Goal: Task Accomplishment & Management: Manage account settings

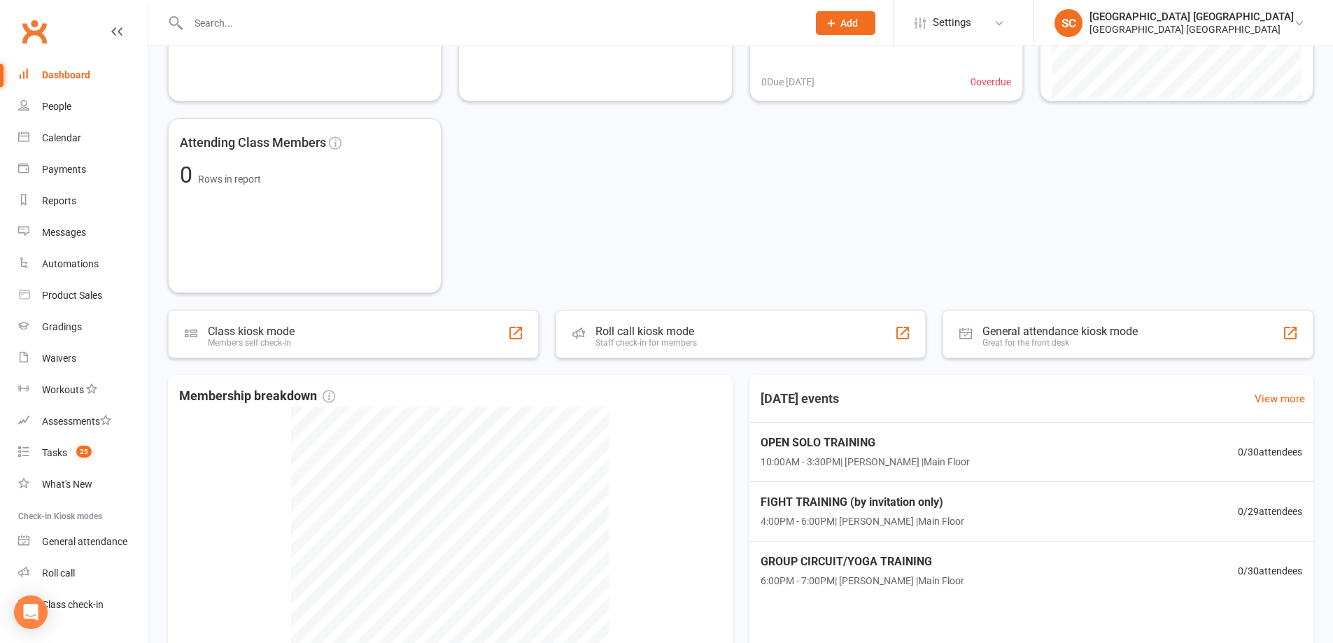
scroll to position [280, 0]
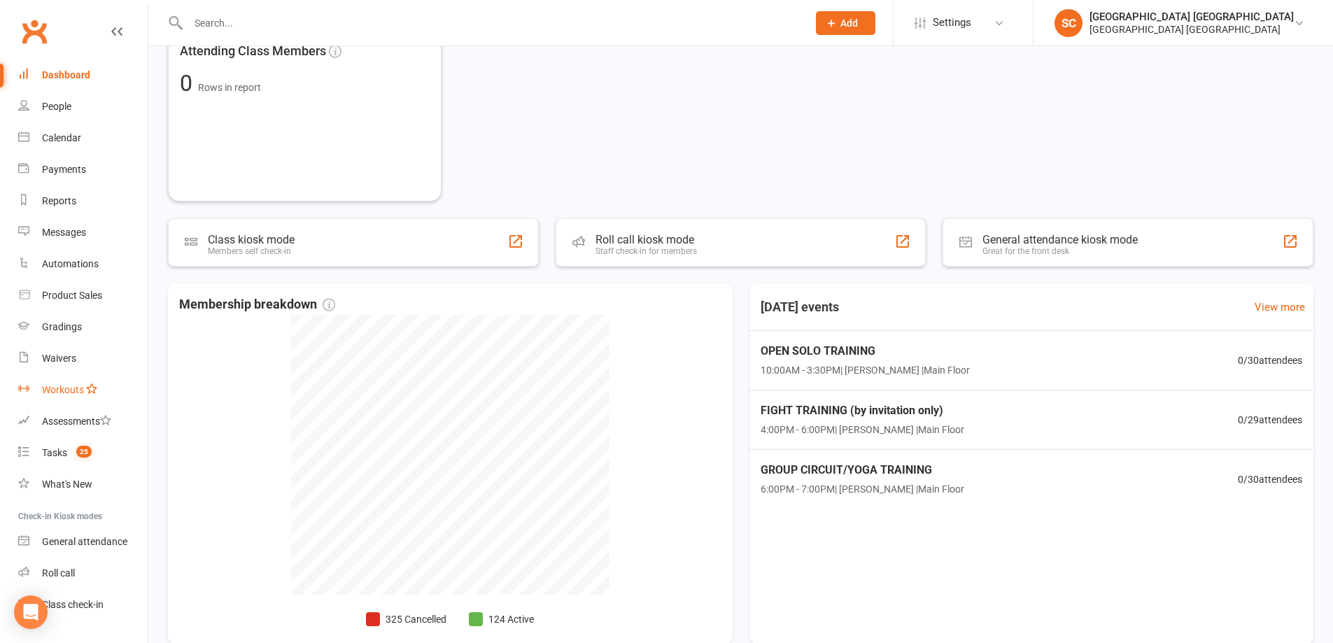
click at [61, 393] on div "Workouts" at bounding box center [63, 389] width 42 height 11
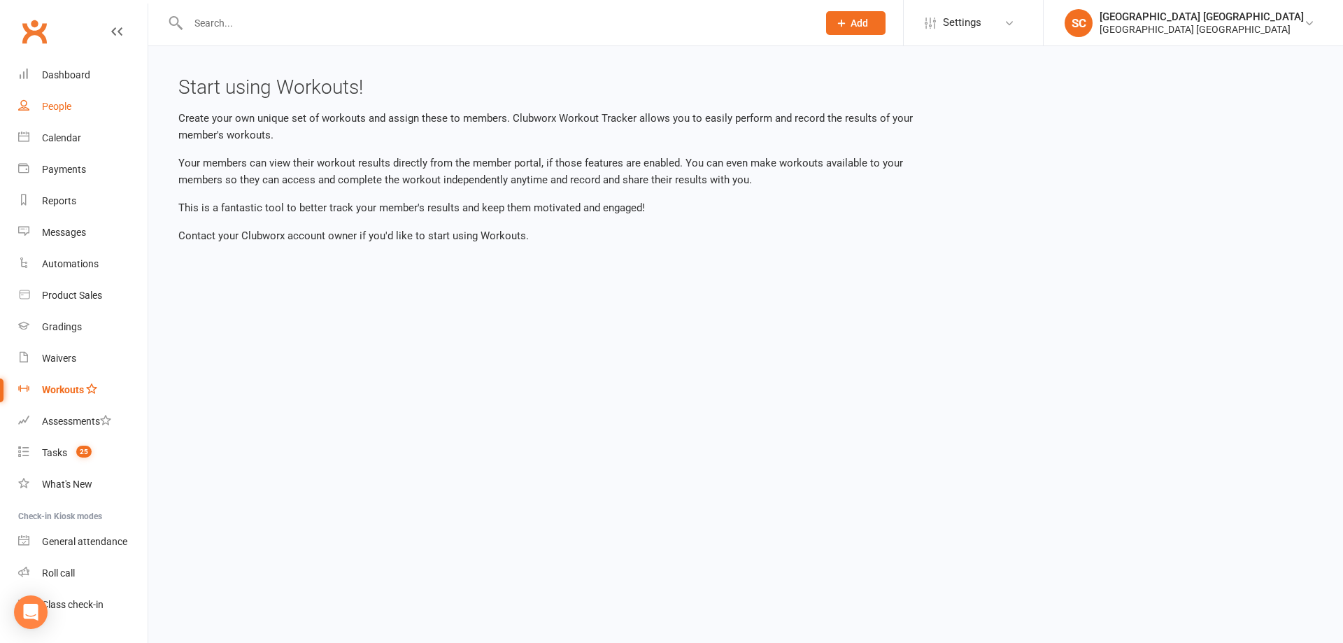
click at [45, 106] on div "People" at bounding box center [56, 106] width 29 height 11
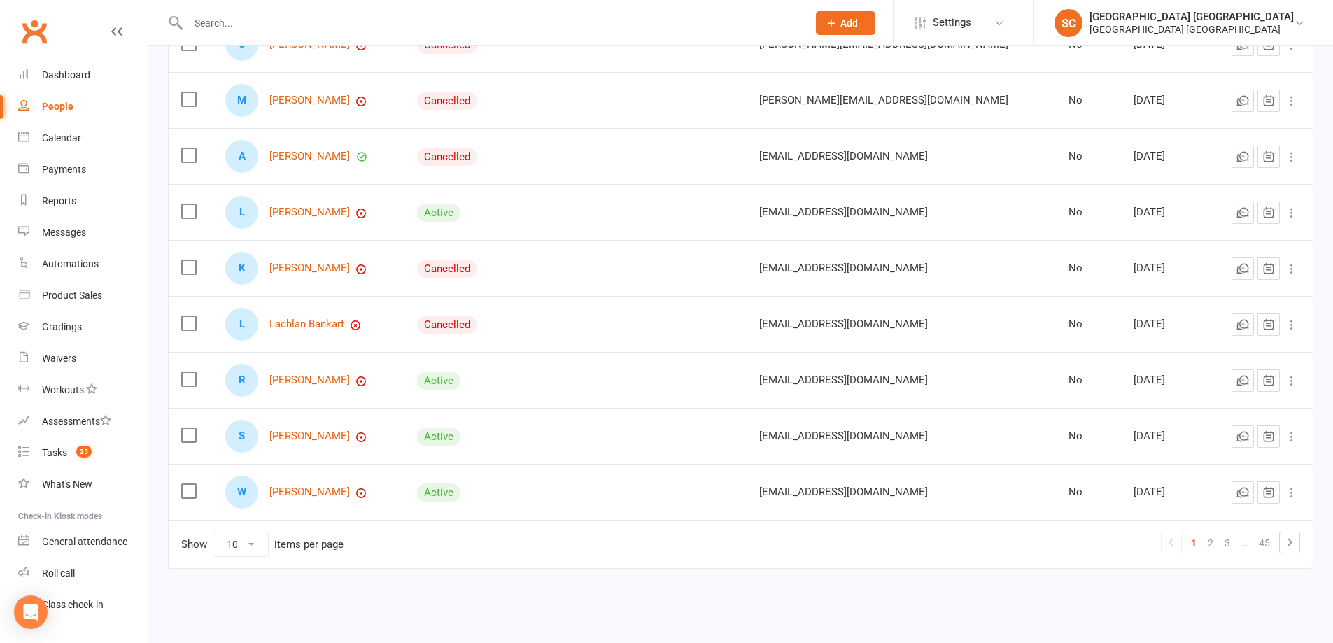
scroll to position [286, 0]
click at [67, 451] on div "Tasks" at bounding box center [54, 452] width 25 height 11
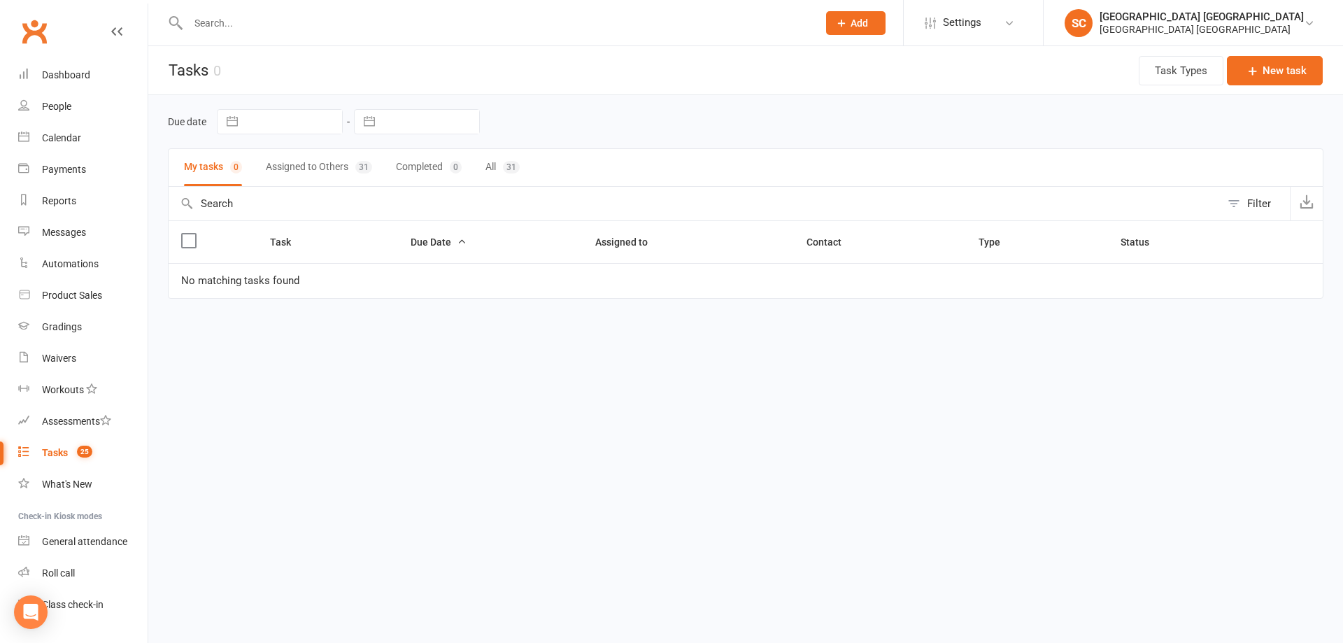
click at [299, 167] on button "Assigned to Others 31" at bounding box center [319, 167] width 106 height 37
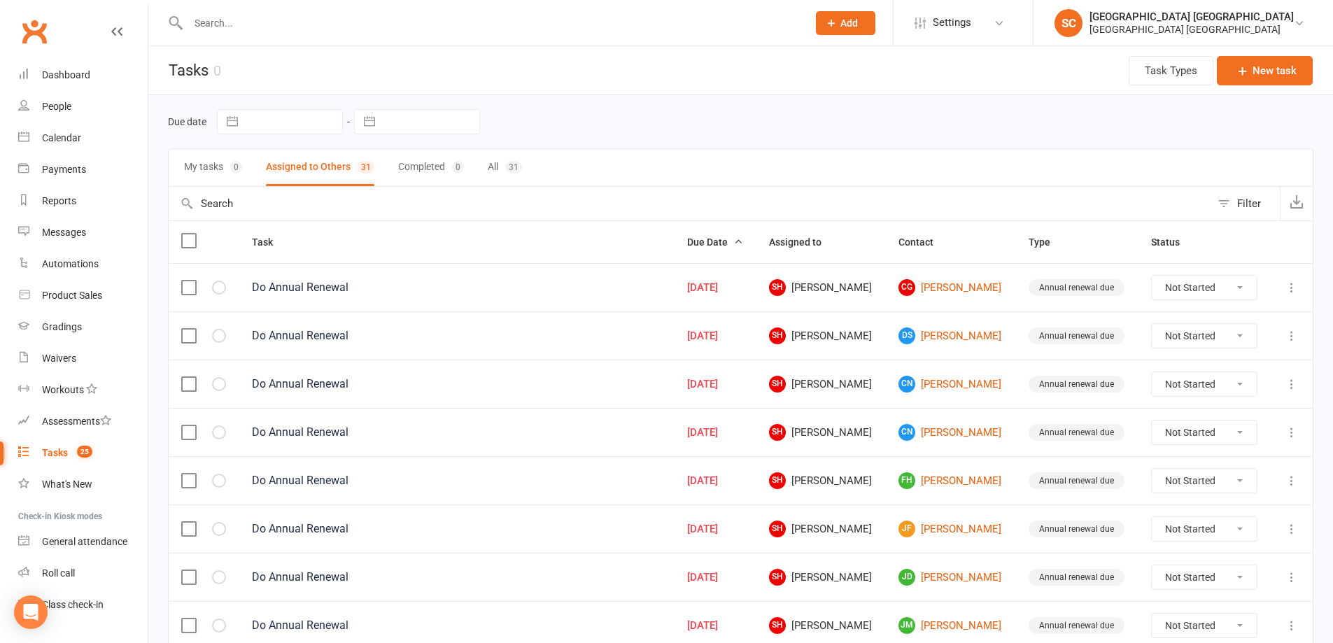
click at [496, 170] on button "All 31" at bounding box center [505, 167] width 34 height 37
click at [1005, 23] on icon at bounding box center [999, 22] width 11 height 11
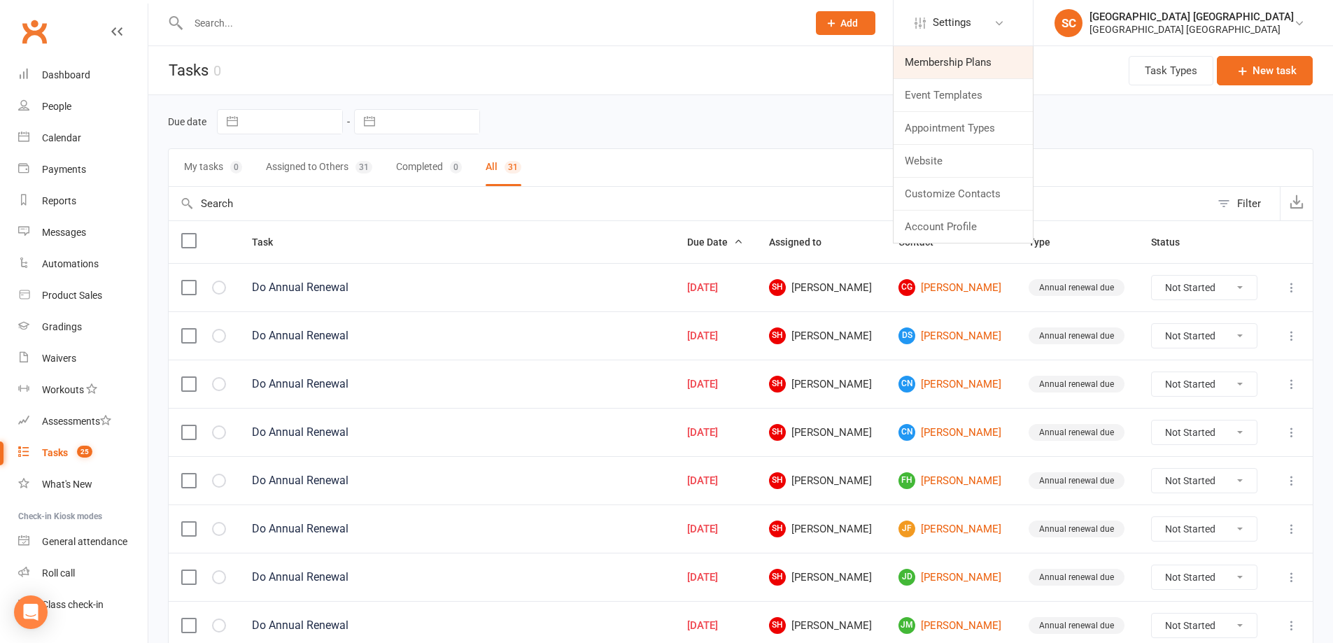
click at [997, 69] on link "Membership Plans" at bounding box center [962, 62] width 139 height 32
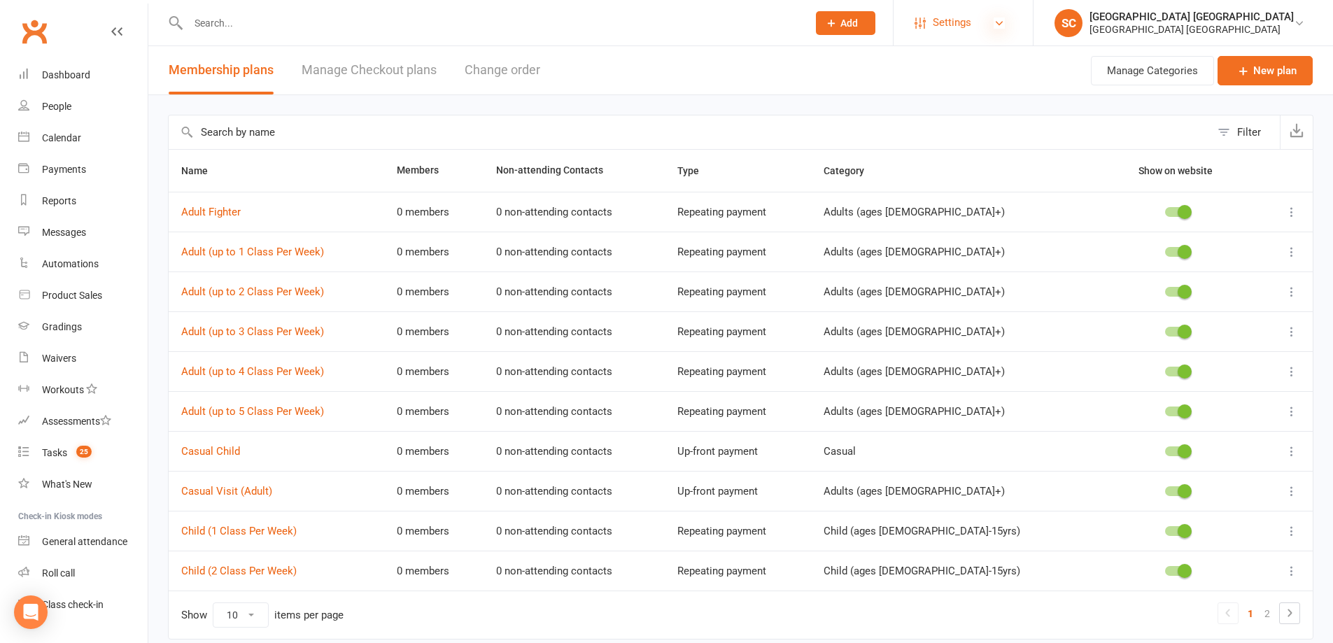
click at [1005, 24] on icon at bounding box center [999, 22] width 11 height 11
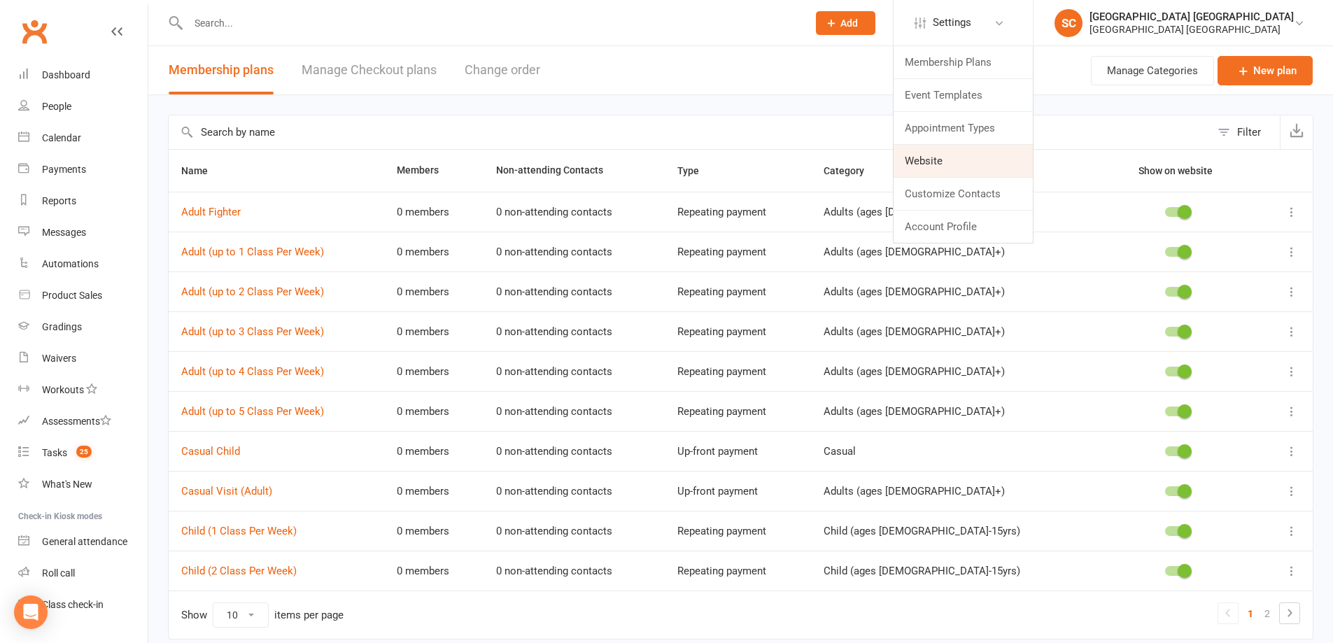
click at [949, 161] on link "Website" at bounding box center [962, 161] width 139 height 32
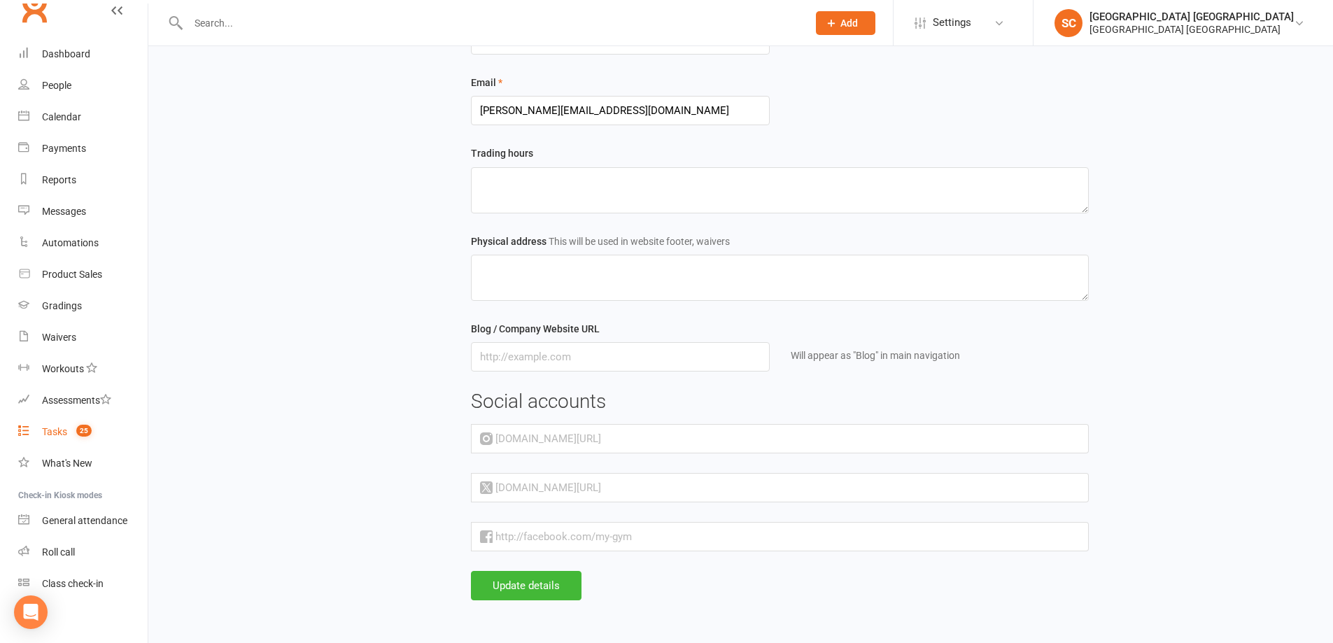
scroll to position [30, 0]
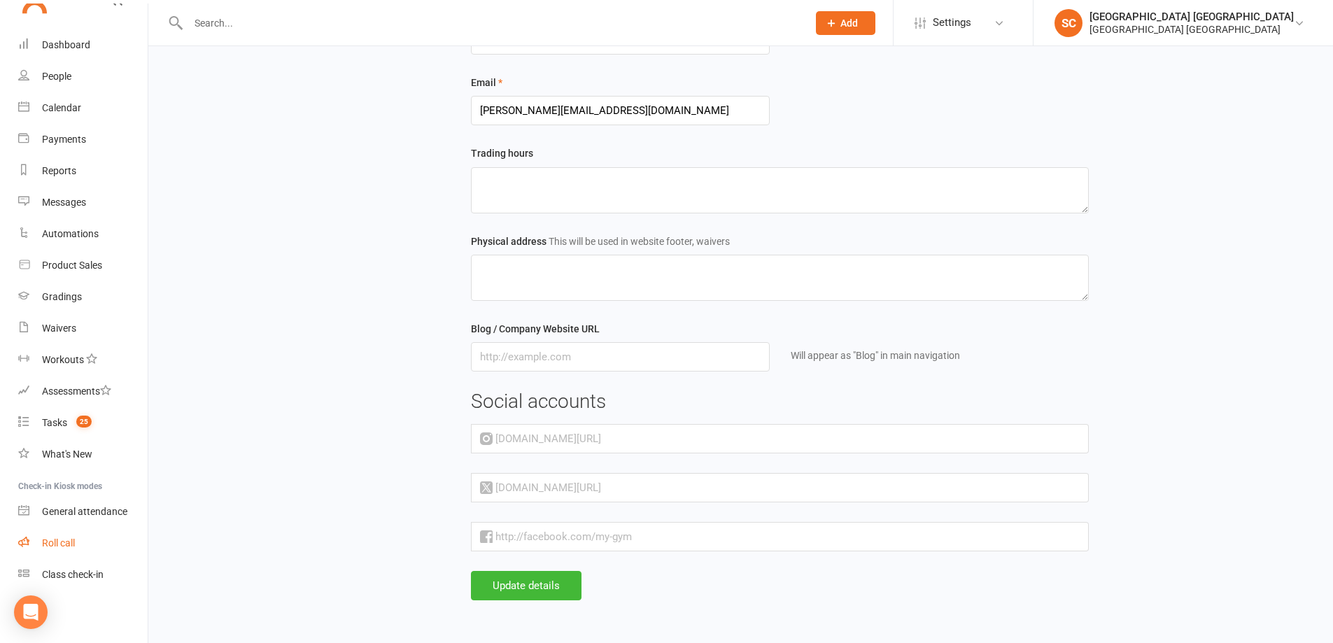
click at [55, 543] on div "Roll call" at bounding box center [58, 542] width 33 height 11
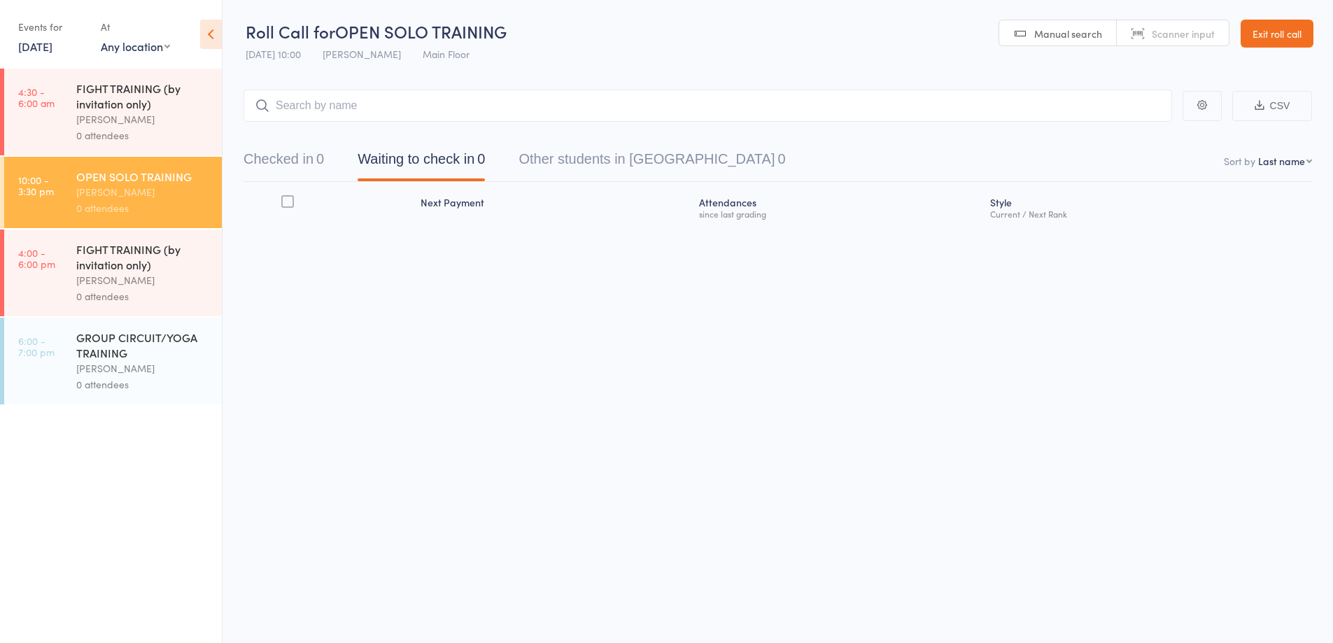
click at [1287, 27] on link "Exit roll call" at bounding box center [1277, 34] width 73 height 28
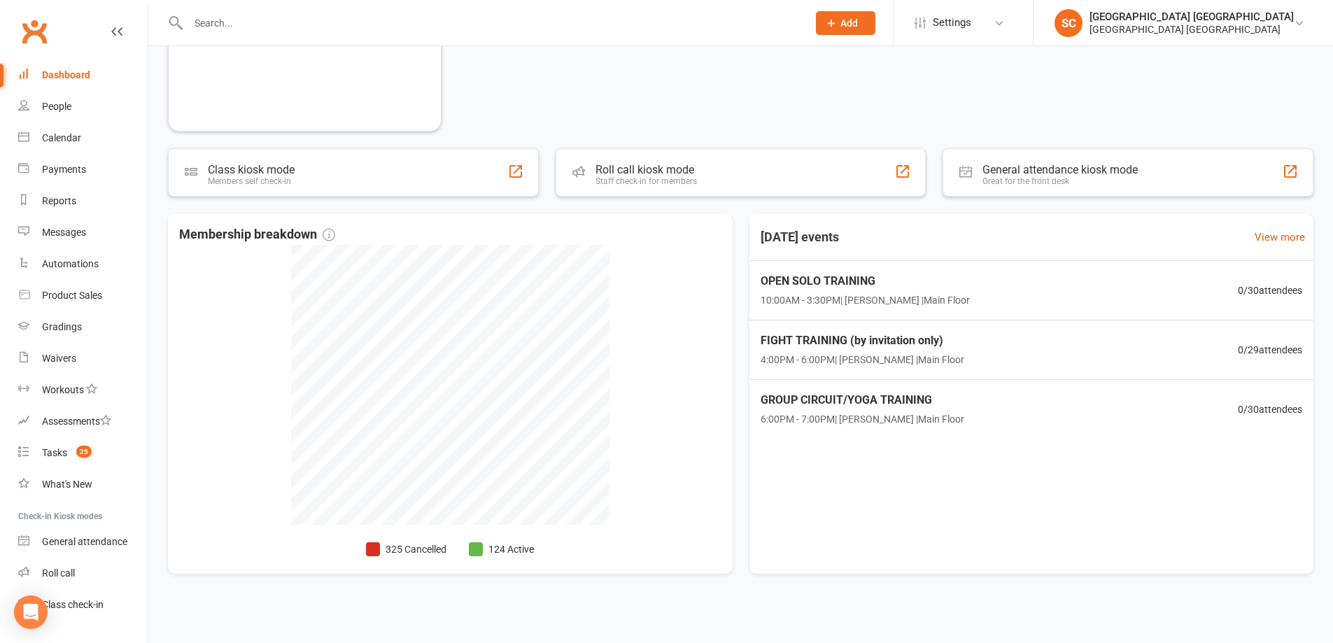
scroll to position [354, 0]
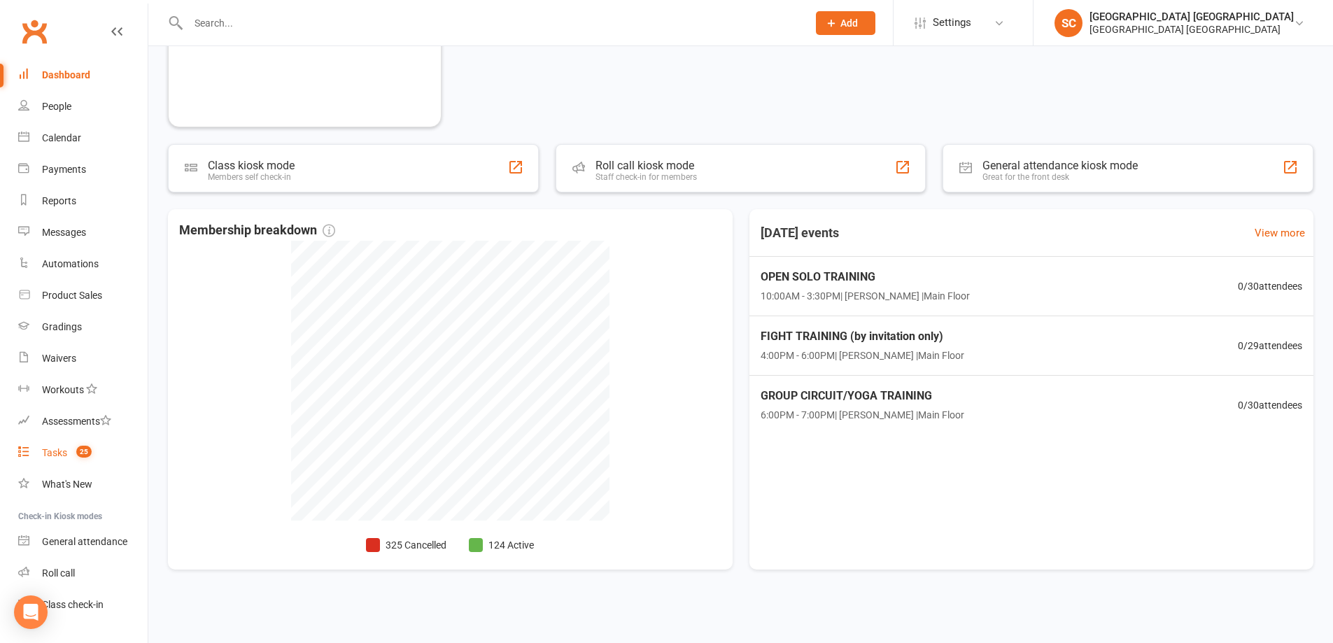
click at [55, 458] on div "Tasks" at bounding box center [54, 452] width 25 height 11
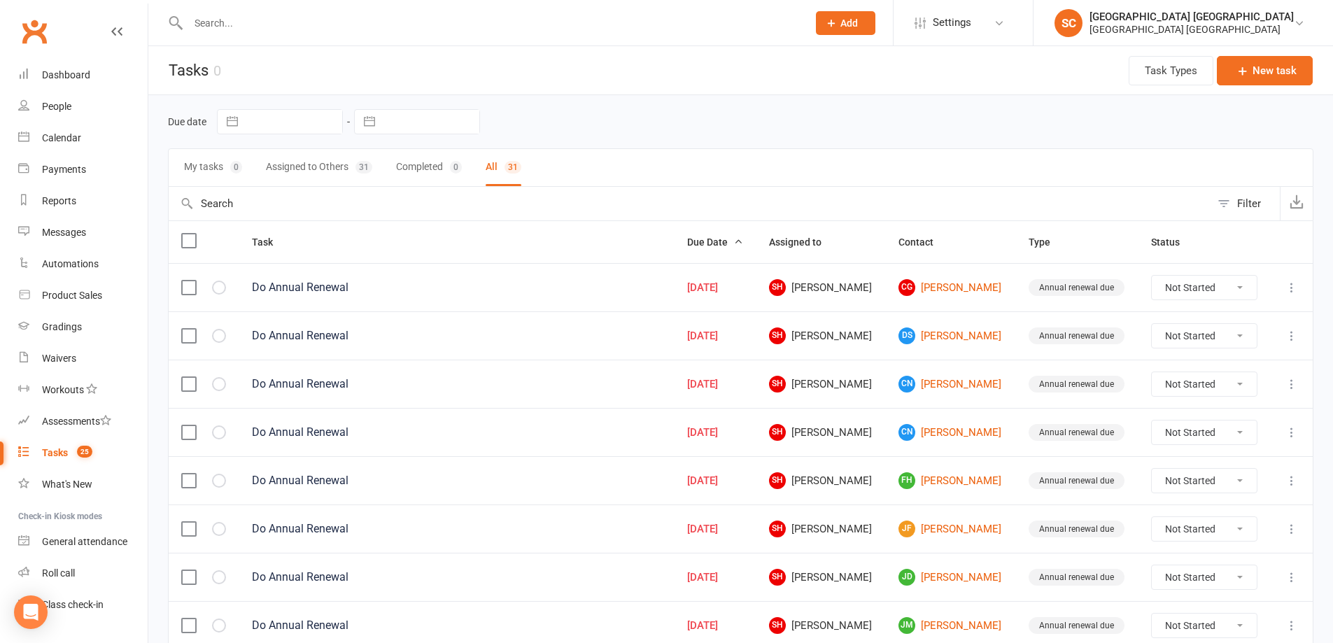
click at [1236, 286] on select "Not Started In Progress Waiting Complete" at bounding box center [1204, 288] width 105 height 24
click at [1293, 288] on icon at bounding box center [1292, 288] width 14 height 14
click at [1182, 371] on link "Delete" at bounding box center [1219, 370] width 139 height 28
click at [1284, 335] on button at bounding box center [1291, 335] width 17 height 17
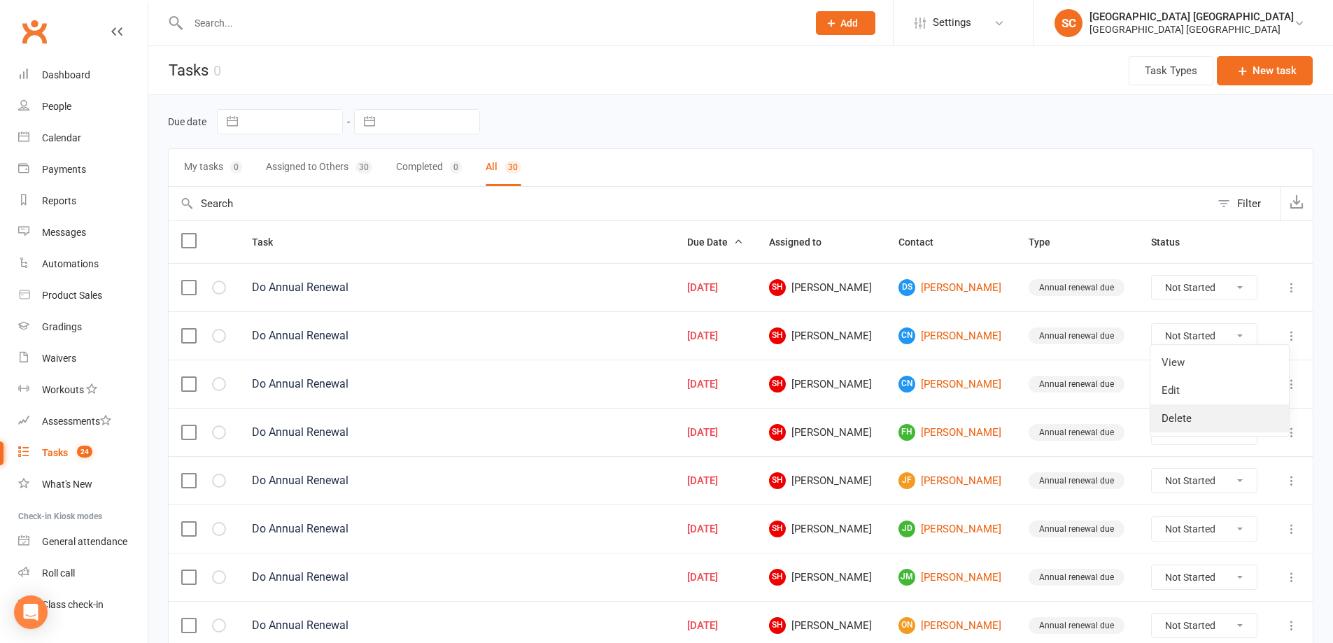
click at [1243, 414] on link "Delete" at bounding box center [1219, 418] width 139 height 28
click at [1293, 288] on icon at bounding box center [1292, 288] width 14 height 14
click at [1180, 367] on link "Delete" at bounding box center [1219, 370] width 139 height 28
click at [1286, 283] on icon at bounding box center [1292, 288] width 14 height 14
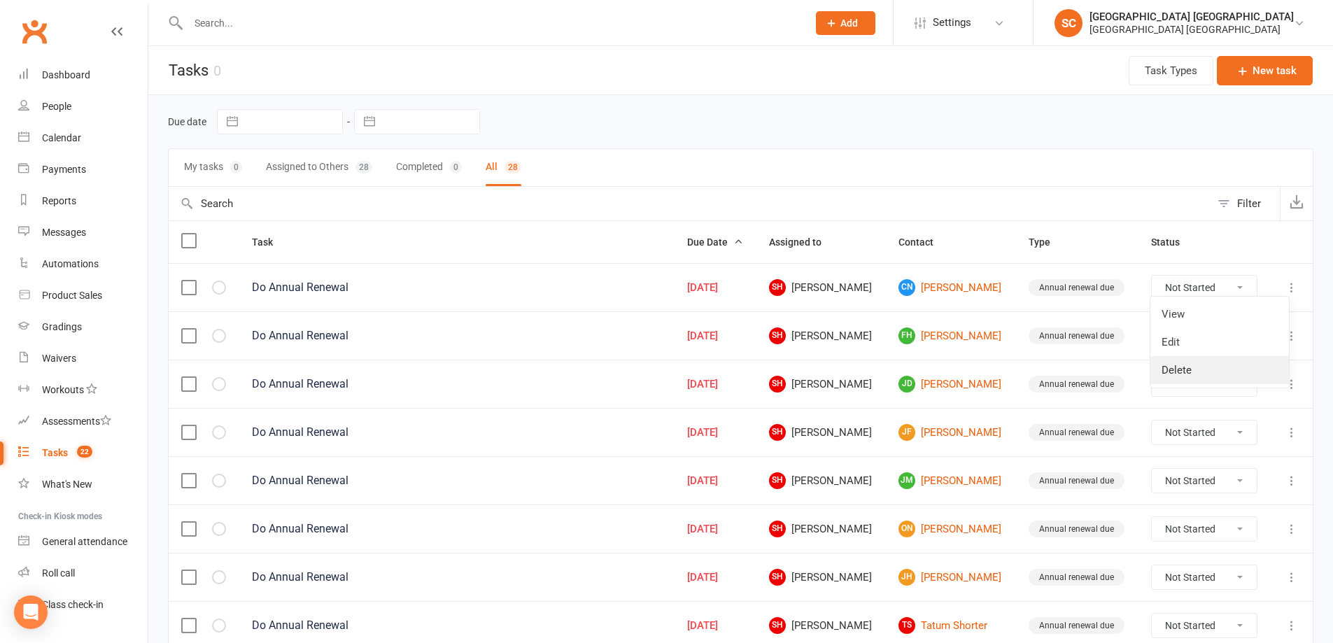
click at [1219, 366] on link "Delete" at bounding box center [1219, 370] width 139 height 28
click at [1295, 288] on icon at bounding box center [1292, 288] width 14 height 14
click at [1199, 376] on link "Delete" at bounding box center [1219, 370] width 139 height 28
click at [1288, 282] on icon at bounding box center [1292, 288] width 14 height 14
click at [1213, 366] on link "Delete" at bounding box center [1219, 370] width 139 height 28
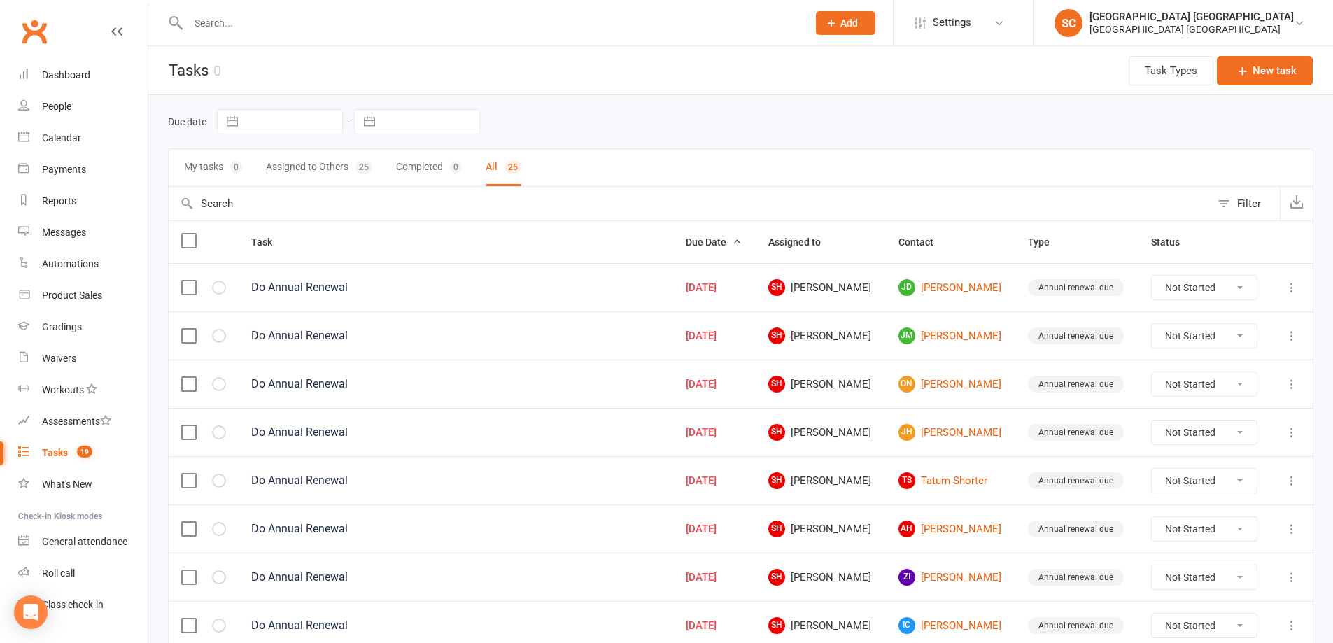
click at [1286, 284] on icon at bounding box center [1292, 288] width 14 height 14
click at [1224, 361] on link "Delete" at bounding box center [1219, 370] width 139 height 28
click at [1298, 287] on icon at bounding box center [1292, 288] width 14 height 14
click at [1189, 368] on link "Delete" at bounding box center [1219, 370] width 139 height 28
click at [1291, 290] on icon at bounding box center [1292, 288] width 14 height 14
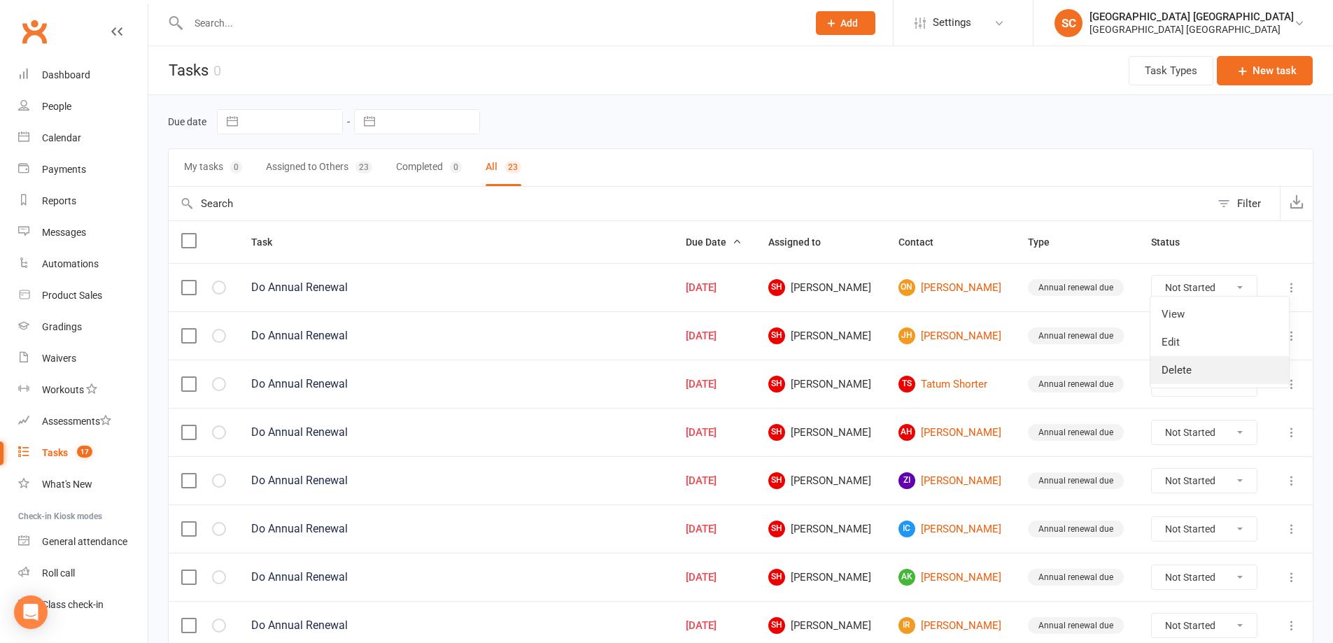
click at [1183, 374] on link "Delete" at bounding box center [1219, 370] width 139 height 28
click at [1291, 294] on button at bounding box center [1291, 287] width 17 height 17
click at [1204, 367] on link "Delete" at bounding box center [1219, 370] width 139 height 28
click at [1296, 337] on icon at bounding box center [1292, 336] width 14 height 14
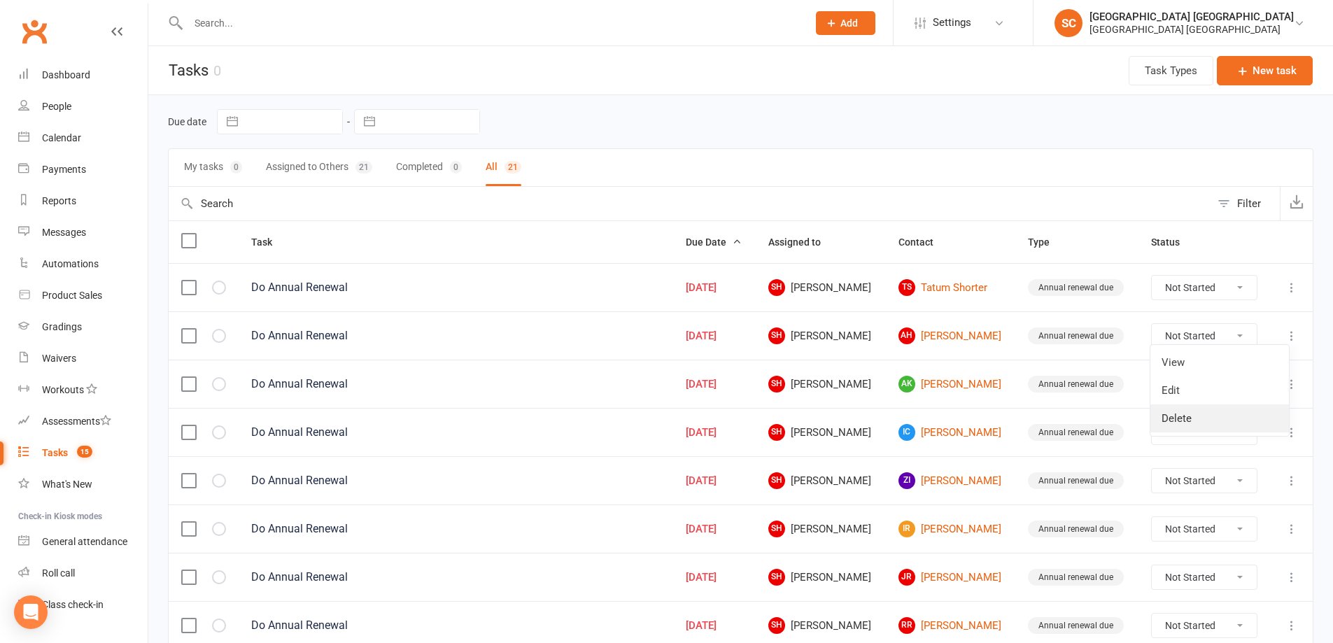
click at [1192, 422] on link "Delete" at bounding box center [1219, 418] width 139 height 28
click at [1290, 387] on icon at bounding box center [1292, 384] width 14 height 14
click at [1182, 464] on link "Delete" at bounding box center [1219, 467] width 139 height 28
click at [1296, 334] on icon at bounding box center [1292, 336] width 14 height 14
click at [1209, 412] on link "Delete" at bounding box center [1219, 418] width 139 height 28
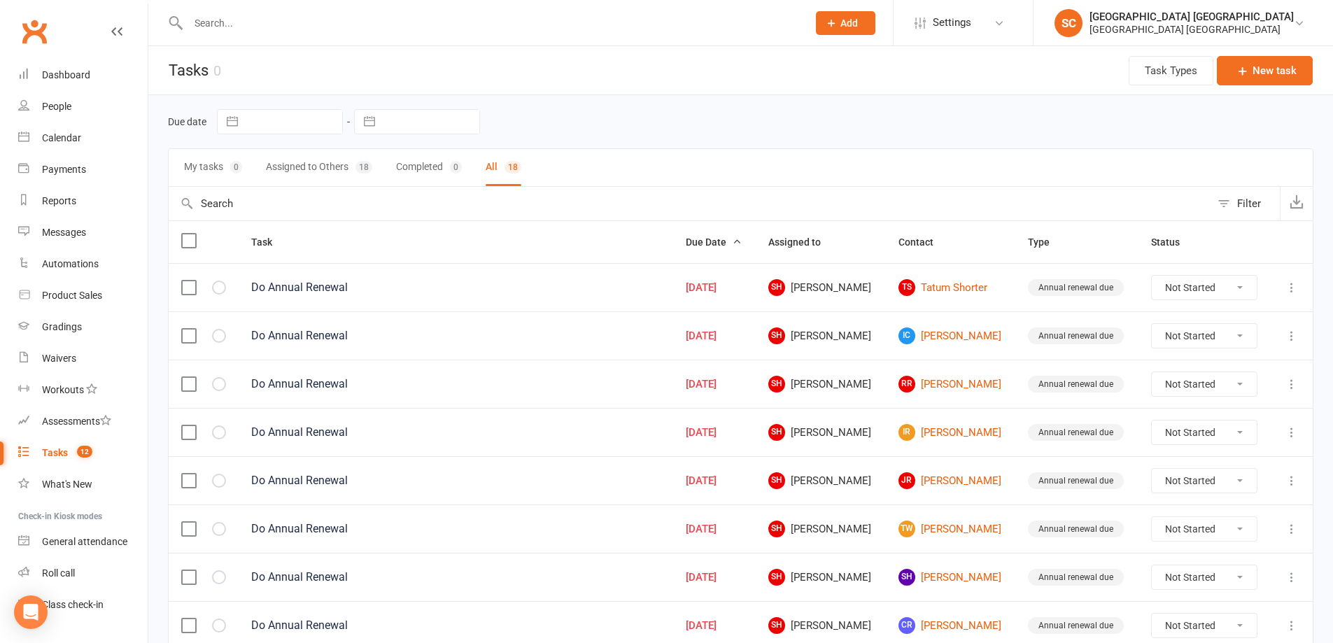
click at [1293, 437] on icon at bounding box center [1292, 432] width 14 height 14
click at [1227, 509] on link "Delete" at bounding box center [1219, 515] width 139 height 28
click at [1289, 535] on icon at bounding box center [1292, 529] width 14 height 14
click at [1188, 614] on link "Delete" at bounding box center [1219, 612] width 139 height 28
click at [1297, 527] on icon at bounding box center [1292, 529] width 14 height 14
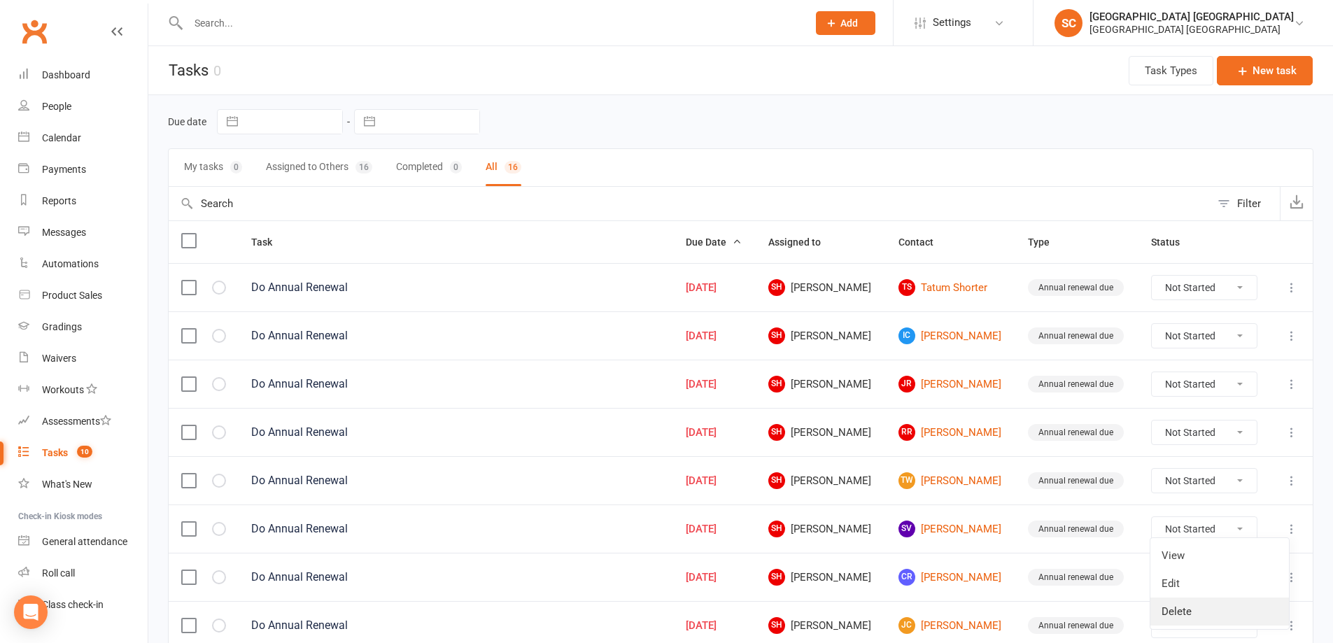
click at [1185, 615] on link "Delete" at bounding box center [1219, 612] width 139 height 28
click at [1291, 535] on icon at bounding box center [1292, 529] width 14 height 14
click at [1192, 611] on link "Delete" at bounding box center [1219, 612] width 139 height 28
click at [1274, 532] on td at bounding box center [1291, 528] width 43 height 48
click at [1291, 530] on icon at bounding box center [1292, 529] width 14 height 14
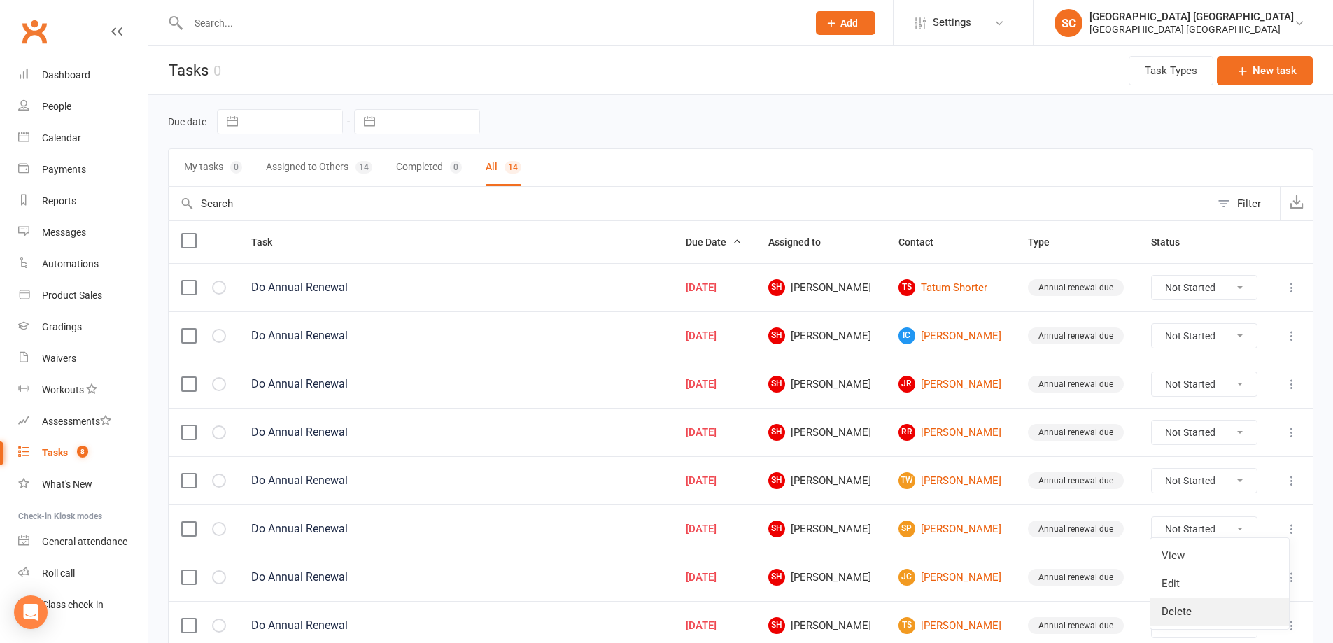
click at [1220, 608] on link "Delete" at bounding box center [1219, 612] width 139 height 28
click at [1294, 522] on icon at bounding box center [1292, 529] width 14 height 14
click at [1234, 614] on link "Delete" at bounding box center [1219, 612] width 139 height 28
click at [1287, 535] on icon at bounding box center [1292, 529] width 14 height 14
drag, startPoint x: 1234, startPoint y: 613, endPoint x: 719, endPoint y: 50, distance: 763.2
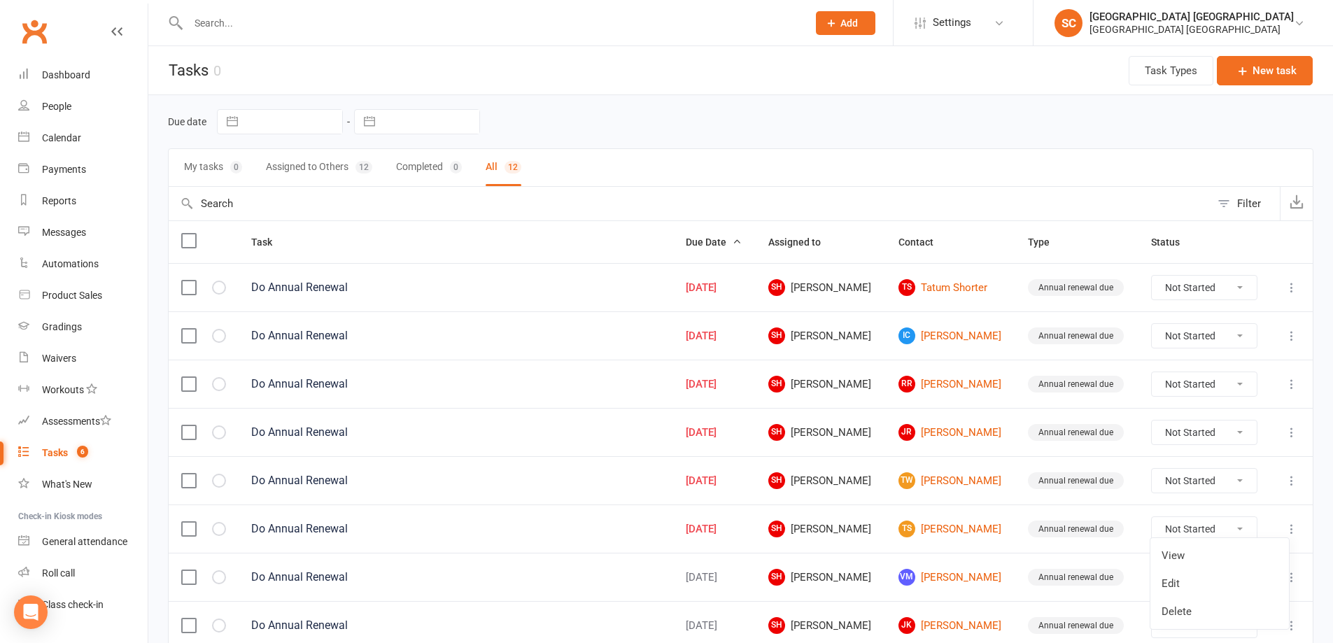
click at [1234, 613] on link "Delete" at bounding box center [1219, 612] width 139 height 28
click at [1296, 534] on icon at bounding box center [1292, 529] width 14 height 14
click at [1203, 611] on link "Delete" at bounding box center [1219, 612] width 139 height 28
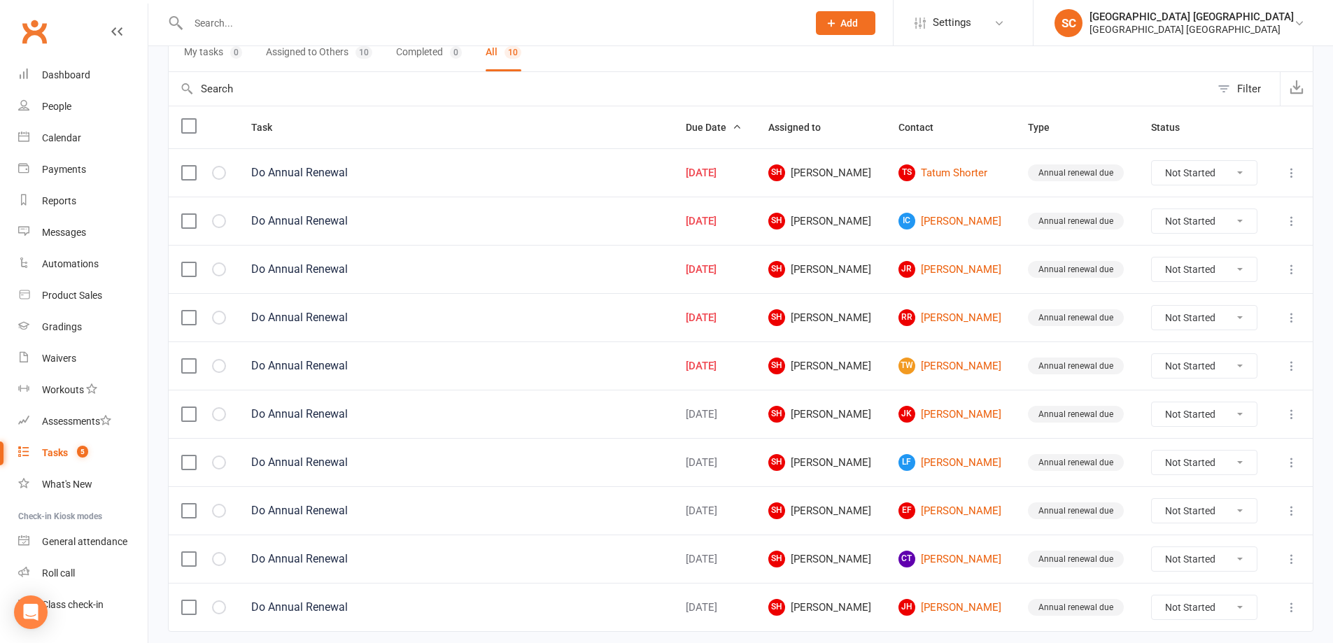
scroll to position [140, 0]
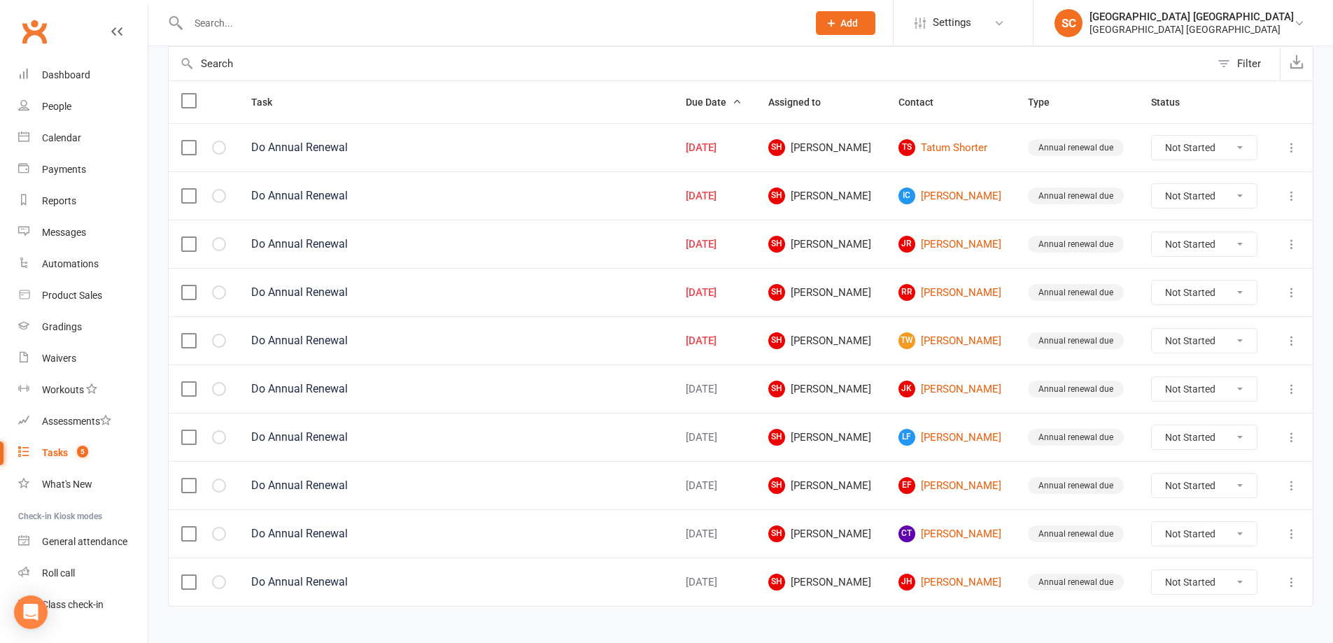
click at [1287, 432] on icon at bounding box center [1292, 437] width 14 height 14
click at [1221, 524] on link "Delete" at bounding box center [1219, 520] width 139 height 28
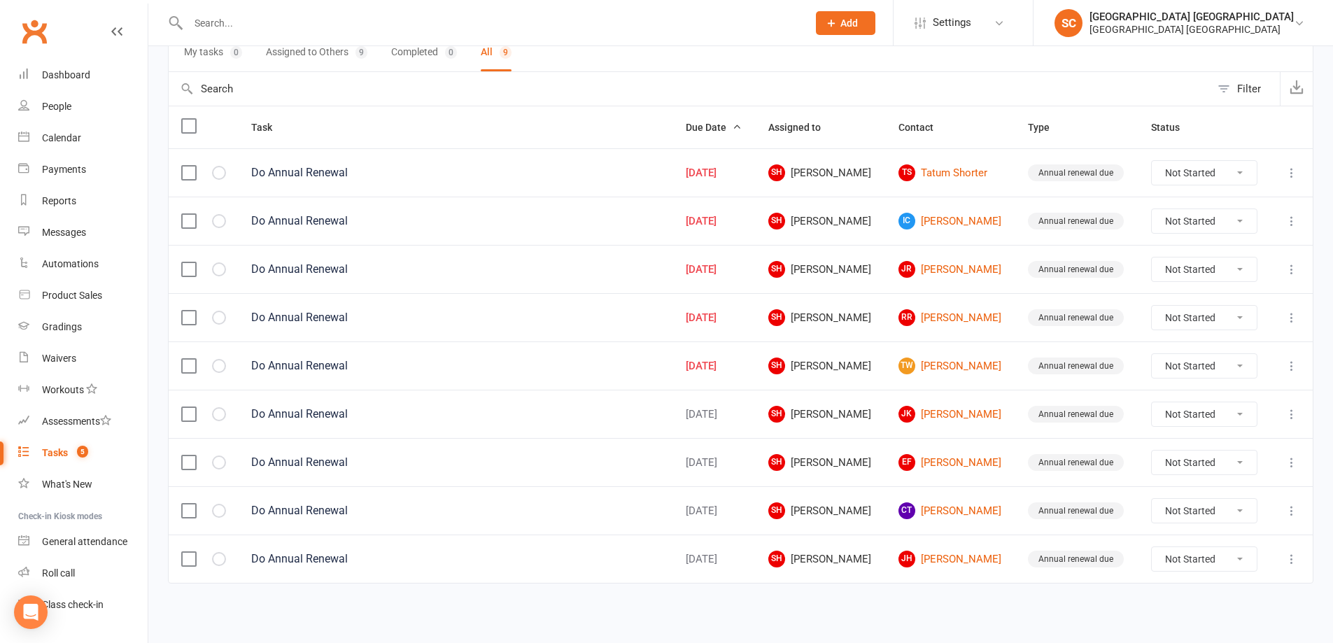
scroll to position [114, 0]
click at [1291, 466] on icon at bounding box center [1292, 463] width 14 height 14
click at [1217, 549] on link "Delete" at bounding box center [1219, 546] width 139 height 28
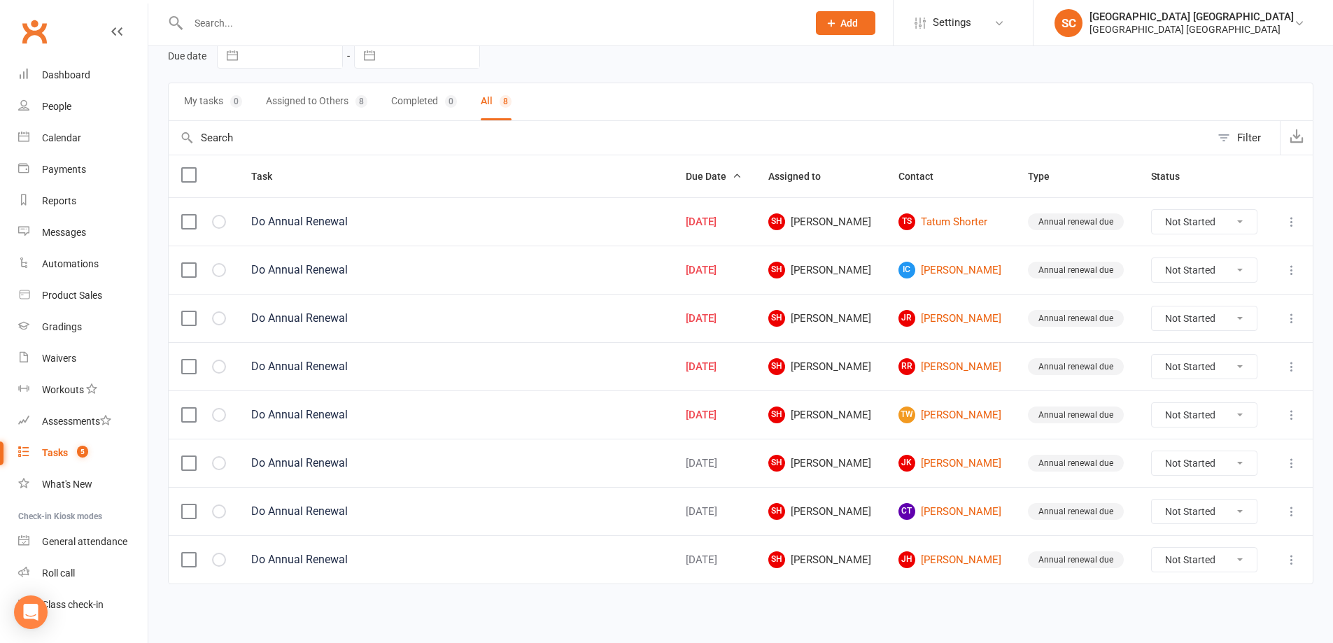
click at [1245, 139] on div "Filter" at bounding box center [1249, 137] width 24 height 17
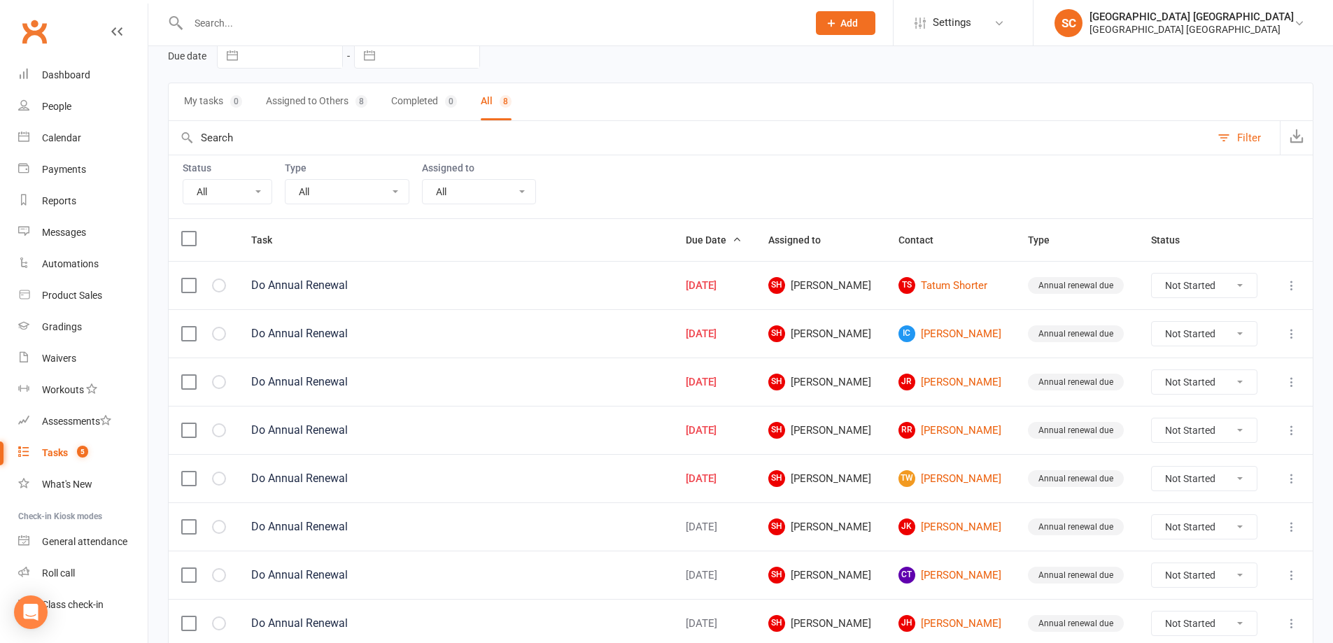
click at [1245, 139] on div "Filter" at bounding box center [1249, 137] width 24 height 17
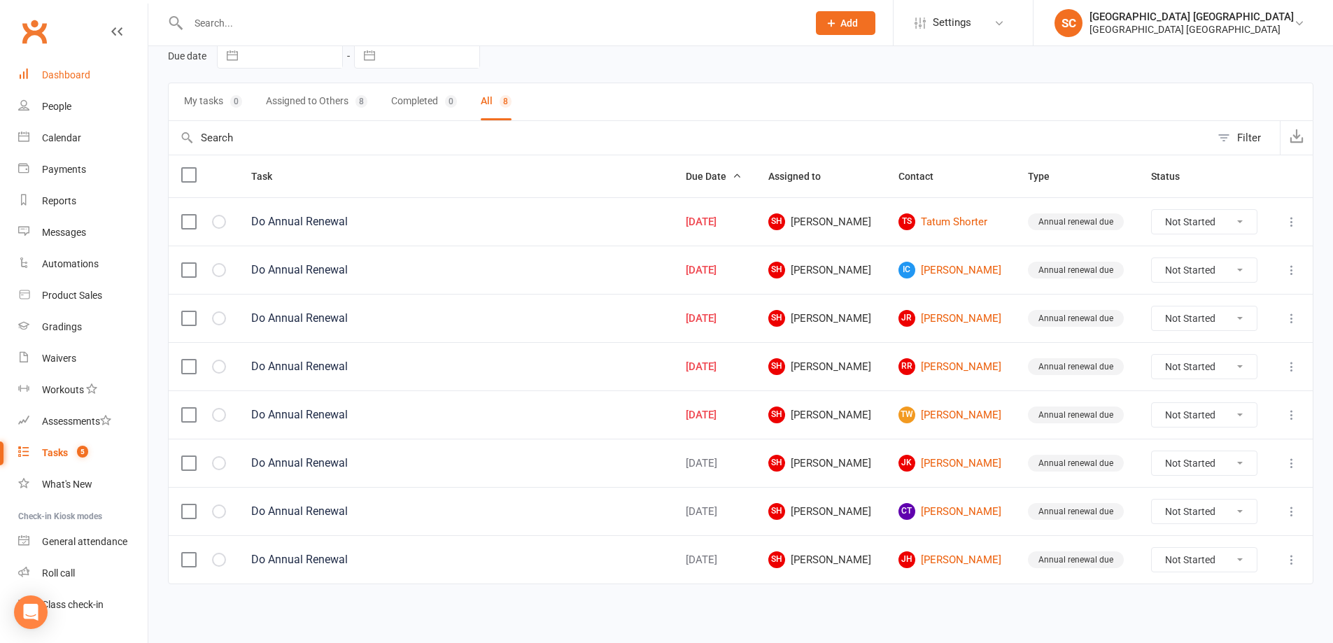
click at [57, 80] on div "Dashboard" at bounding box center [66, 74] width 48 height 11
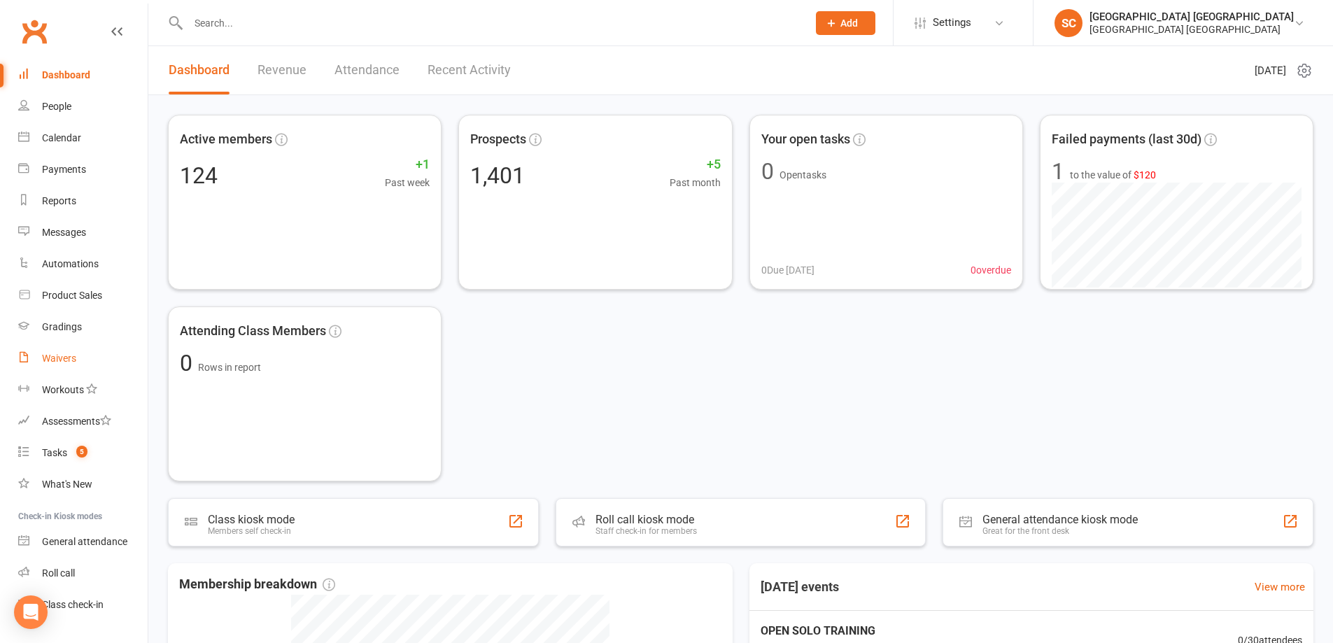
click at [59, 355] on div "Waivers" at bounding box center [59, 358] width 34 height 11
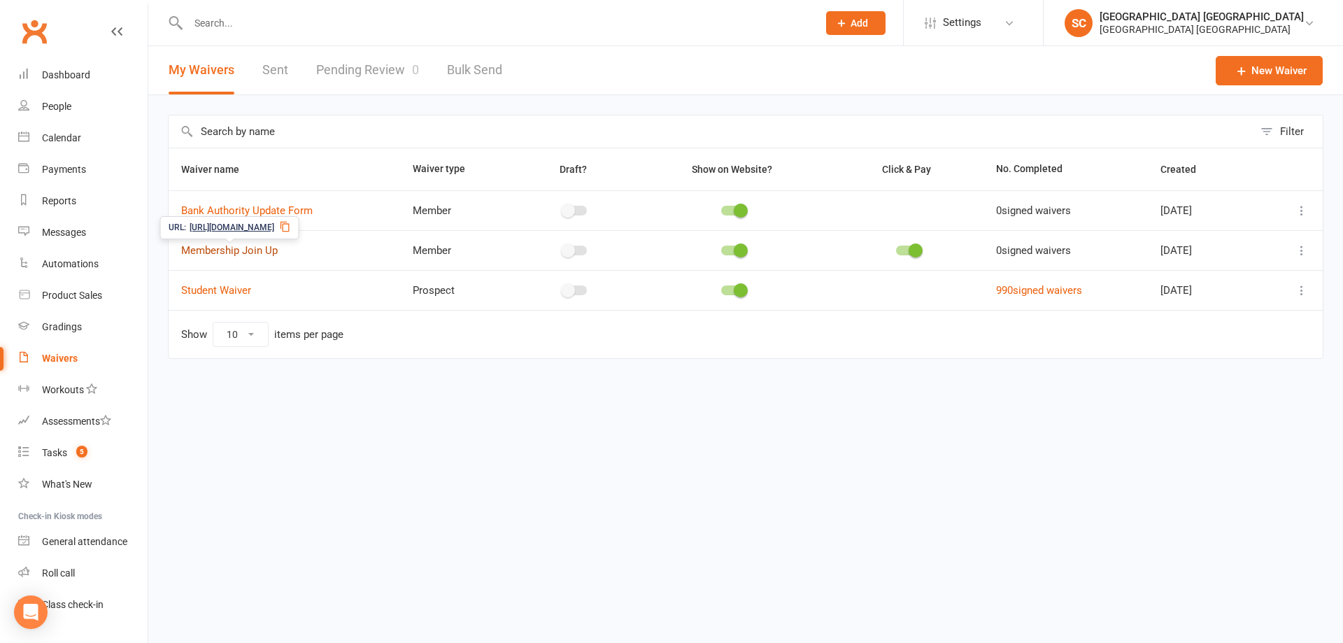
click at [220, 252] on link "Membership Join Up" at bounding box center [229, 250] width 97 height 13
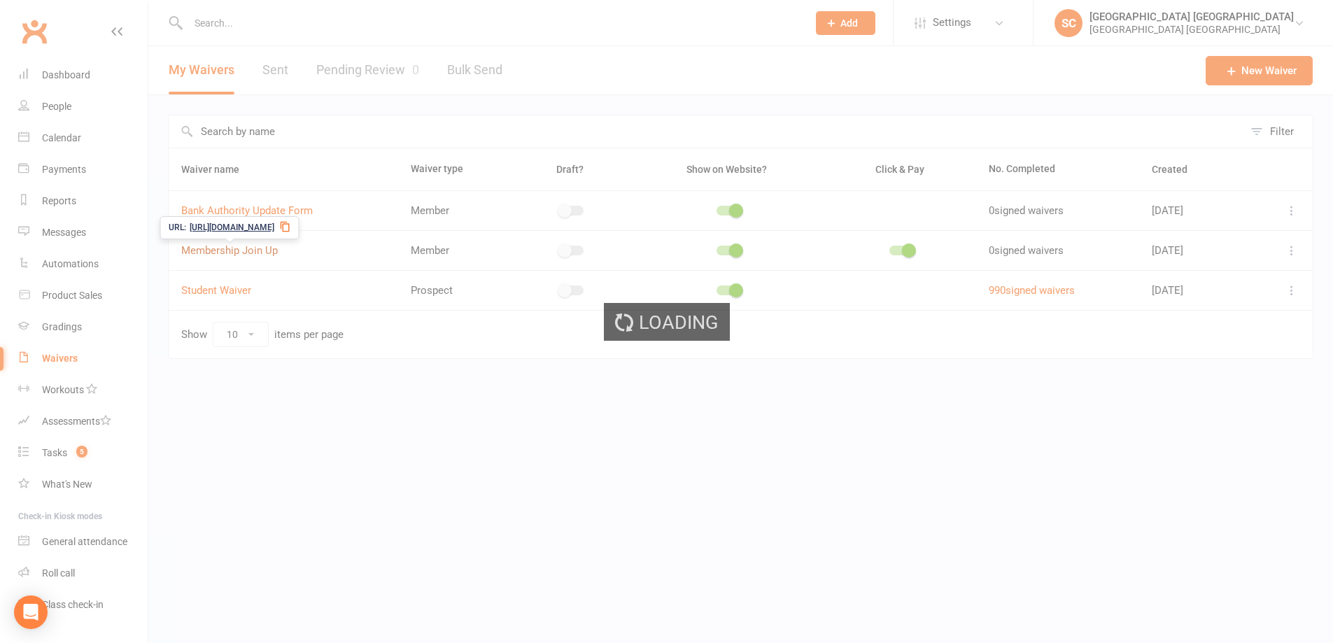
select select "applies_to_all_signees"
select select "copy_answers_for_all_signees"
select select "checkbox"
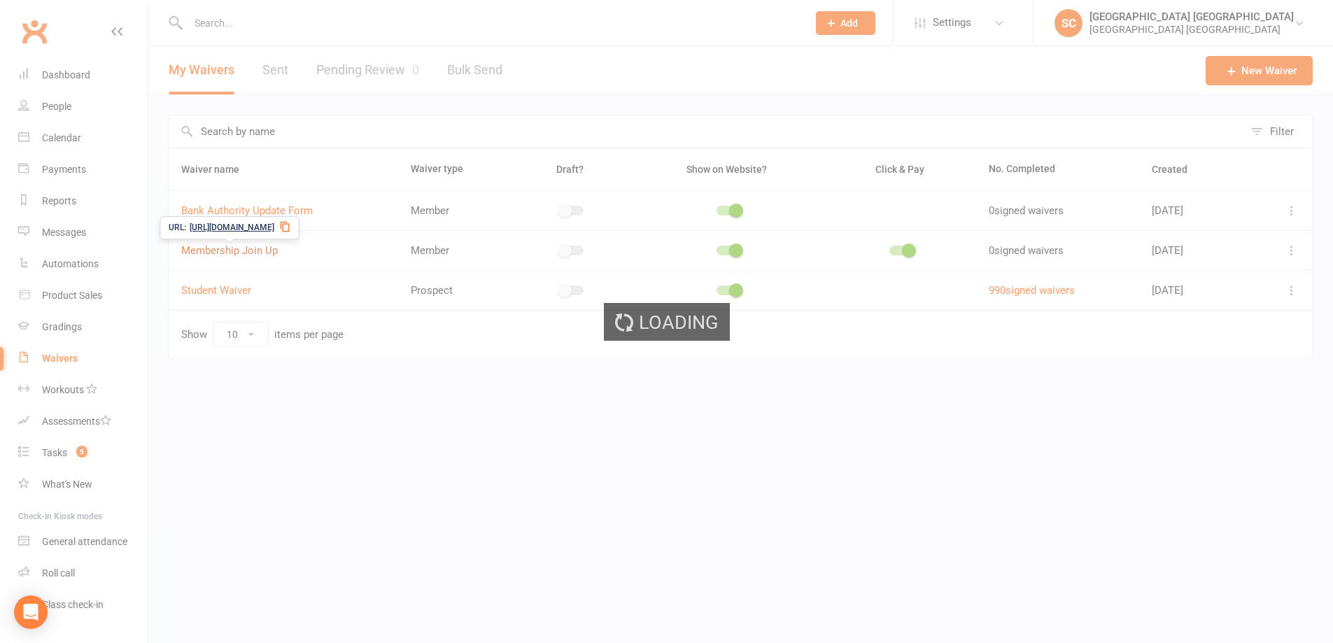
select select "select"
select select "checkbox"
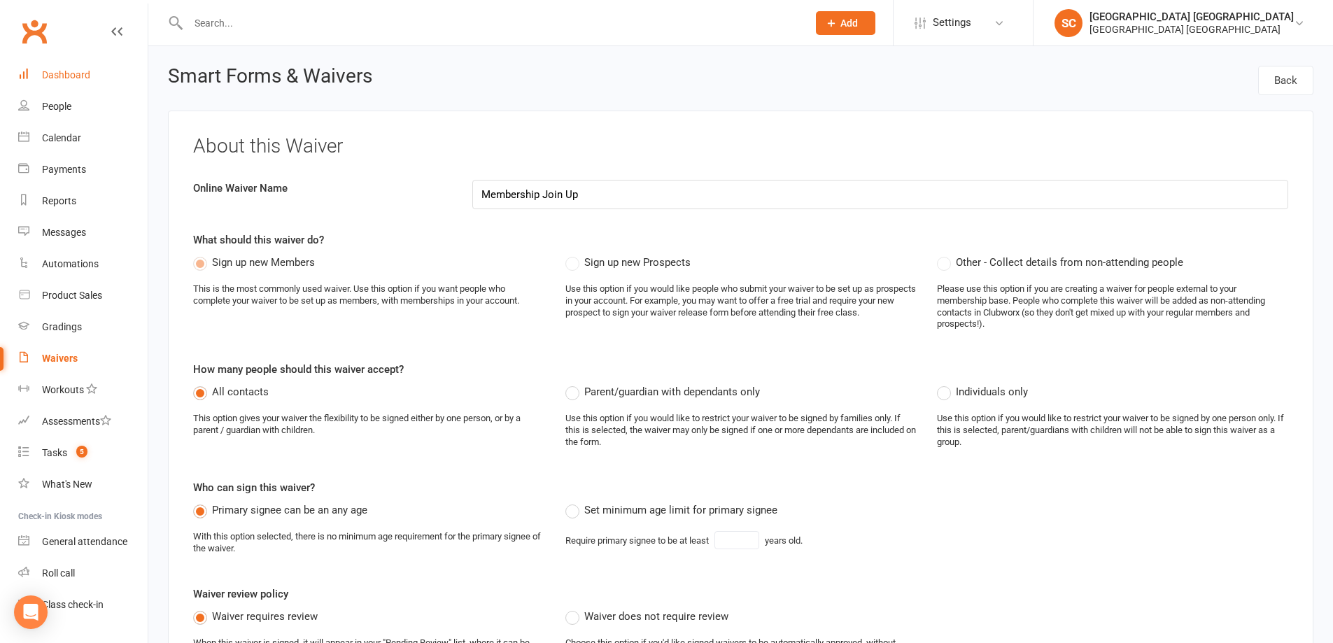
click at [77, 78] on div "Dashboard" at bounding box center [66, 74] width 48 height 11
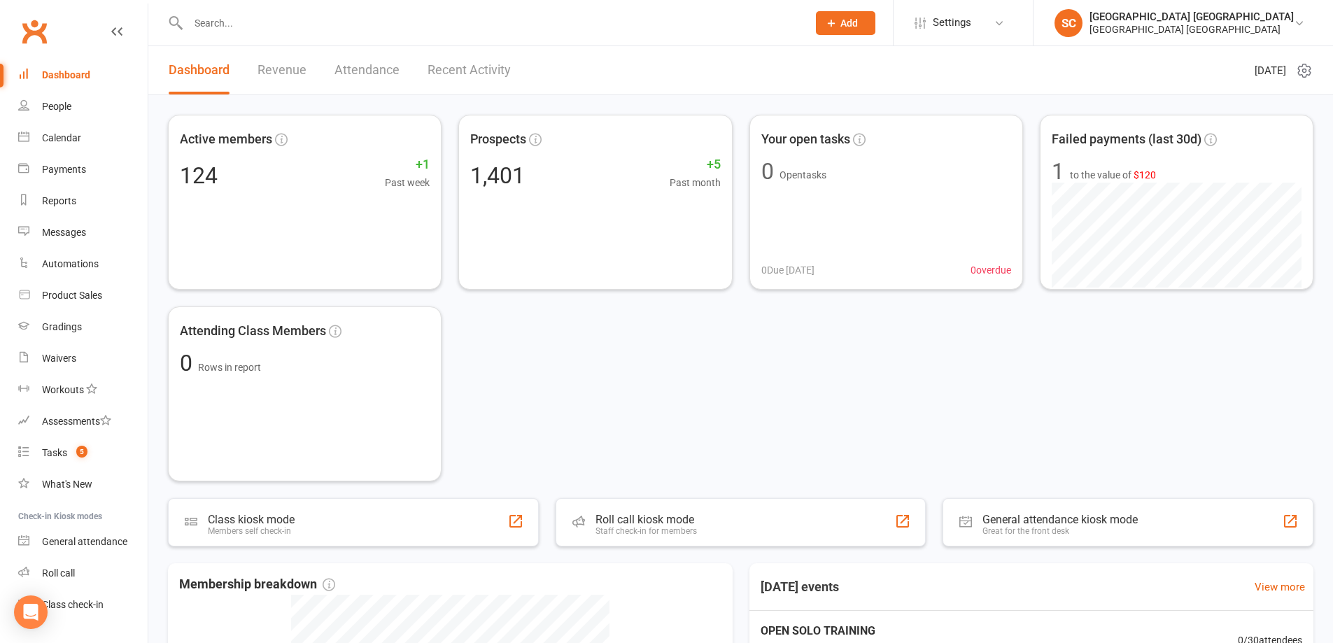
click at [228, 20] on input "text" at bounding box center [491, 23] width 614 height 20
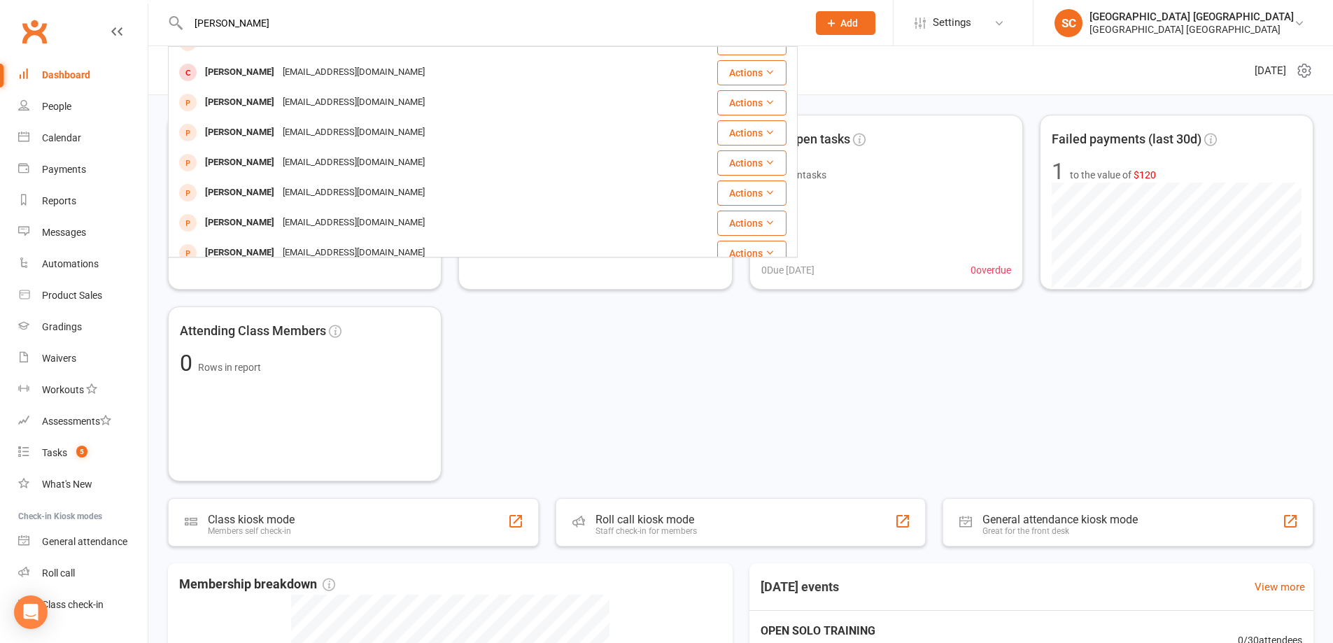
scroll to position [210, 0]
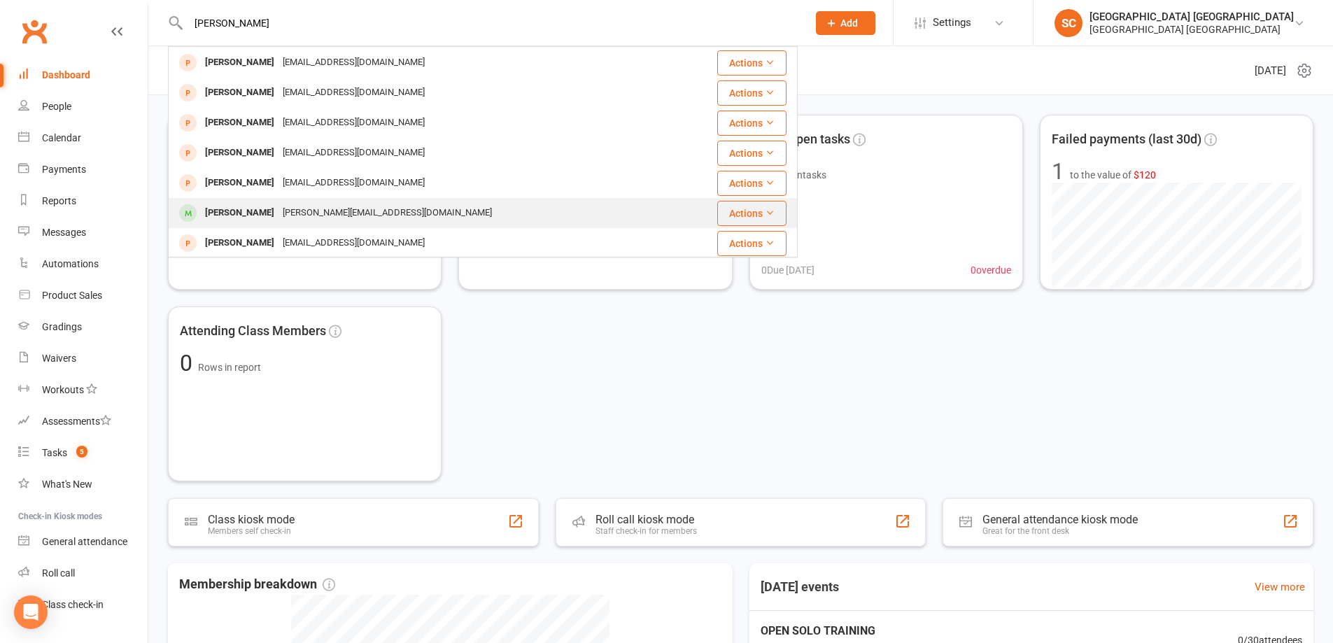
type input "joshua"
click at [241, 216] on div "[PERSON_NAME]" at bounding box center [240, 213] width 78 height 20
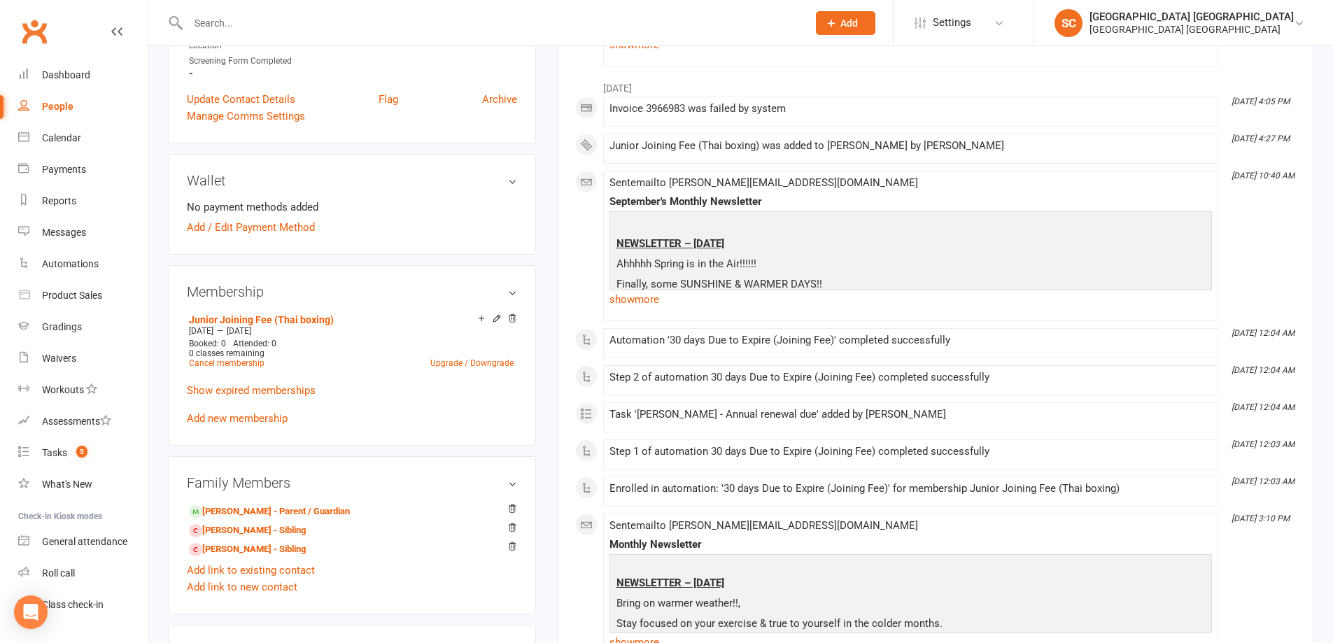
scroll to position [210, 0]
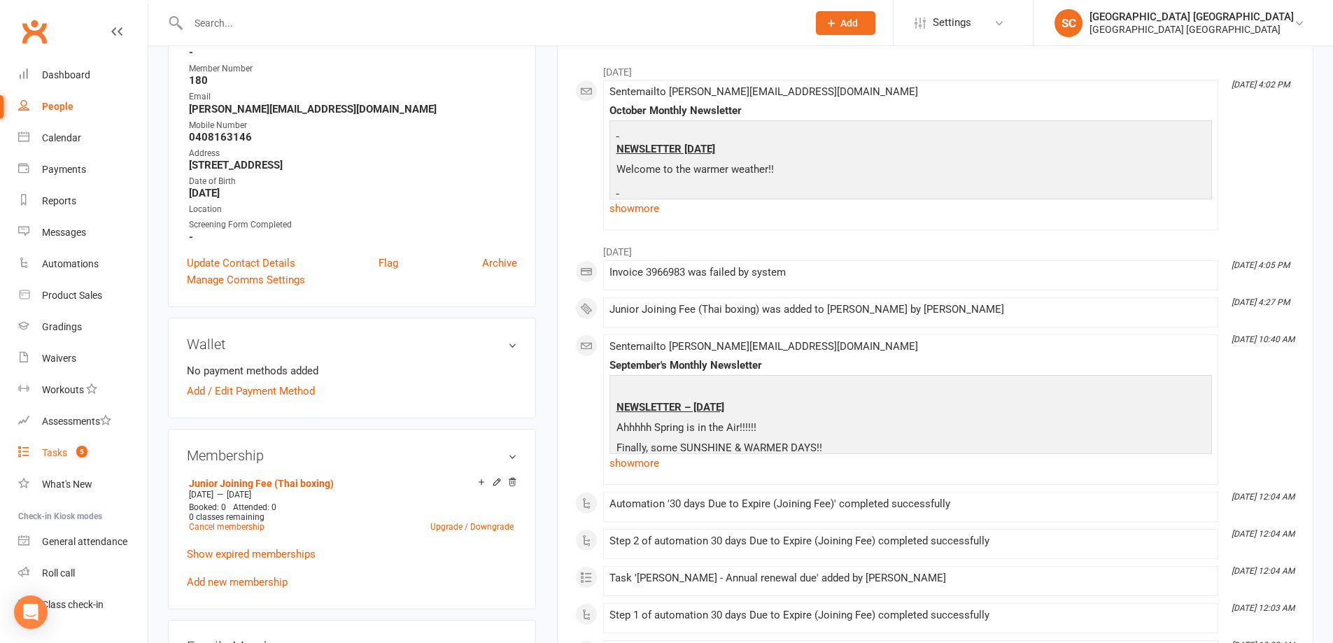
click at [48, 451] on div "Tasks" at bounding box center [54, 452] width 25 height 11
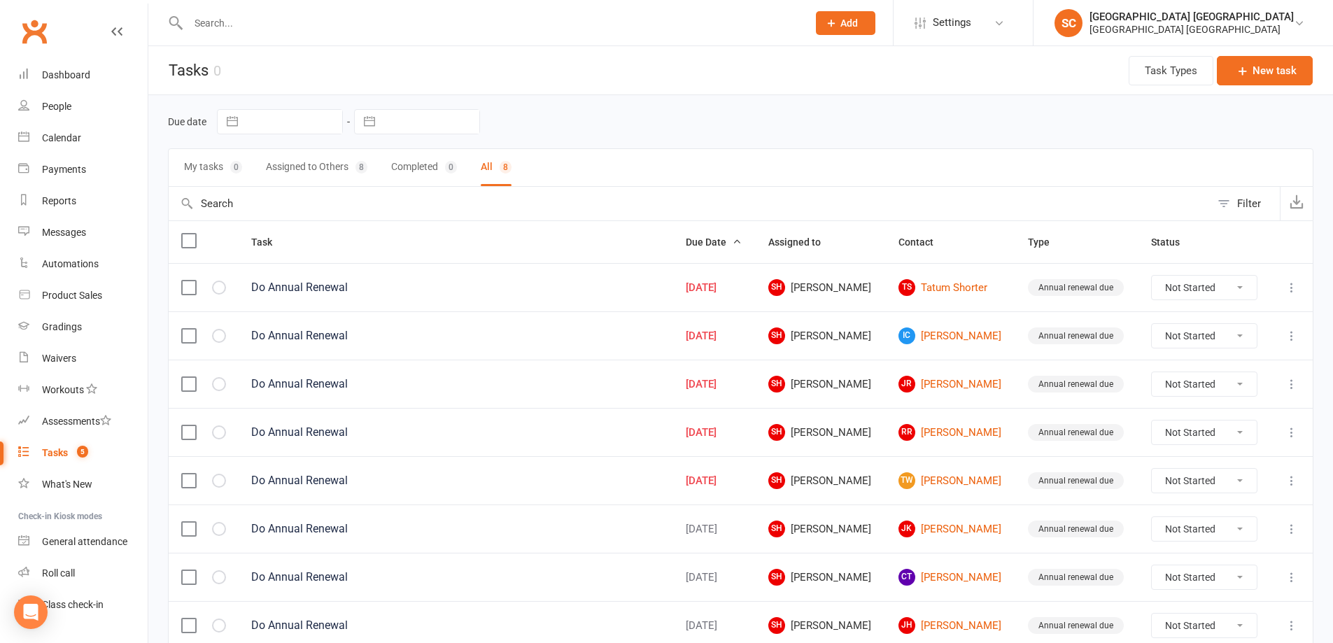
click at [186, 429] on label at bounding box center [188, 432] width 14 height 14
click at [186, 425] on input "checkbox" at bounding box center [188, 425] width 14 height 0
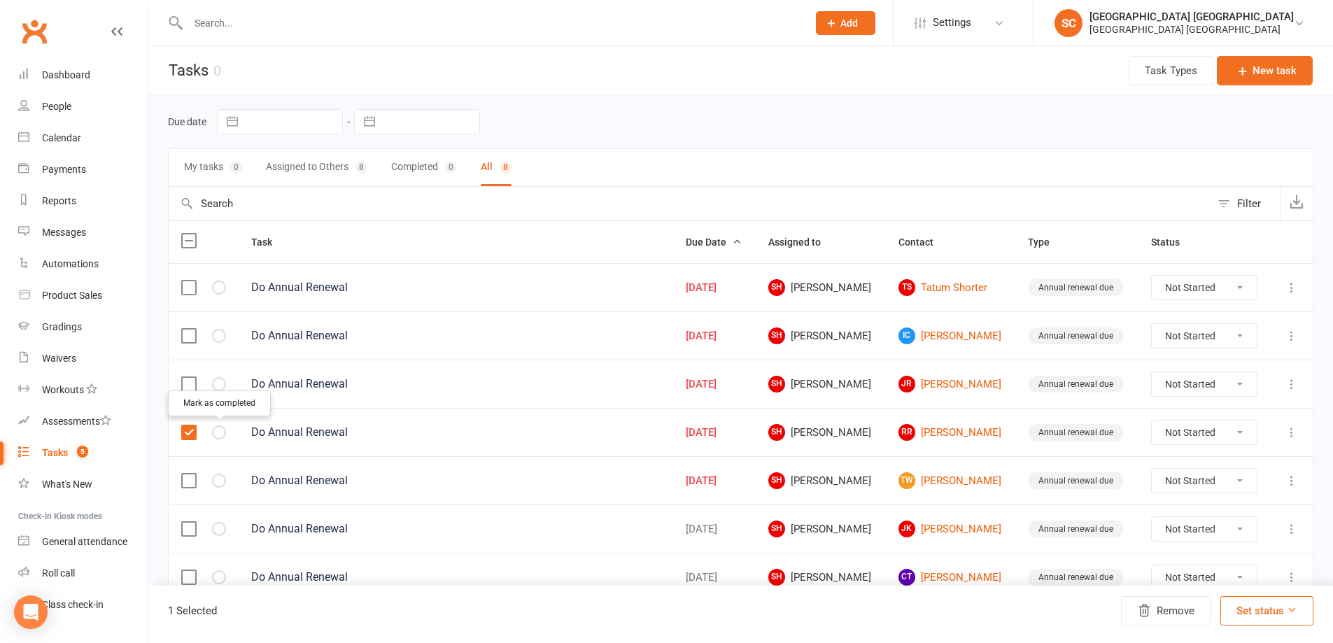
click at [0, 0] on icon "button" at bounding box center [0, 0] width 0 height 0
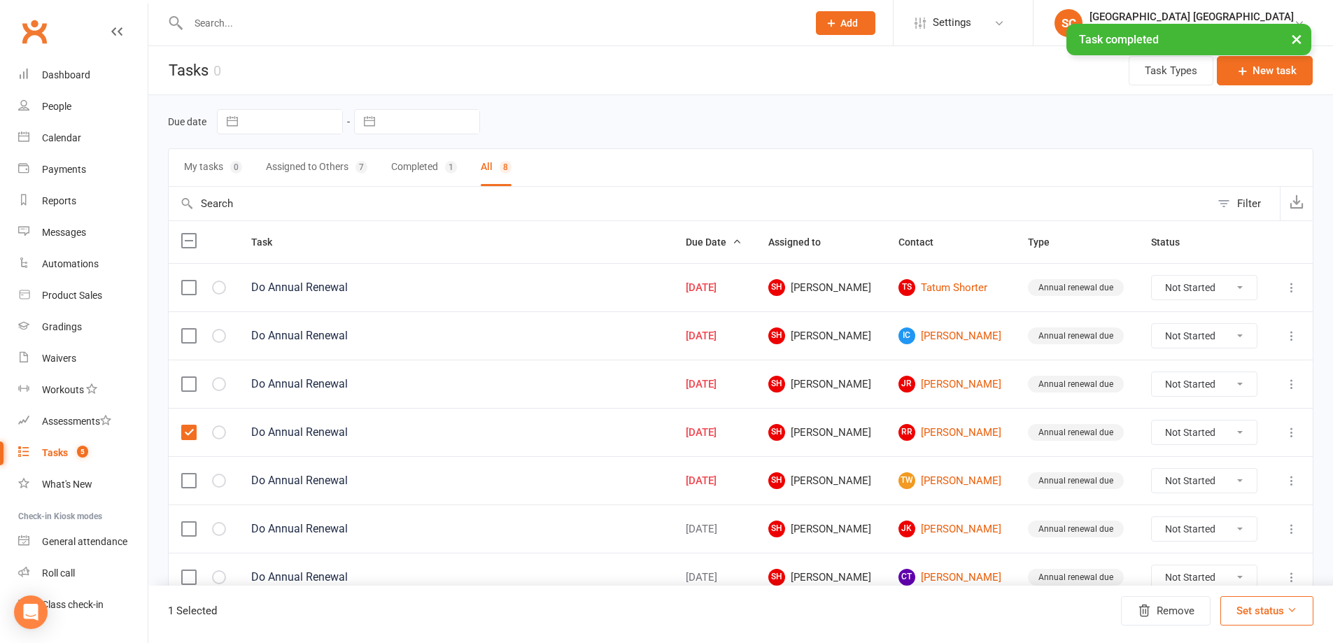
select select "finished"
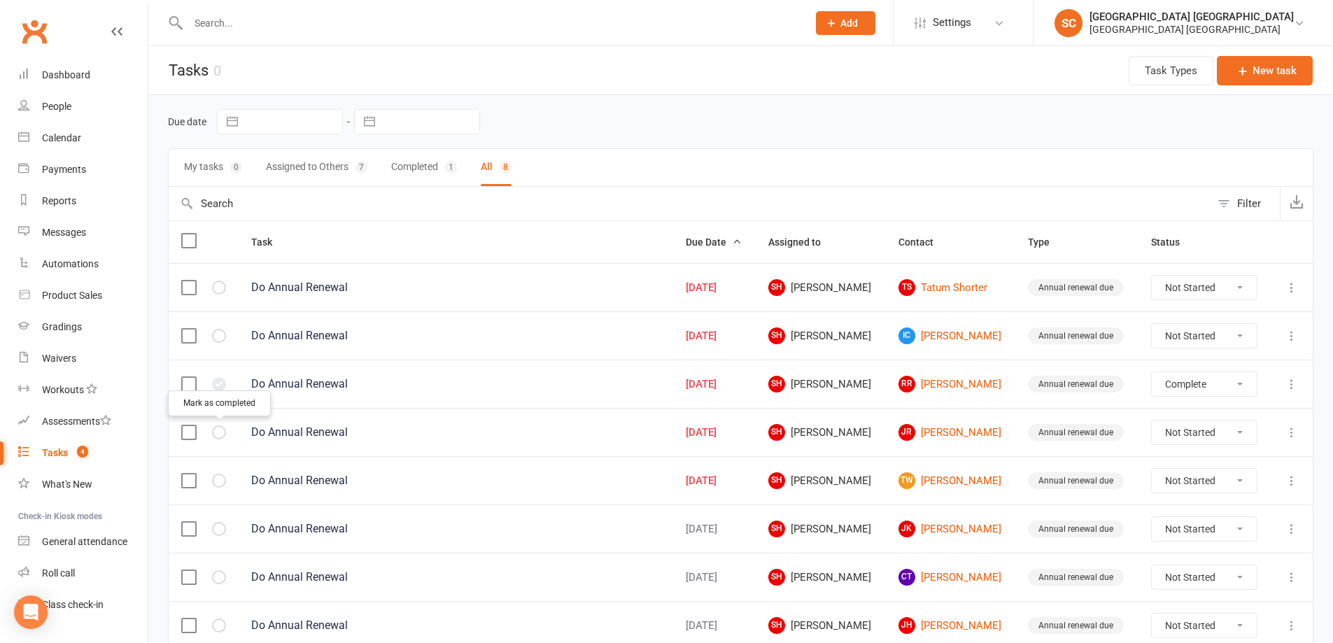
click at [0, 0] on icon "button" at bounding box center [0, 0] width 0 height 0
select select "finished"
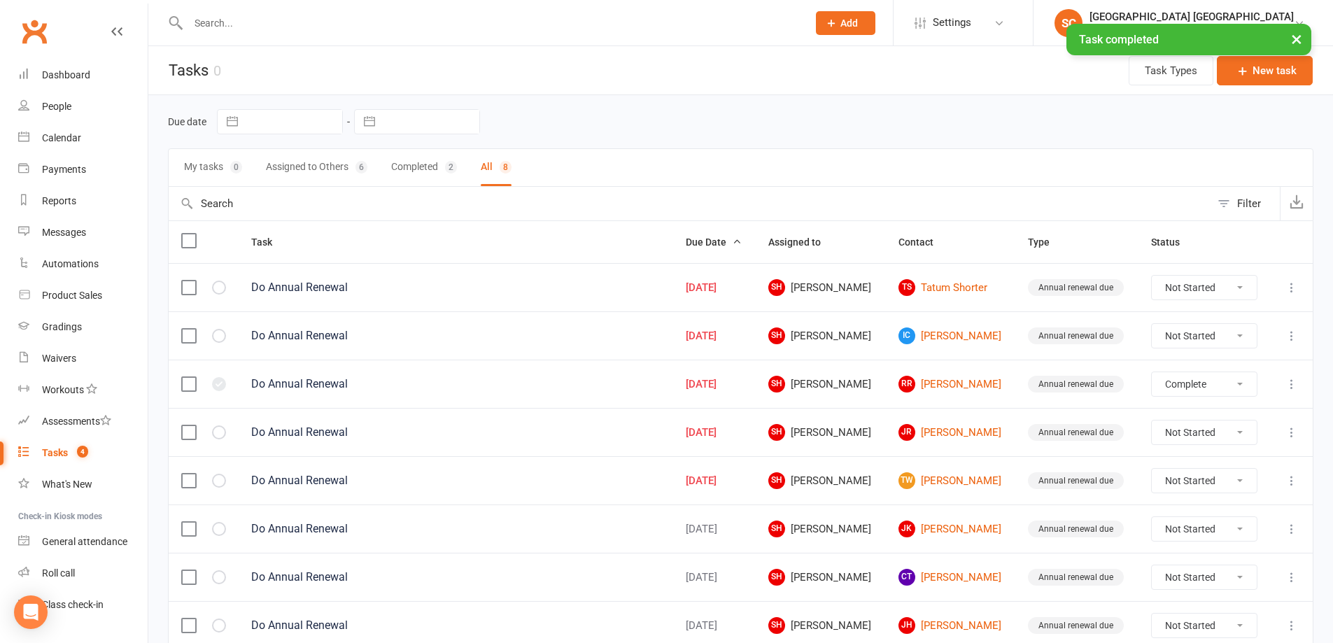
select select "finished"
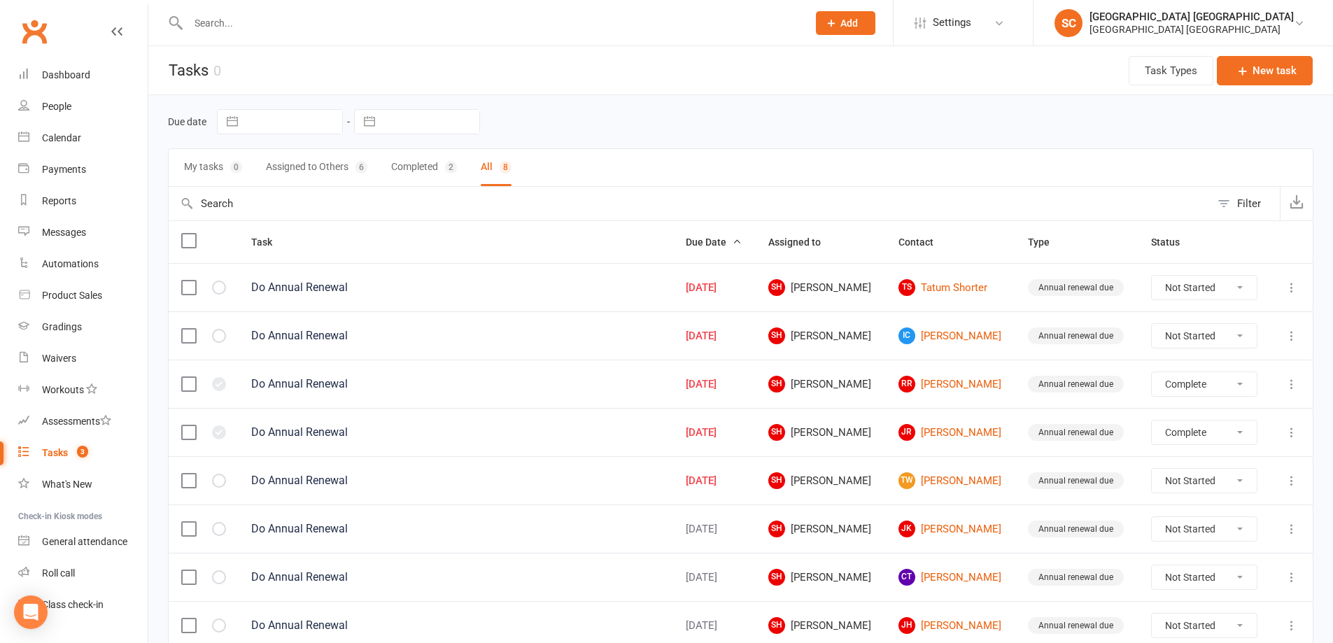
click at [1241, 385] on select "Not Started In Progress Waiting Complete" at bounding box center [1205, 384] width 106 height 24
click at [1240, 385] on select "Not Started In Progress Waiting Complete" at bounding box center [1205, 384] width 106 height 24
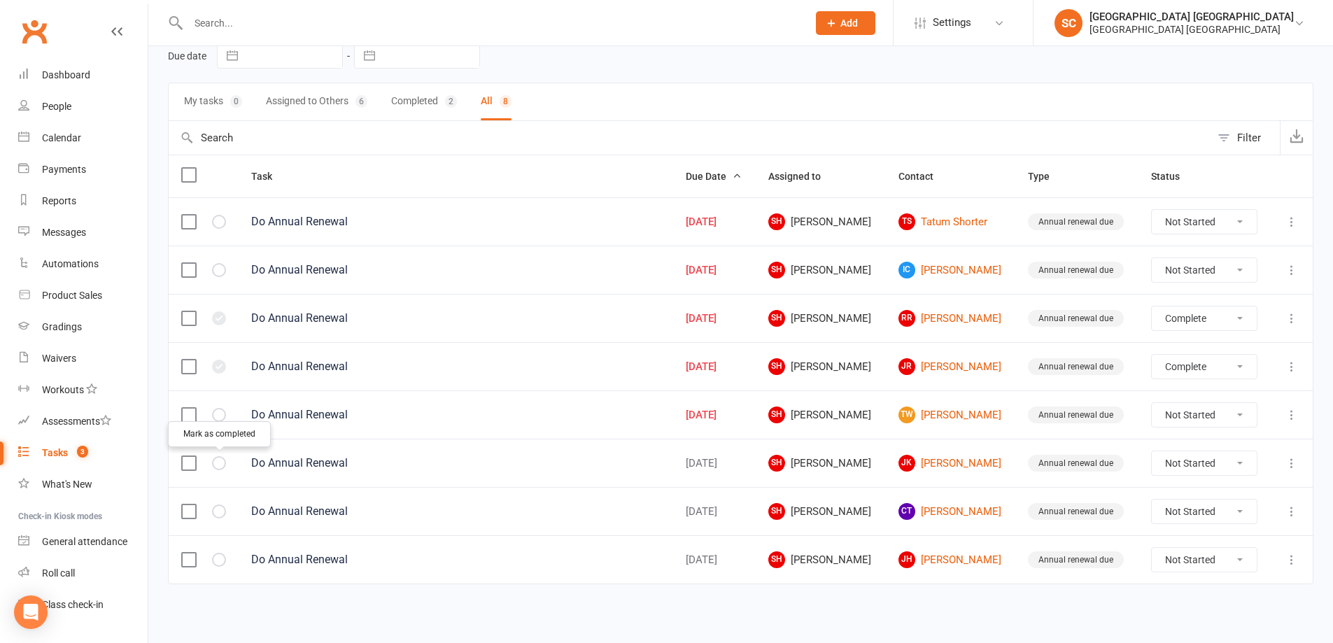
click at [0, 0] on icon "button" at bounding box center [0, 0] width 0 height 0
select select "finished"
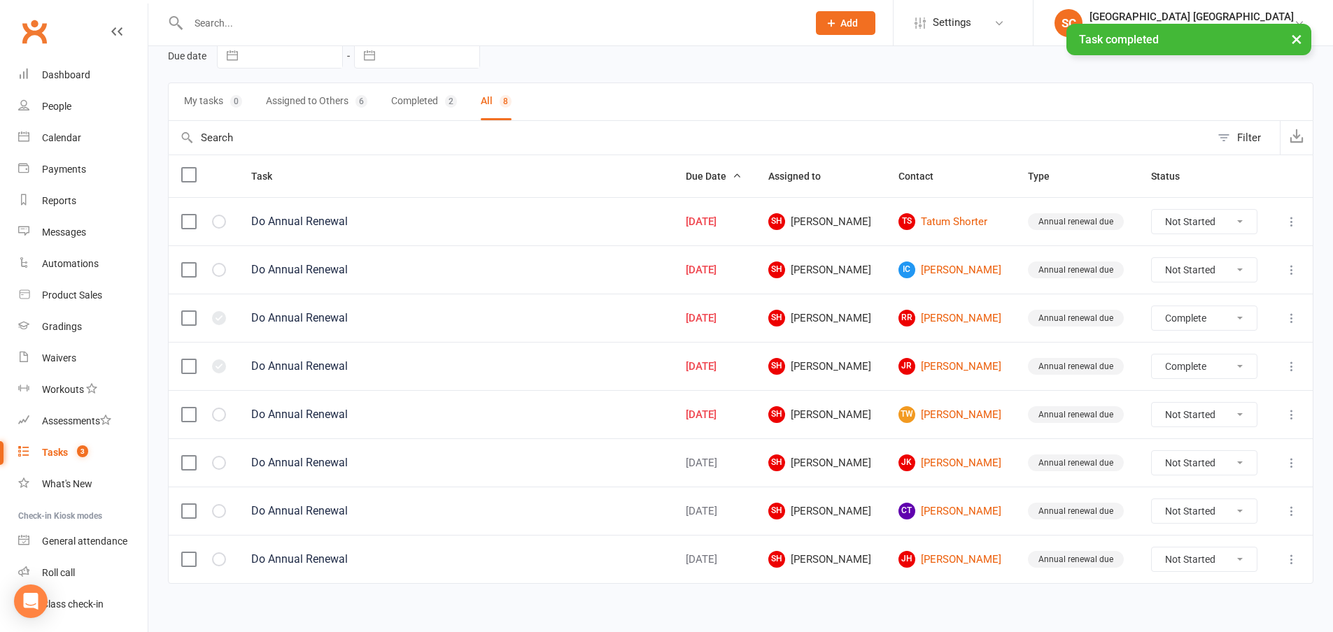
select select "finished"
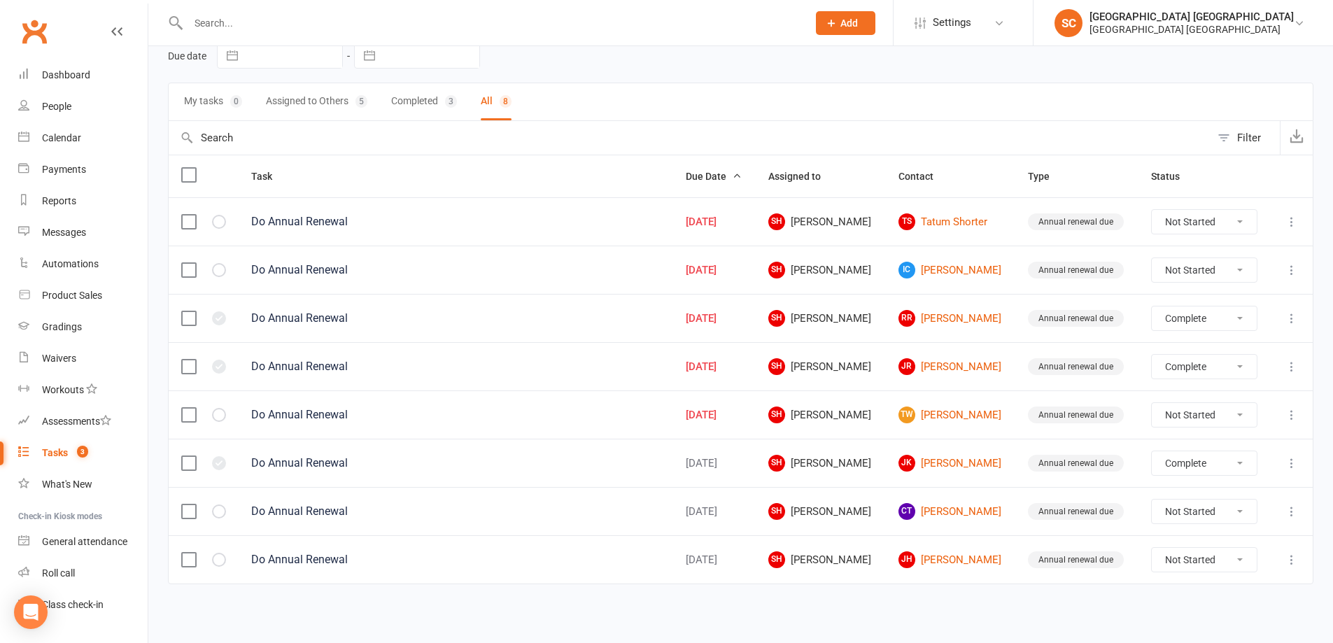
click at [220, 27] on input "text" at bounding box center [491, 23] width 614 height 20
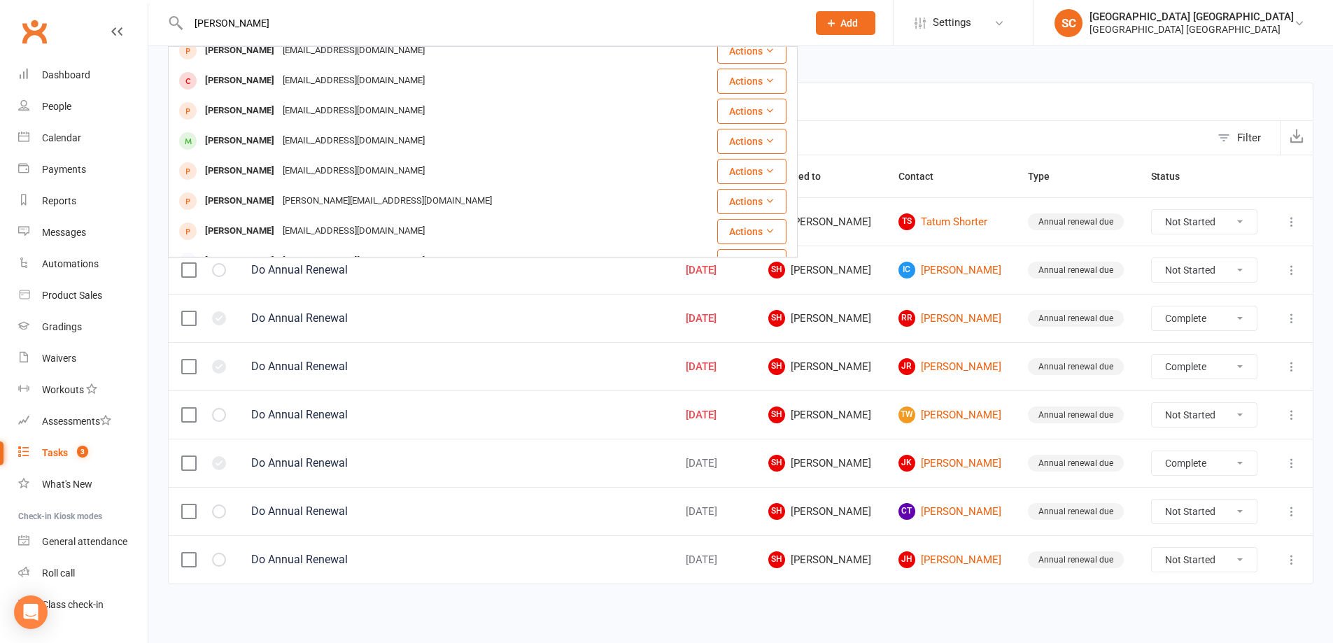
scroll to position [210, 0]
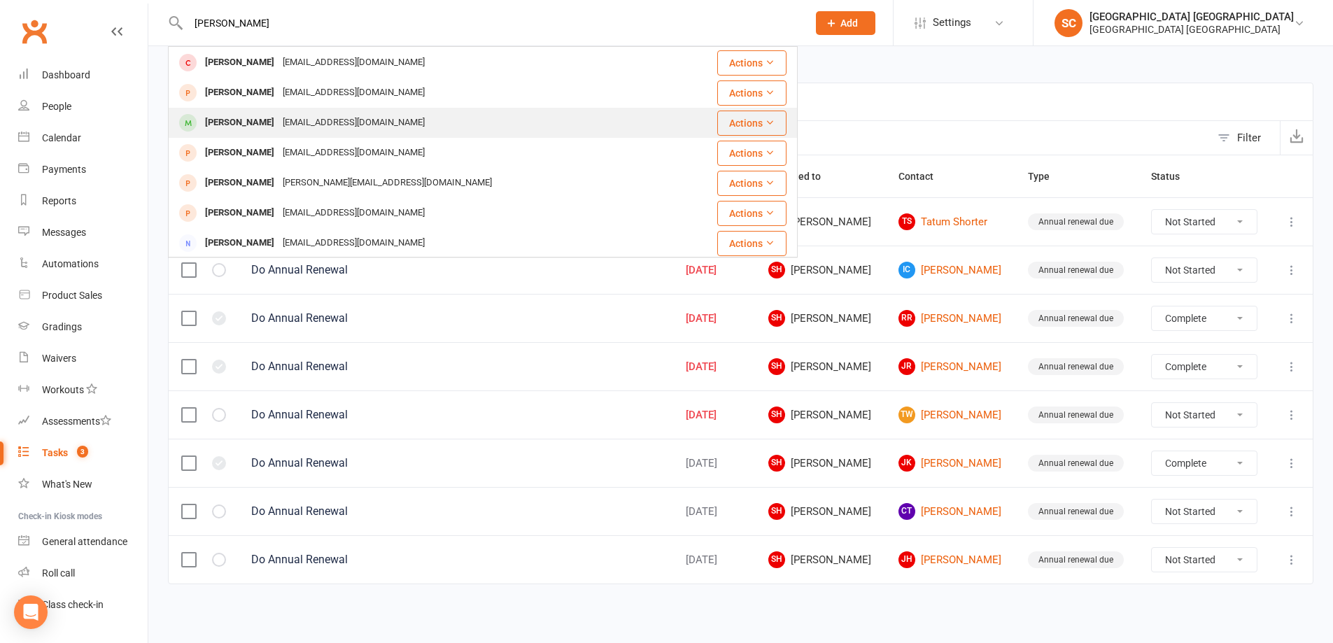
type input "thomas"
click at [243, 122] on div "[PERSON_NAME]" at bounding box center [240, 123] width 78 height 20
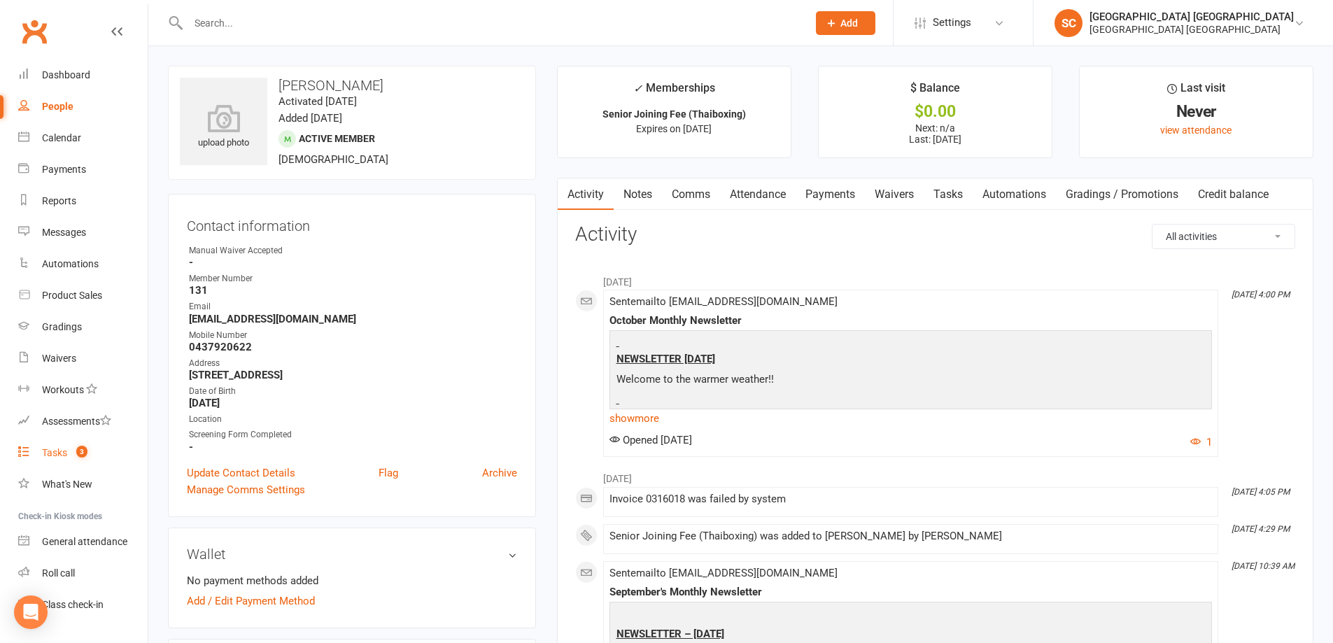
click at [64, 450] on div "Tasks" at bounding box center [54, 452] width 25 height 11
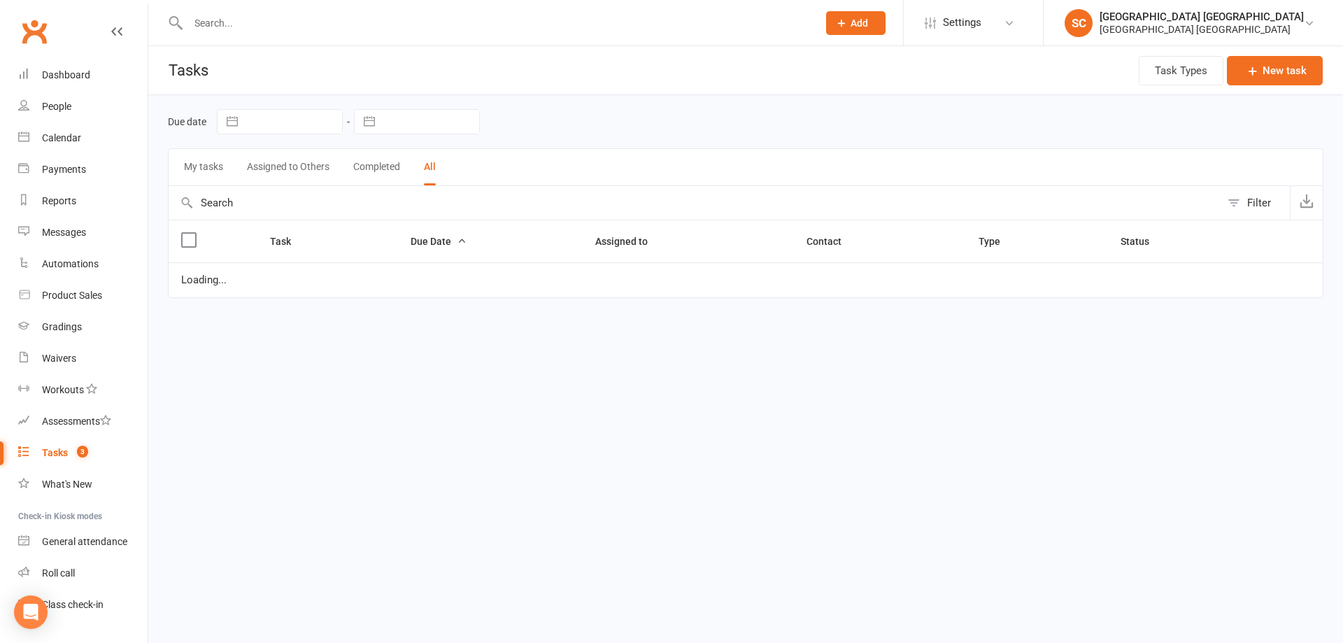
select select "finished"
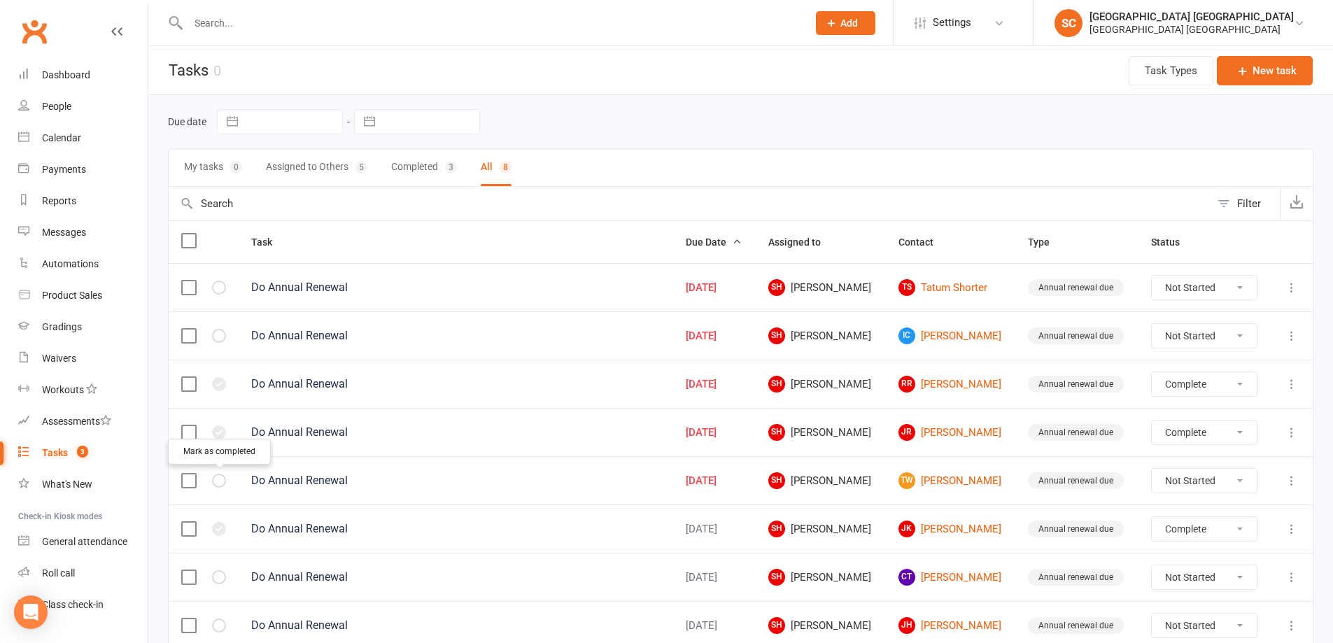
click at [0, 0] on icon "button" at bounding box center [0, 0] width 0 height 0
select select "finished"
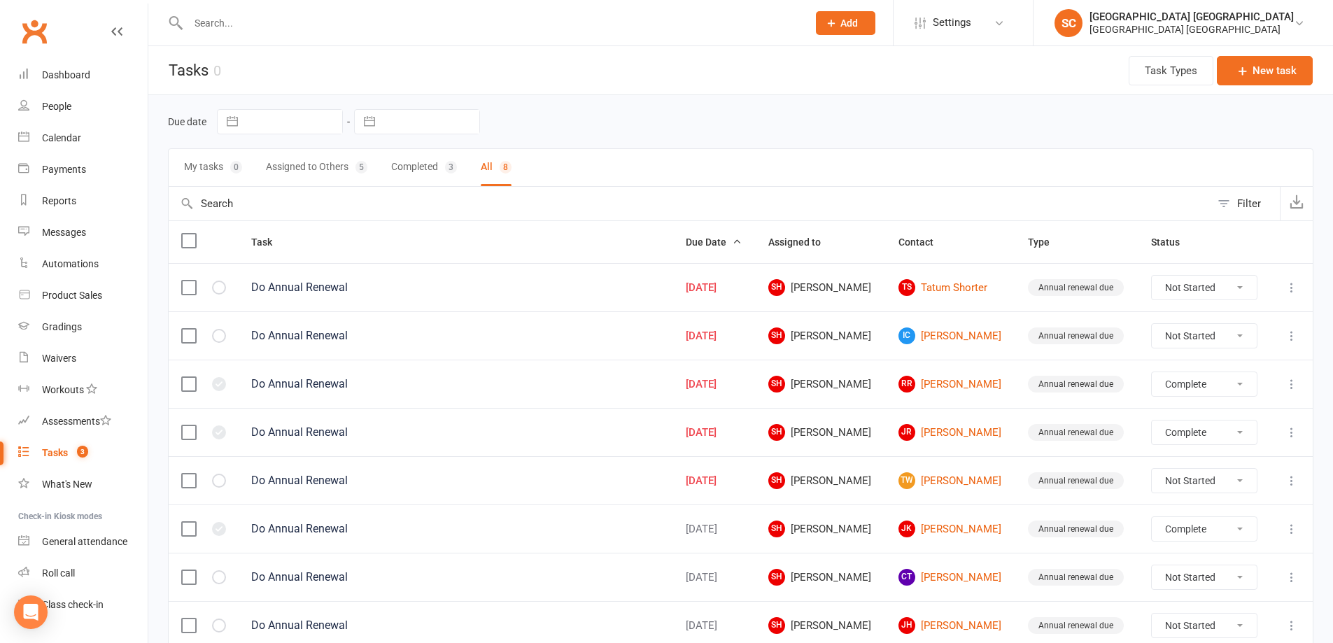
select select "finished"
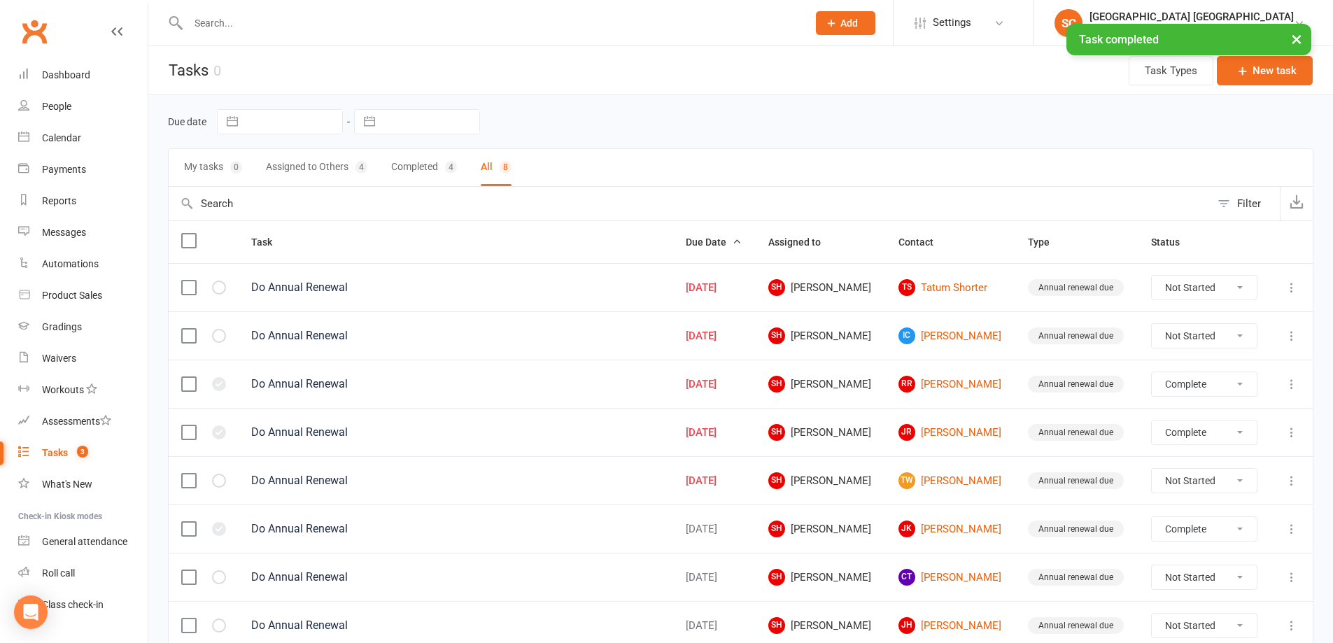
select select "finished"
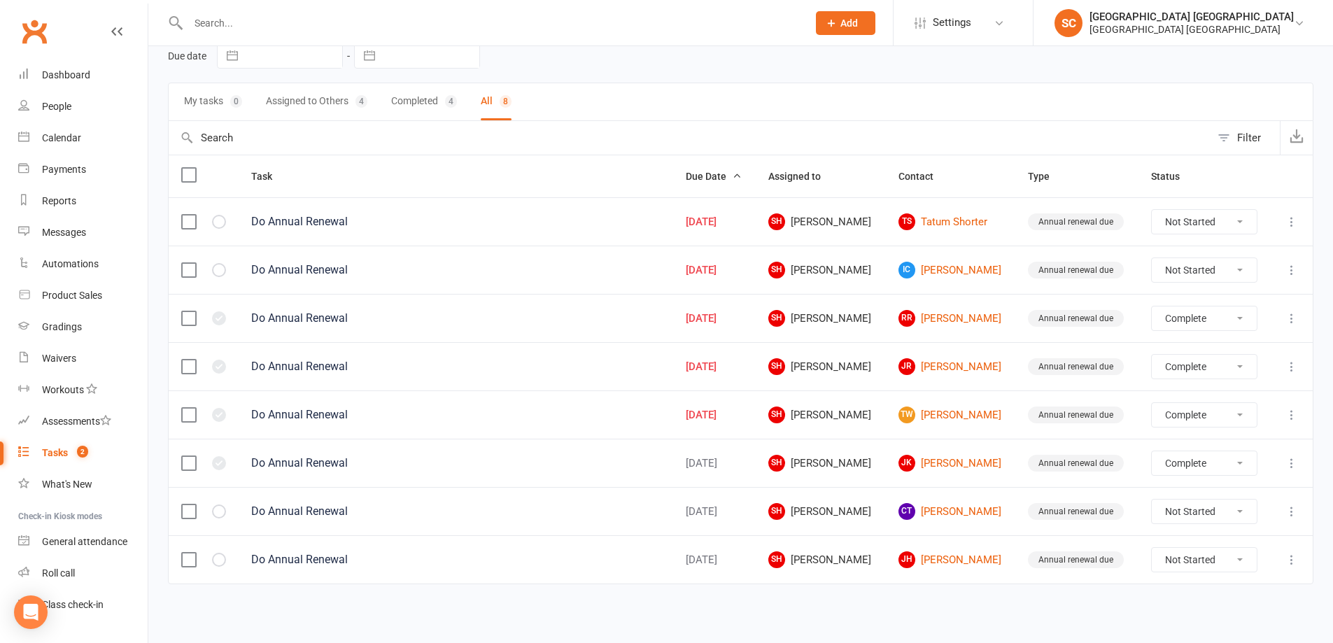
click at [1292, 316] on icon at bounding box center [1292, 318] width 14 height 14
click at [1188, 404] on link "Delete" at bounding box center [1219, 401] width 139 height 28
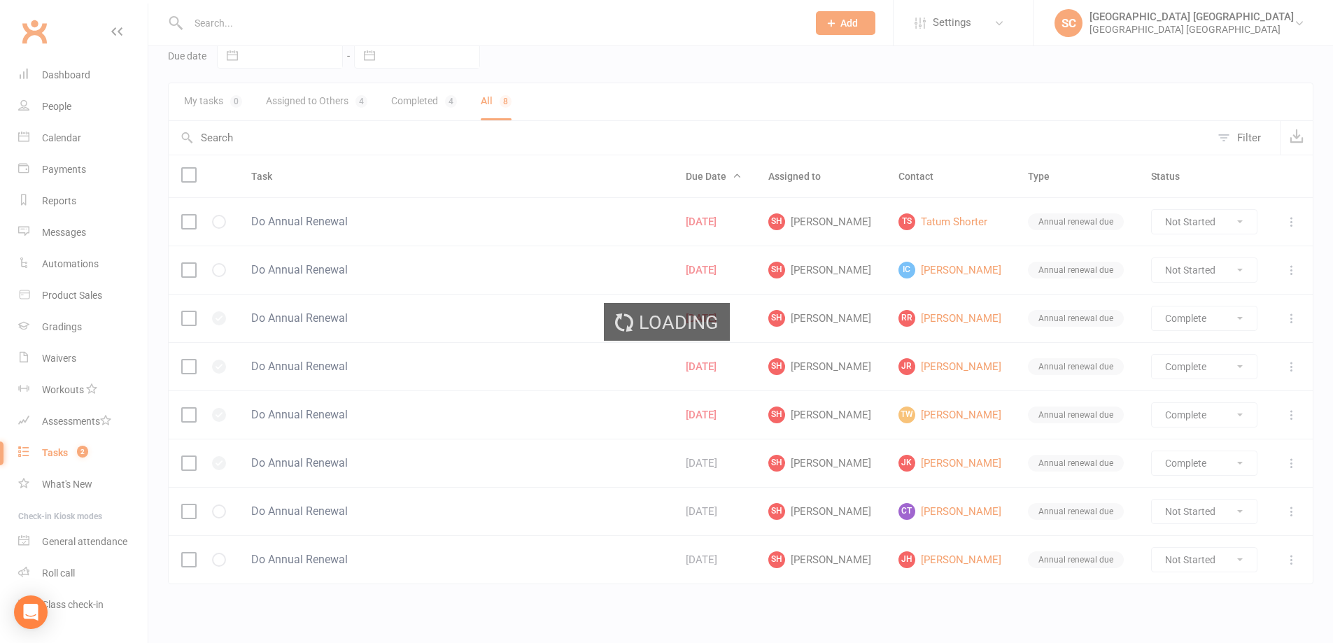
select select "finished"
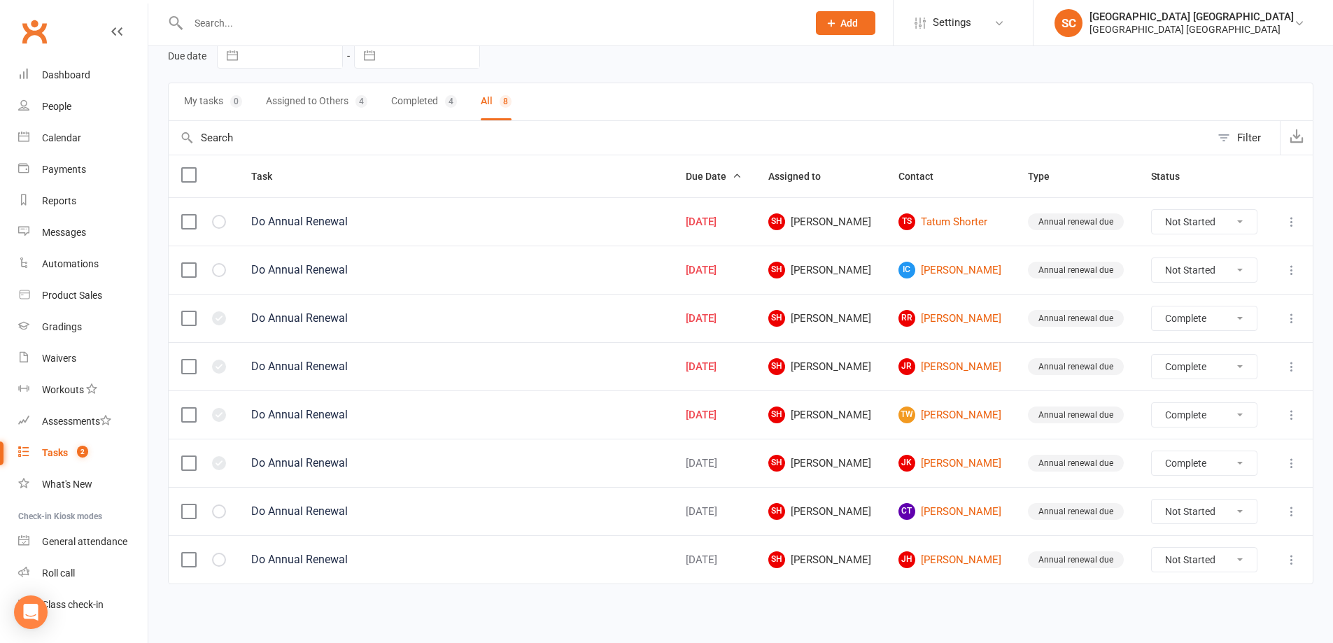
select select "finished"
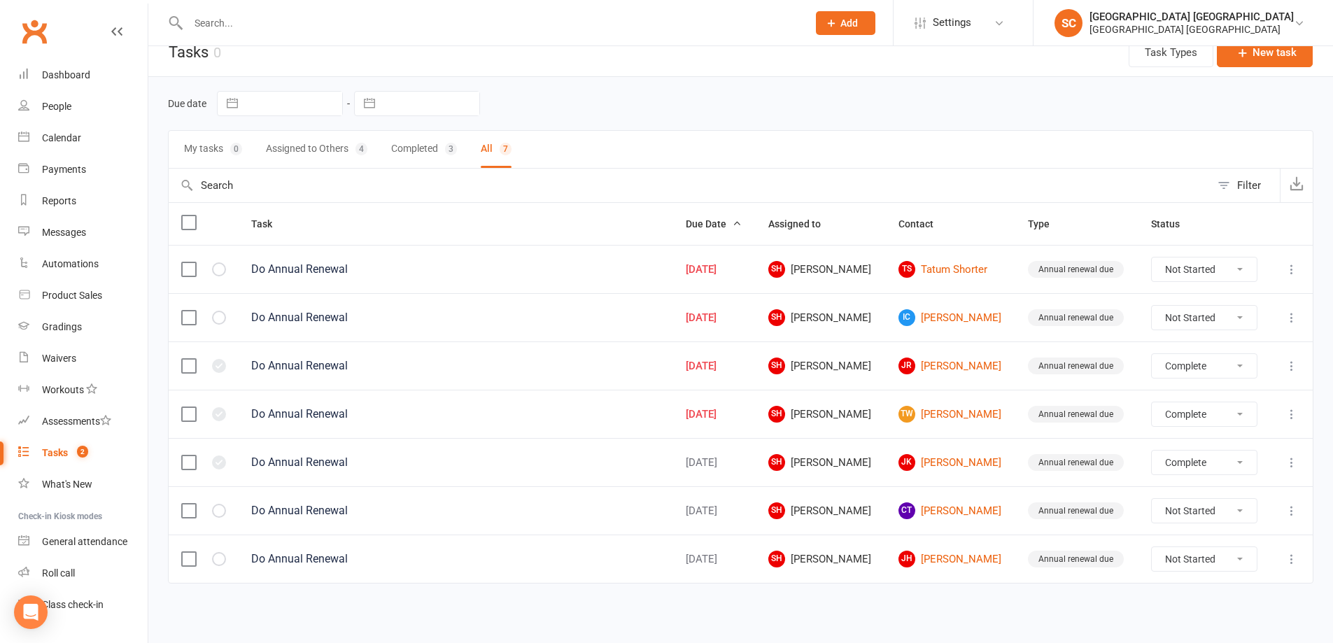
scroll to position [17, 0]
click at [1287, 369] on icon at bounding box center [1292, 367] width 14 height 14
click at [1176, 448] on link "Delete" at bounding box center [1219, 449] width 139 height 28
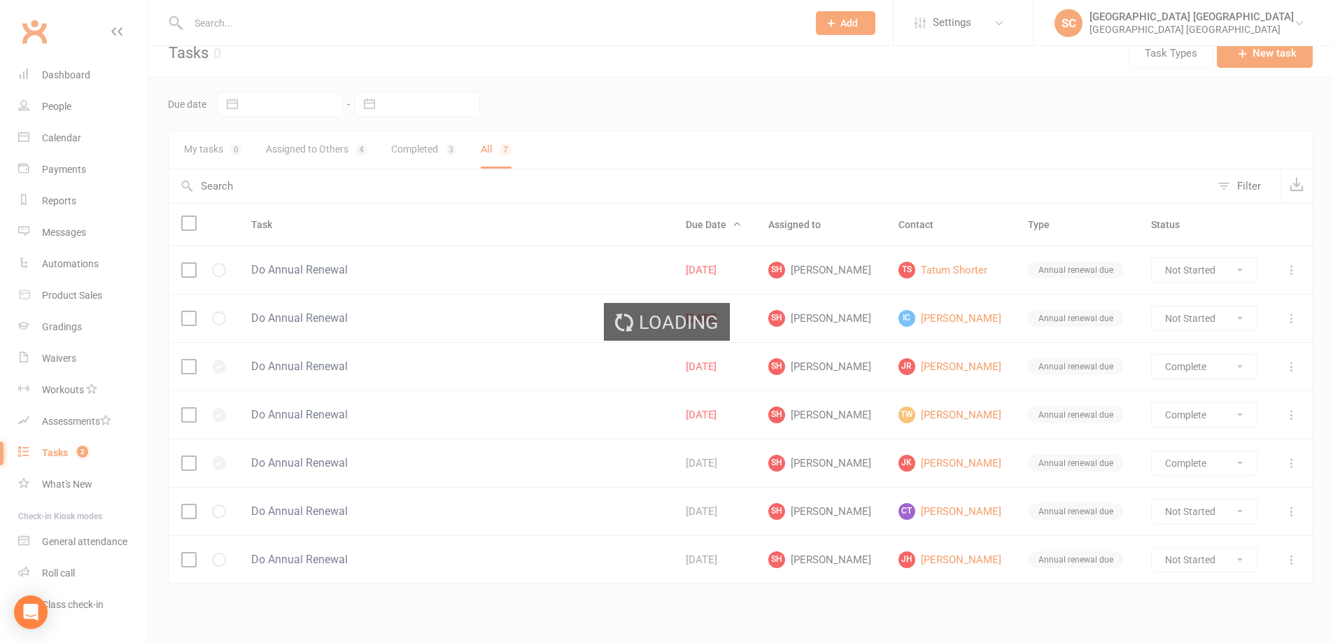
select select "finished"
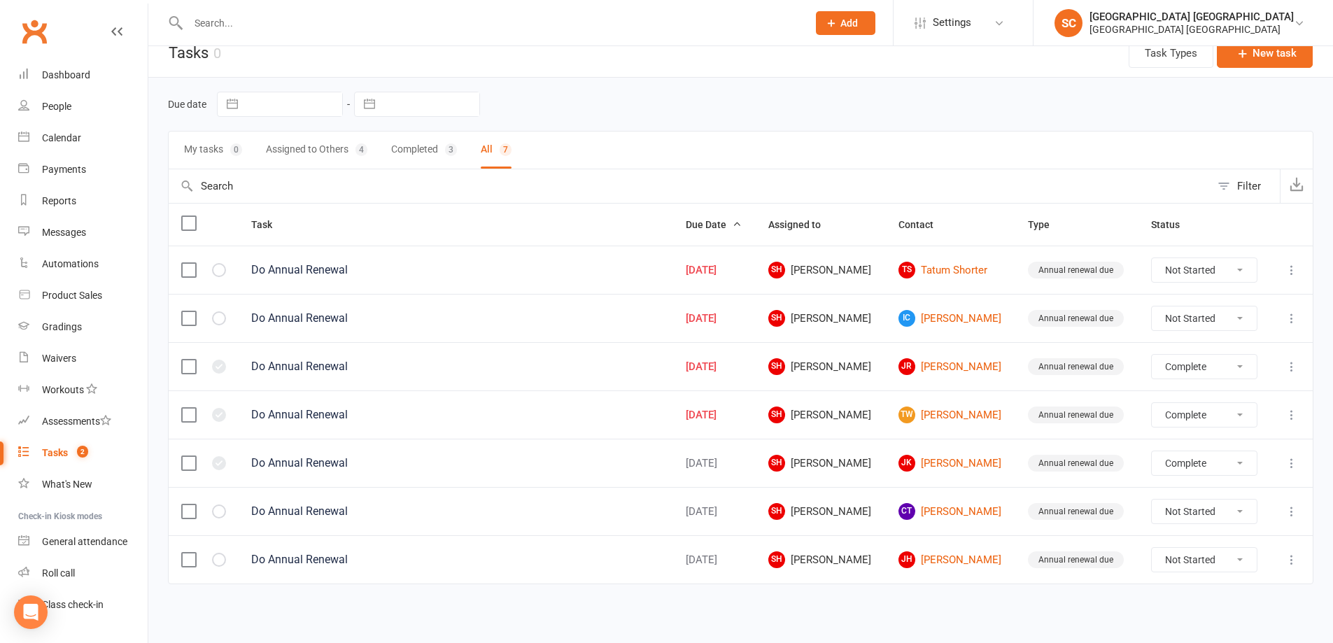
select select "finished"
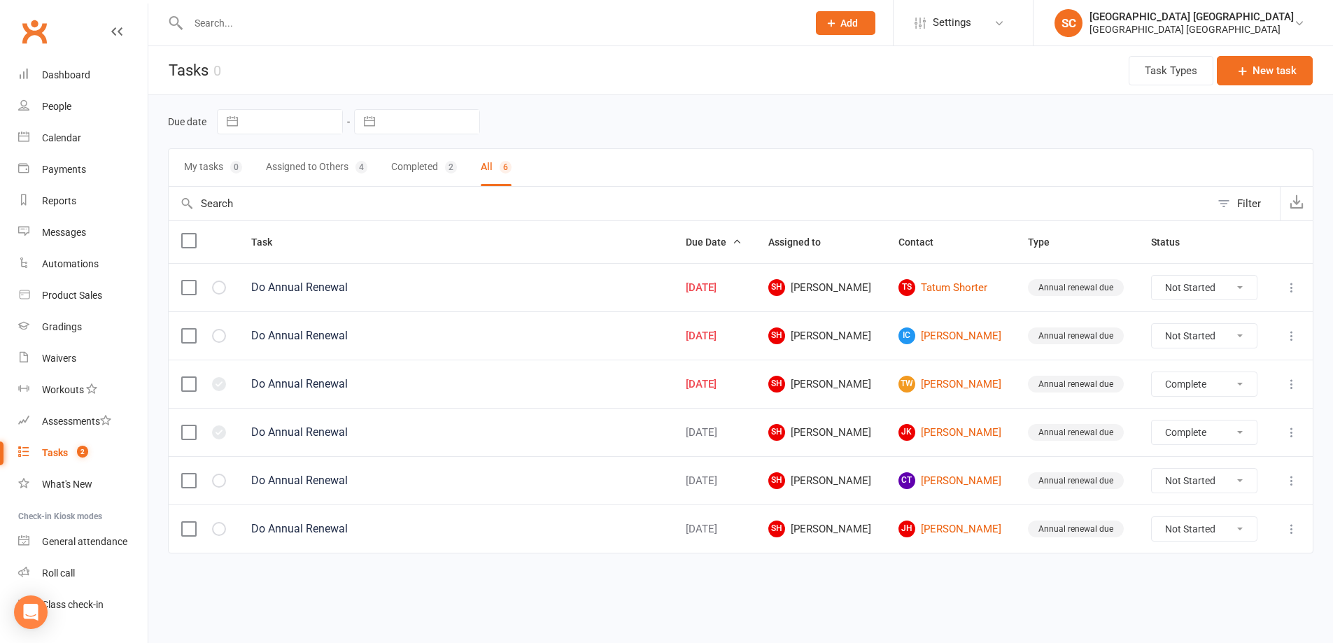
scroll to position [0, 0]
click at [1300, 386] on icon at bounding box center [1302, 384] width 14 height 14
click at [1210, 474] on link "Delete" at bounding box center [1240, 467] width 139 height 28
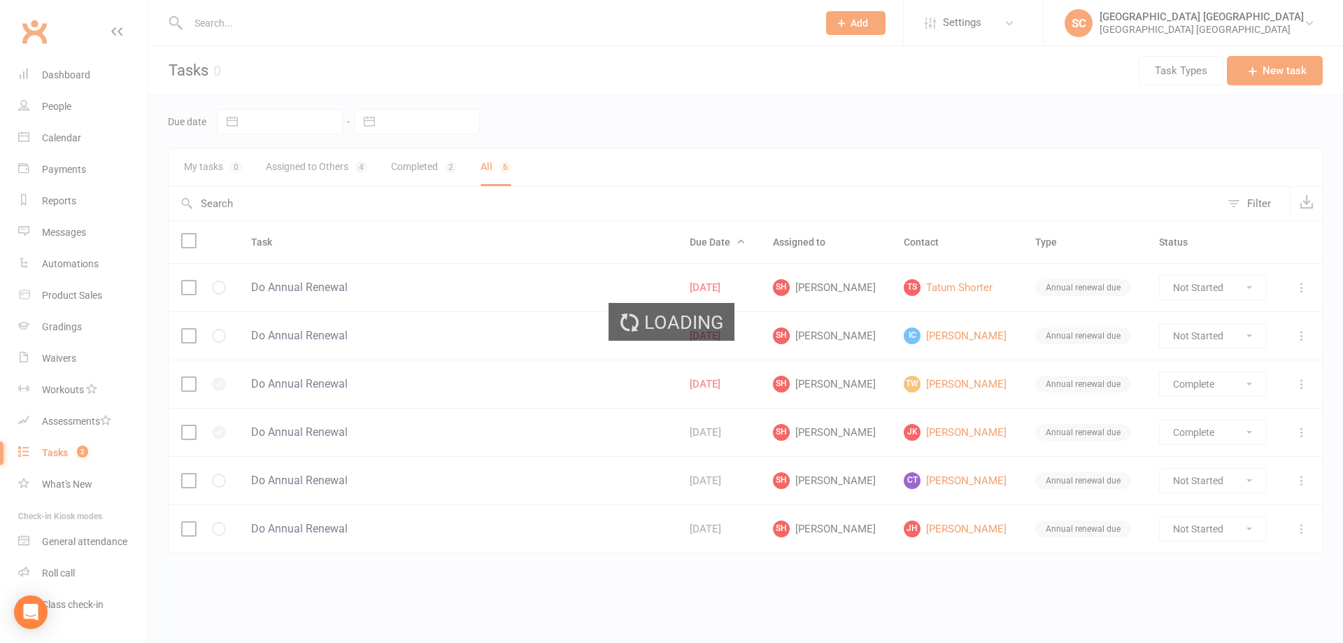
select select "finished"
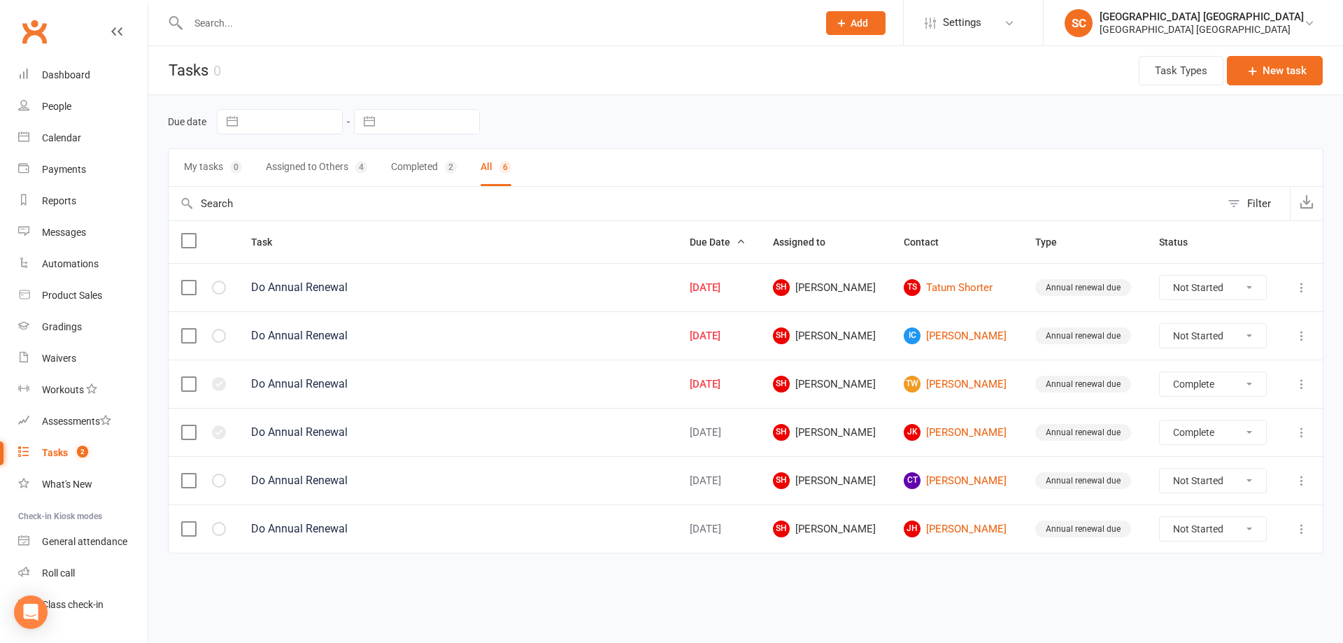
select select "finished"
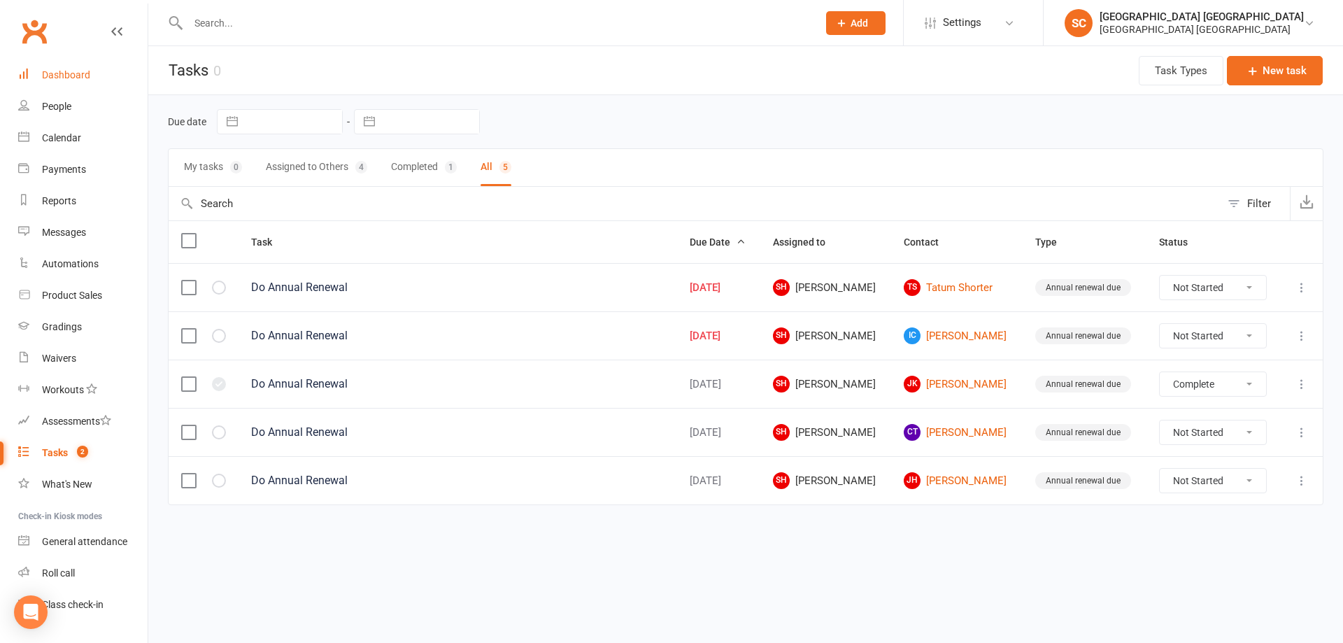
click at [67, 77] on div "Dashboard" at bounding box center [66, 74] width 48 height 11
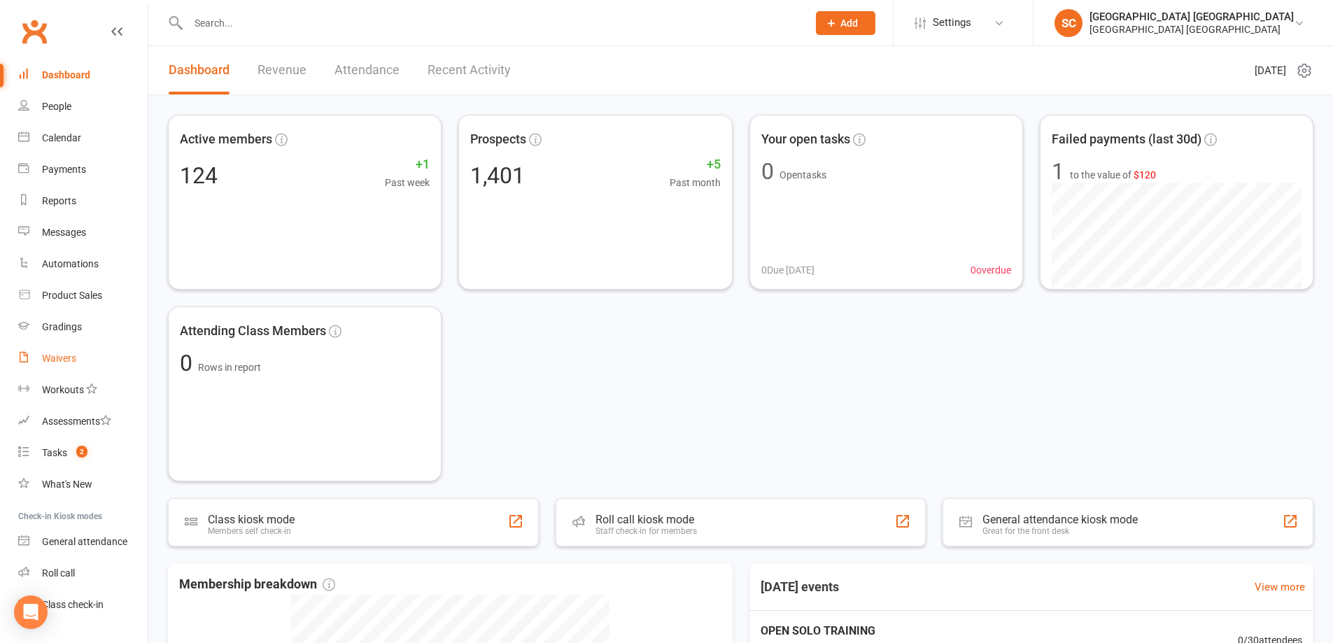
click at [60, 358] on div "Waivers" at bounding box center [59, 358] width 34 height 11
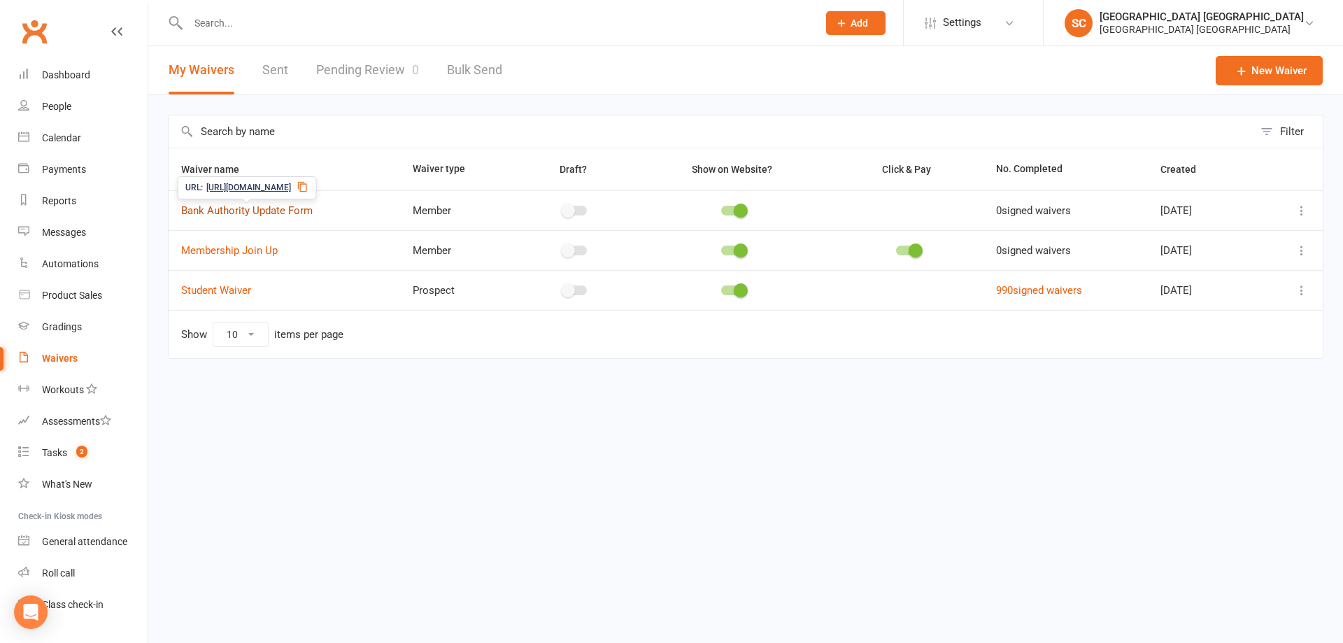
click at [260, 204] on link "Bank Authority Update Form" at bounding box center [247, 210] width 132 height 13
click at [211, 293] on link "Student Waiver" at bounding box center [216, 290] width 70 height 13
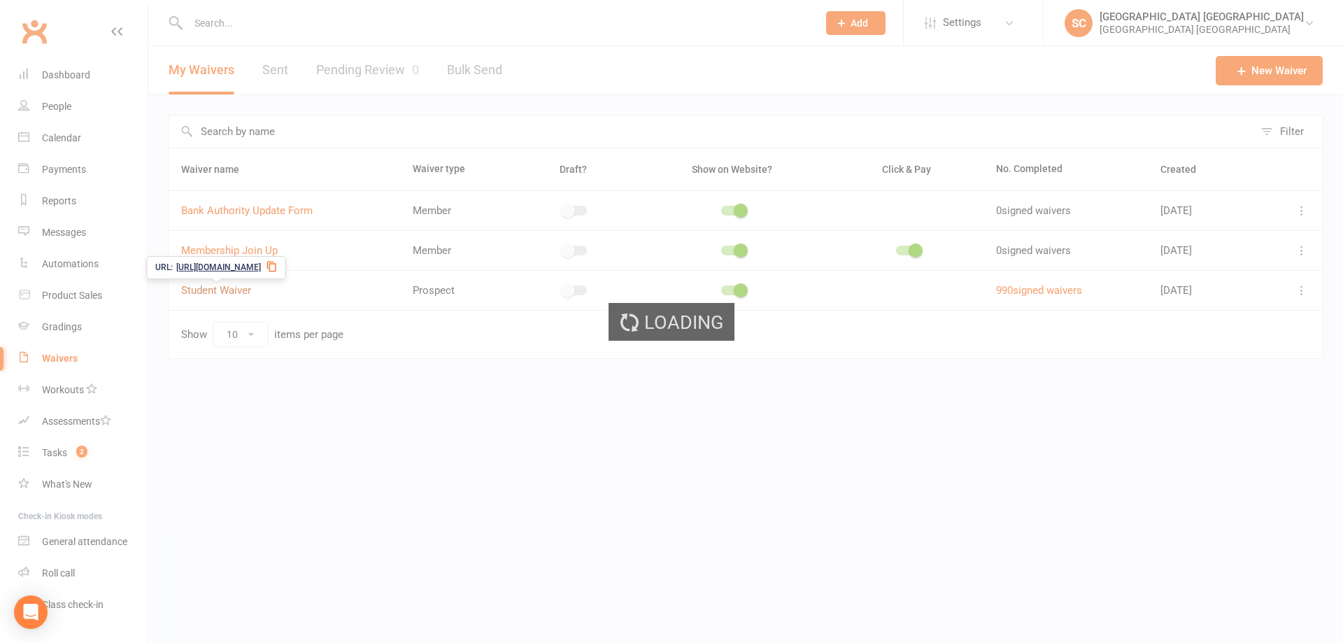
click at [211, 293] on div "Loading" at bounding box center [671, 321] width 1343 height 643
select select "applies_to_all_signees"
select select "copy_answers_for_all_signees"
select select "select"
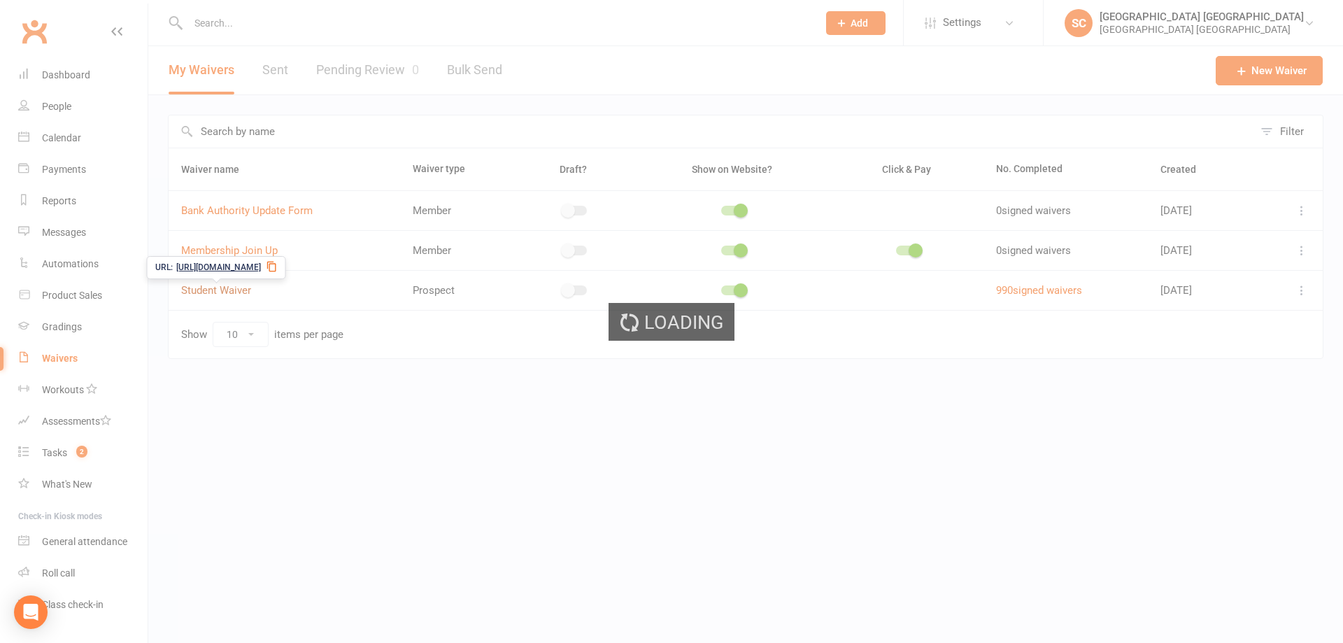
select select "select"
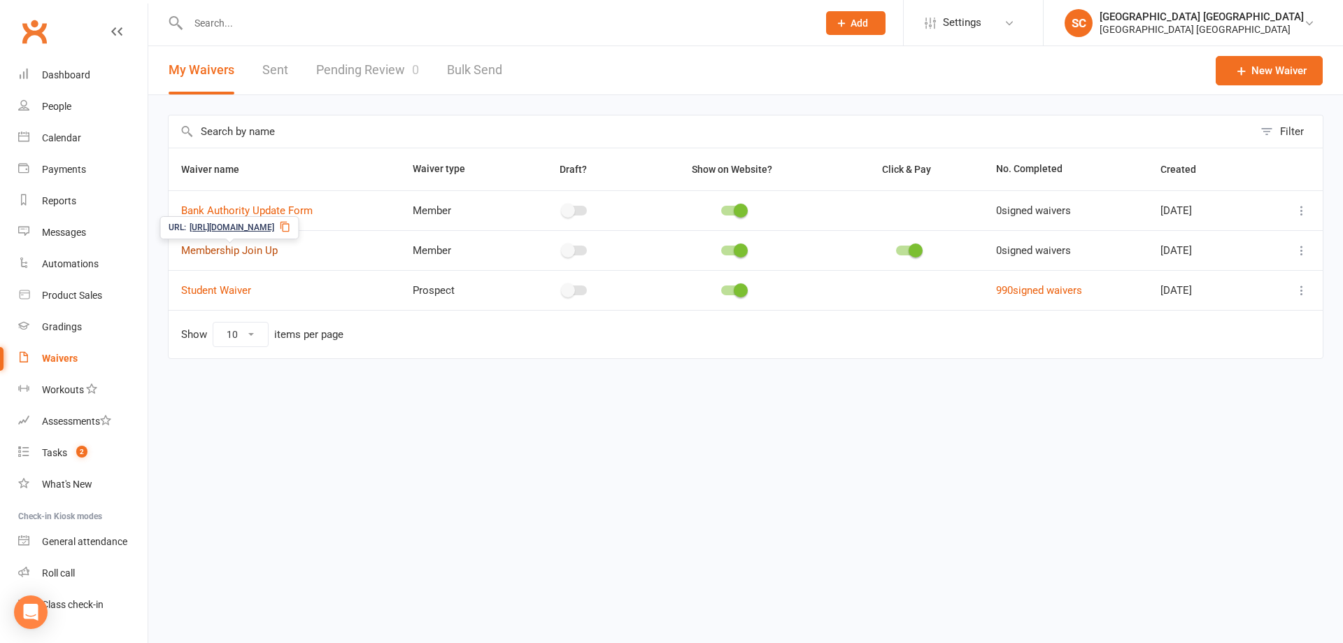
click at [224, 253] on link "Membership Join Up" at bounding box center [229, 250] width 97 height 13
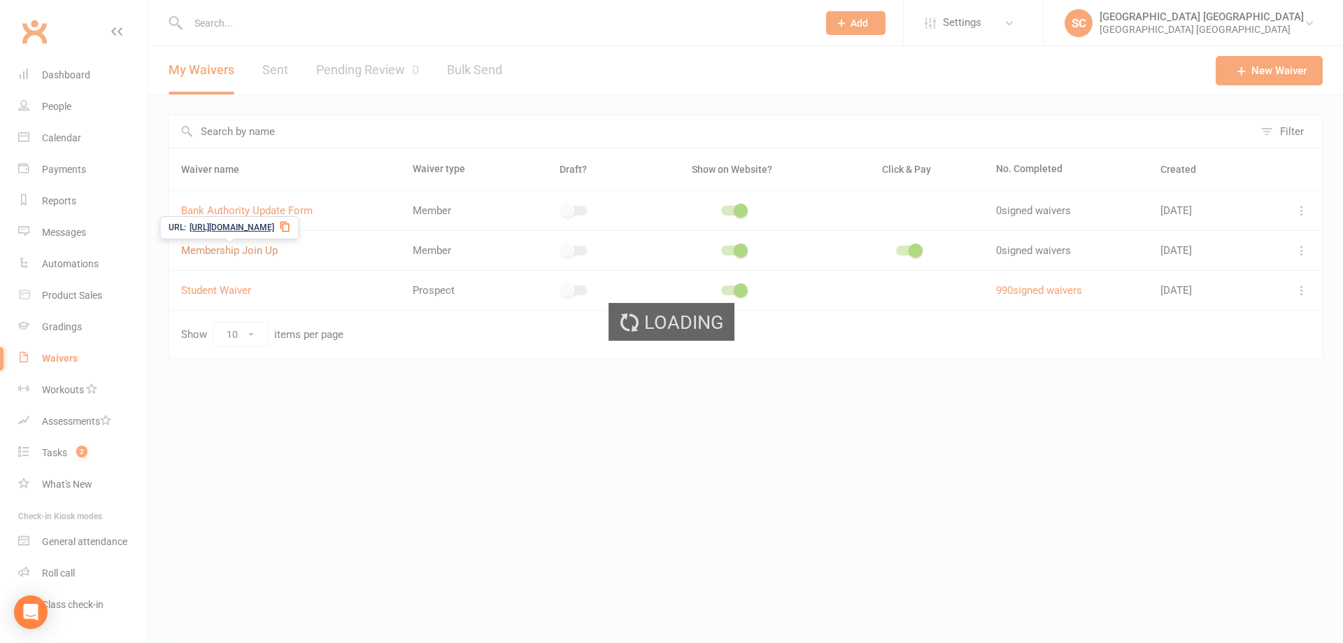
select select "applies_to_all_signees"
select select "copy_answers_for_all_signees"
select select "checkbox"
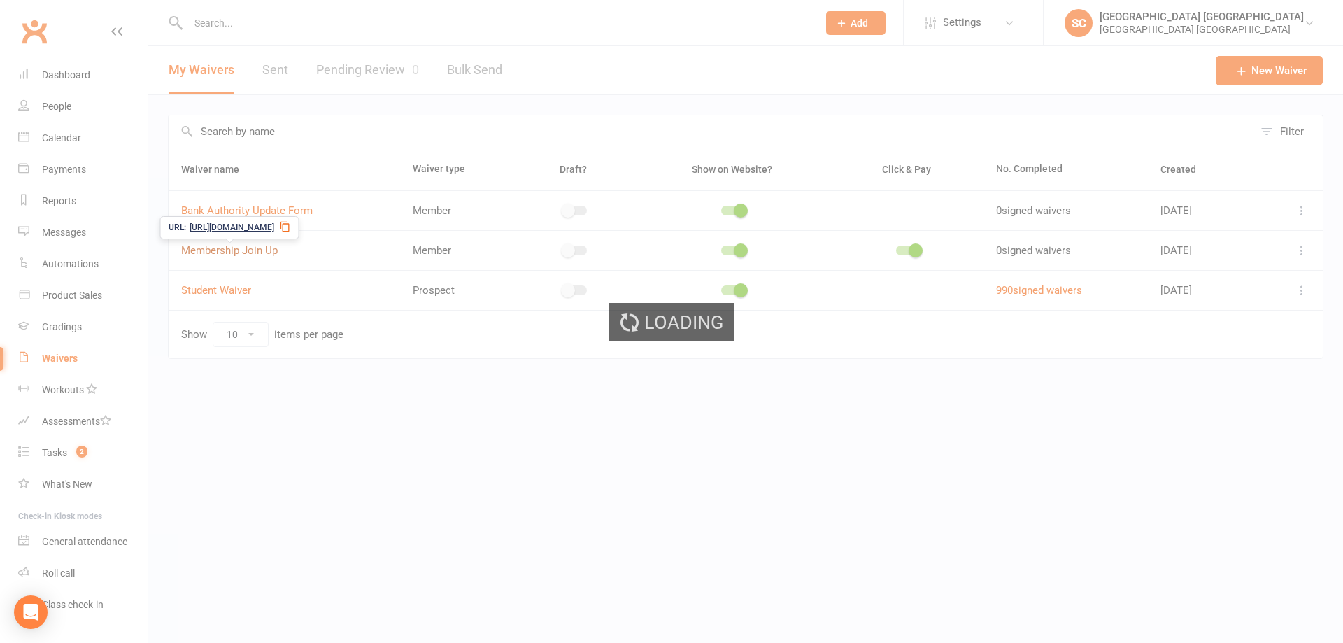
select select "select"
select select "checkbox"
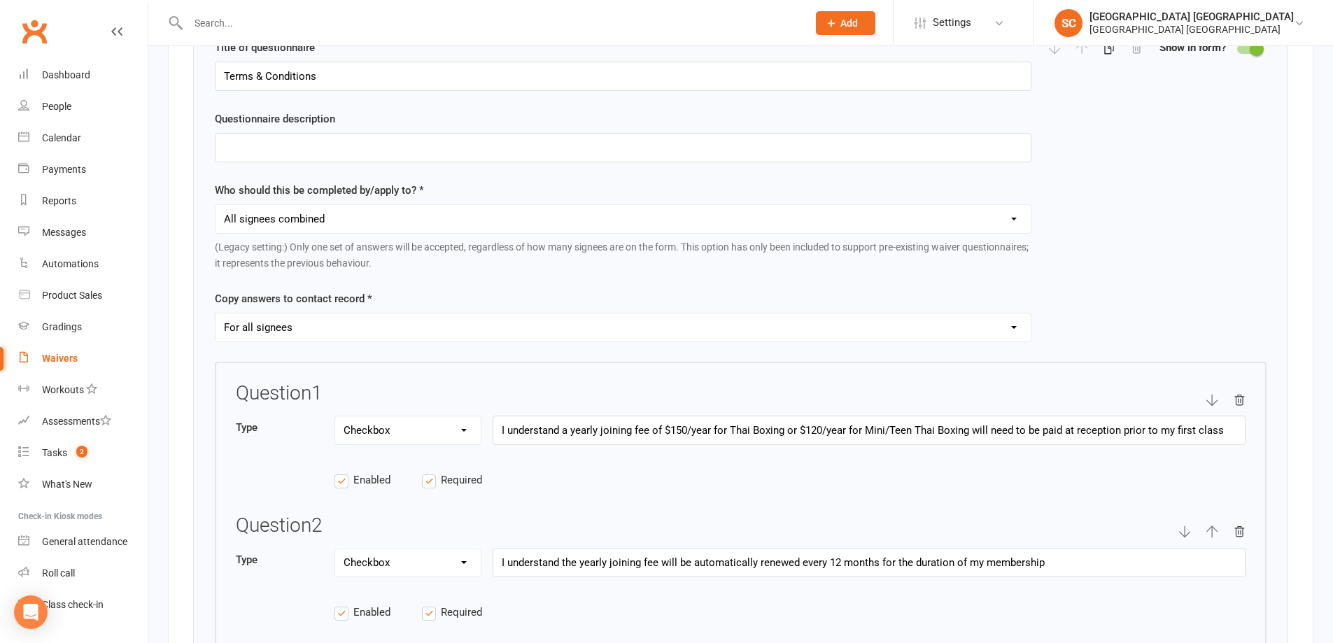
scroll to position [1889, 0]
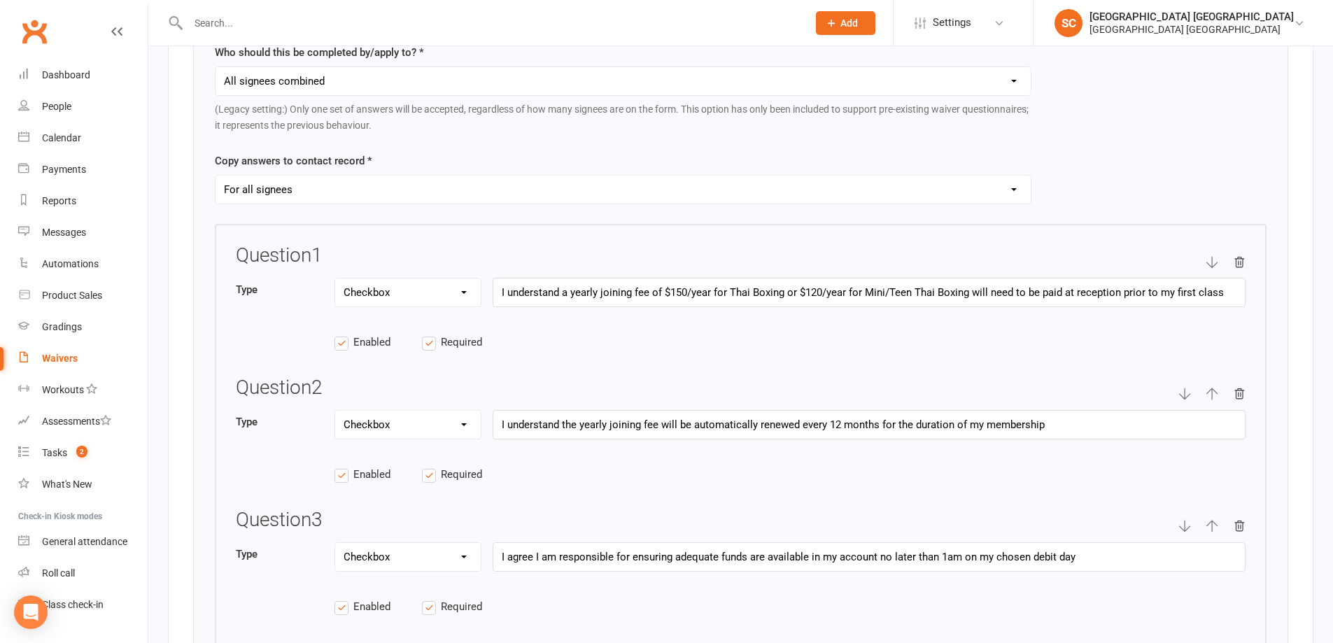
click at [462, 292] on select "Text Select Checkbox" at bounding box center [408, 292] width 146 height 28
click at [592, 334] on div "Enabled Required" at bounding box center [741, 350] width 1010 height 32
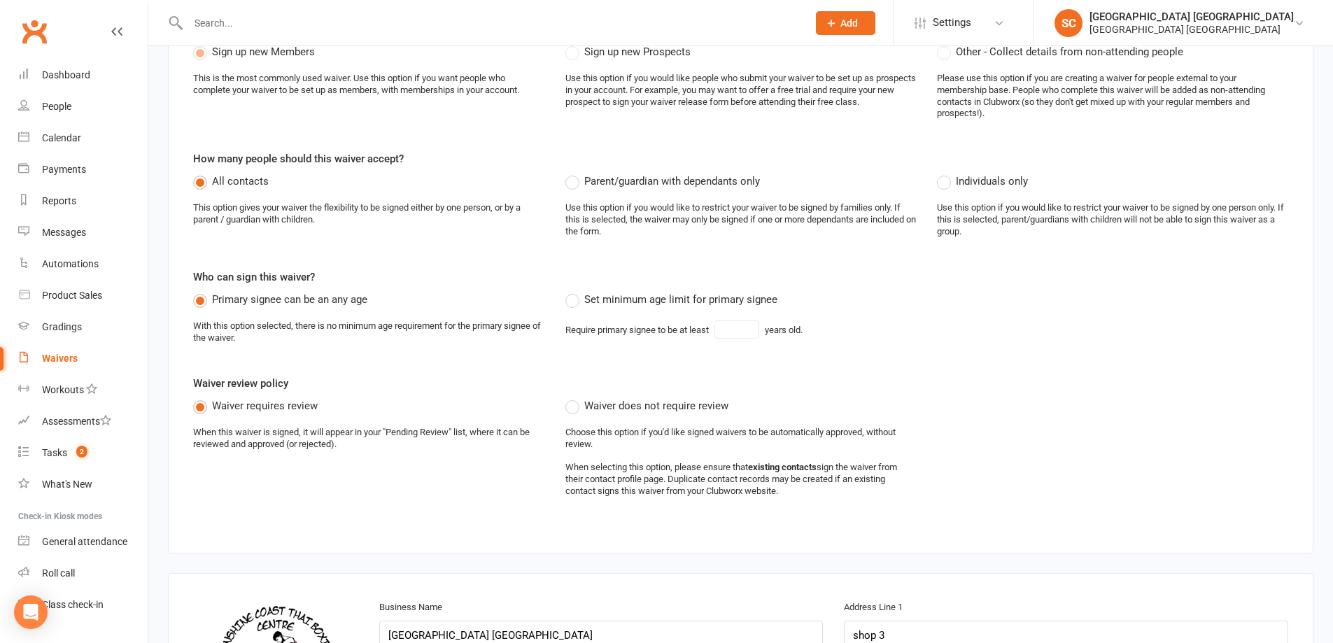
scroll to position [0, 0]
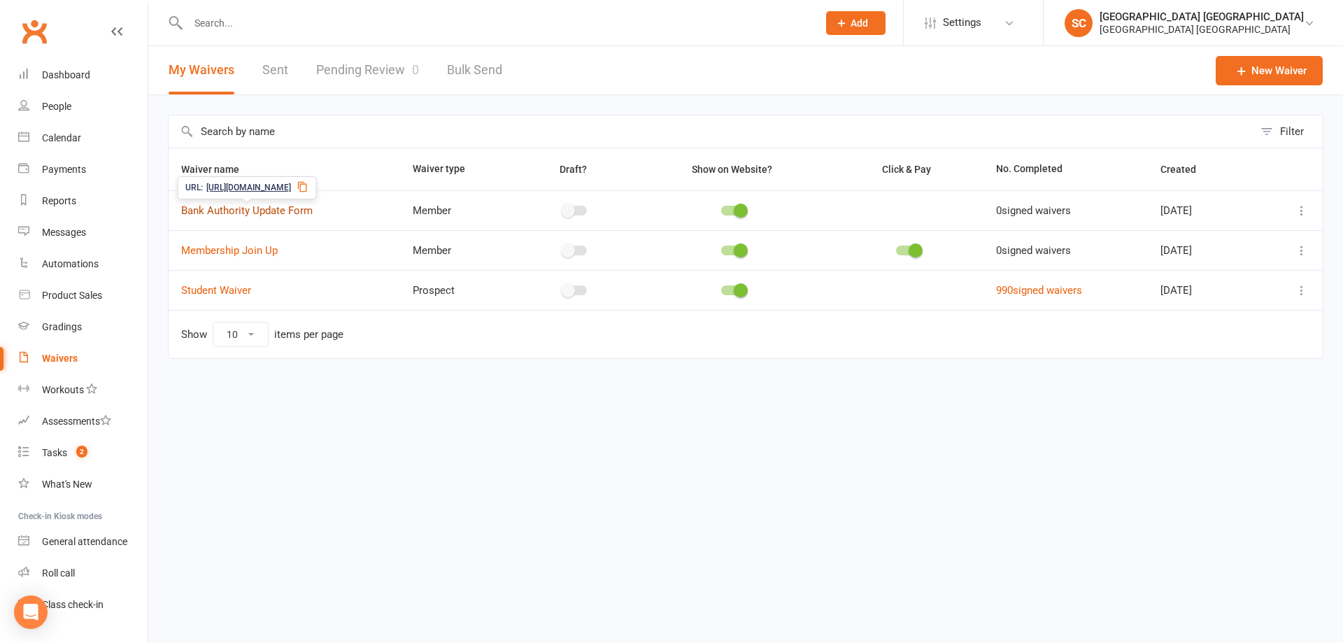
click at [256, 207] on link "Bank Authority Update Form" at bounding box center [247, 210] width 132 height 13
click at [210, 250] on link "Membership Join Up" at bounding box center [229, 250] width 97 height 13
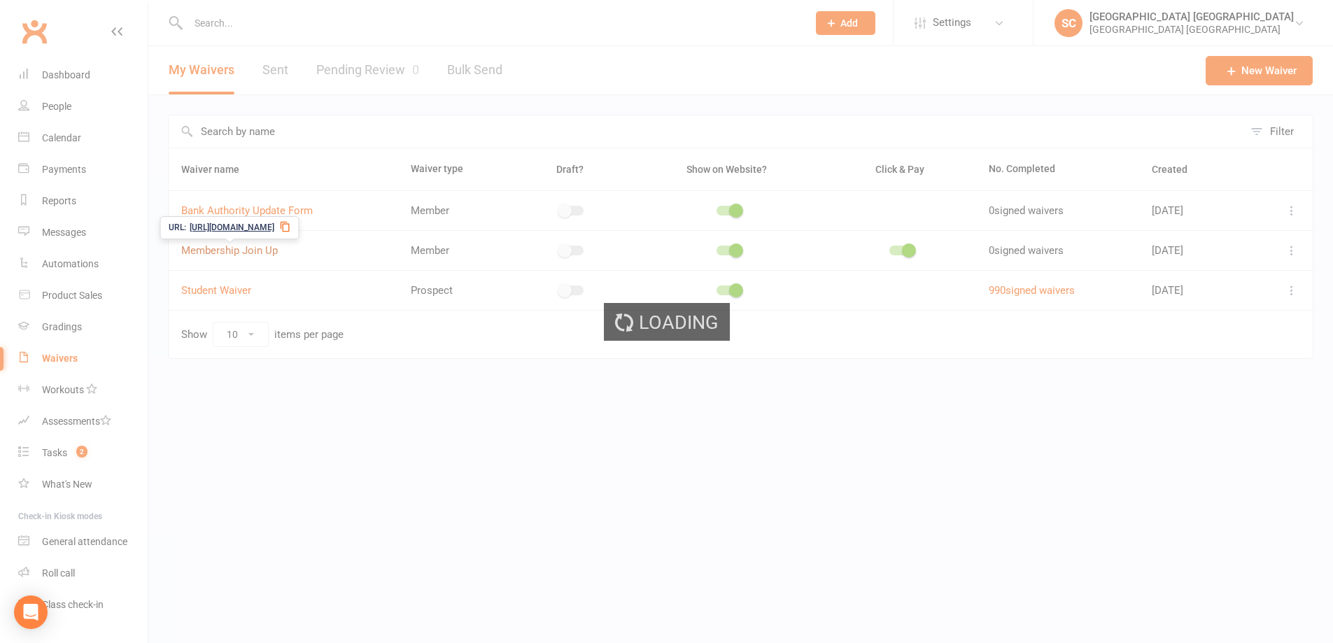
select select "applies_to_all_signees"
select select "copy_answers_for_all_signees"
select select "checkbox"
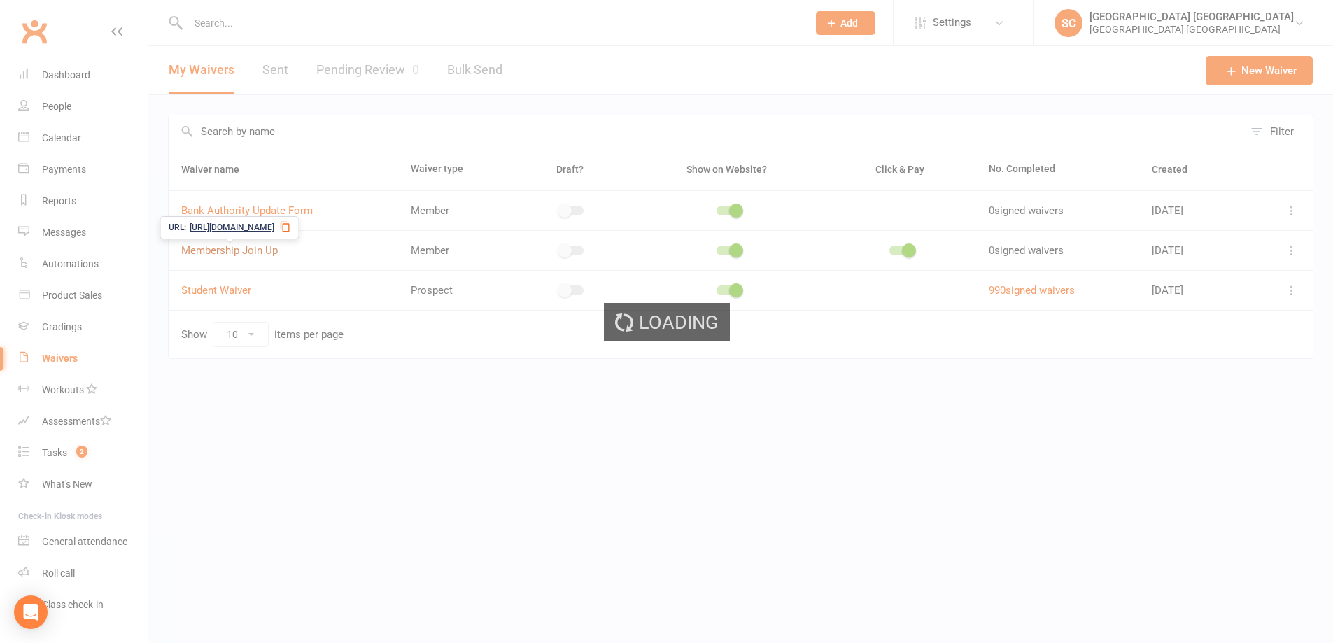
select select "select"
select select "checkbox"
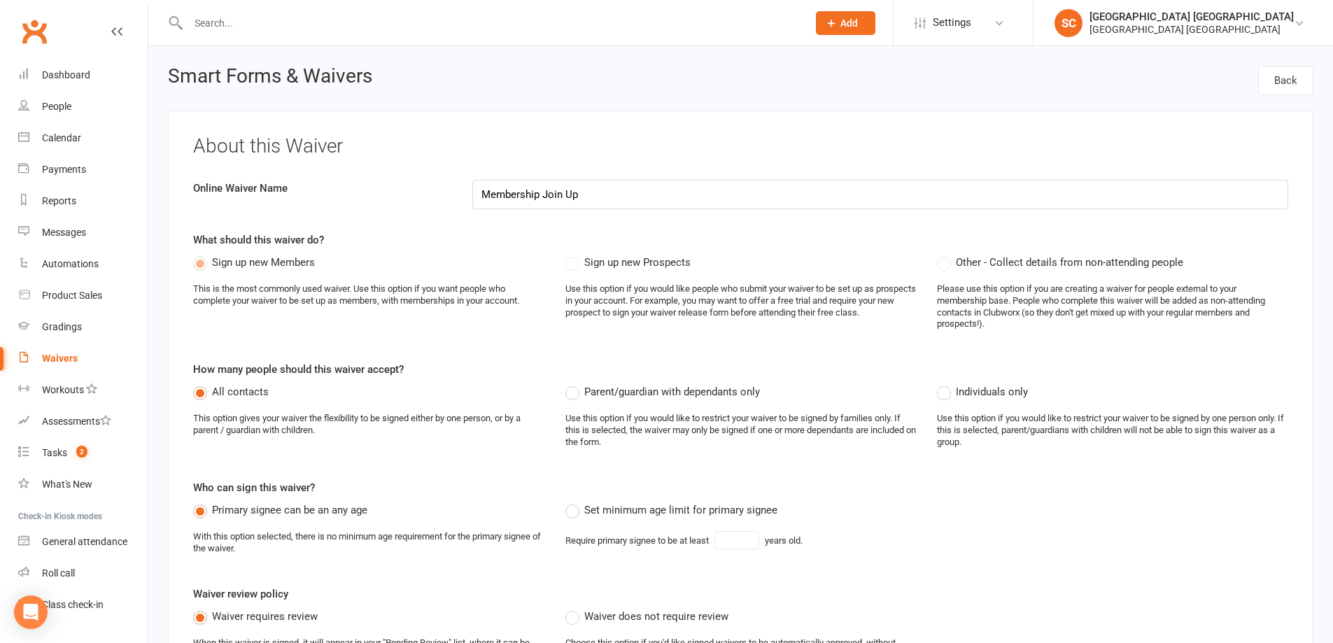
click at [198, 22] on input "text" at bounding box center [491, 23] width 614 height 20
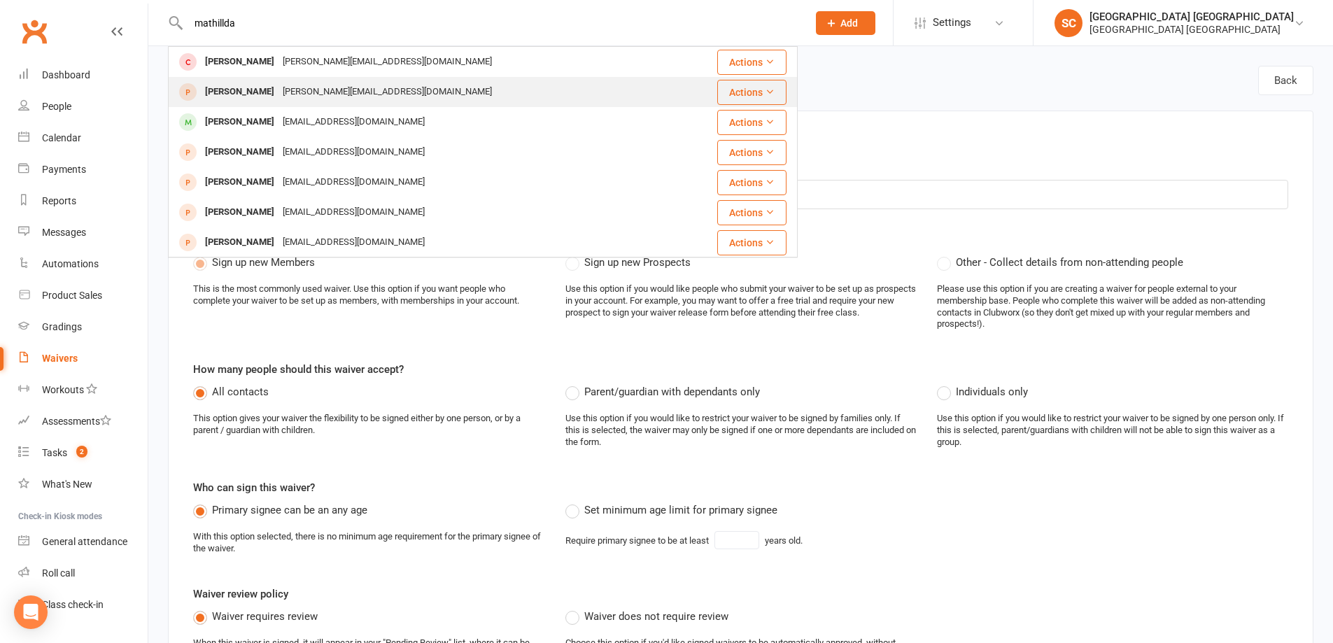
type input "mathillda"
click at [256, 92] on div "Mathilda Robson" at bounding box center [240, 92] width 78 height 20
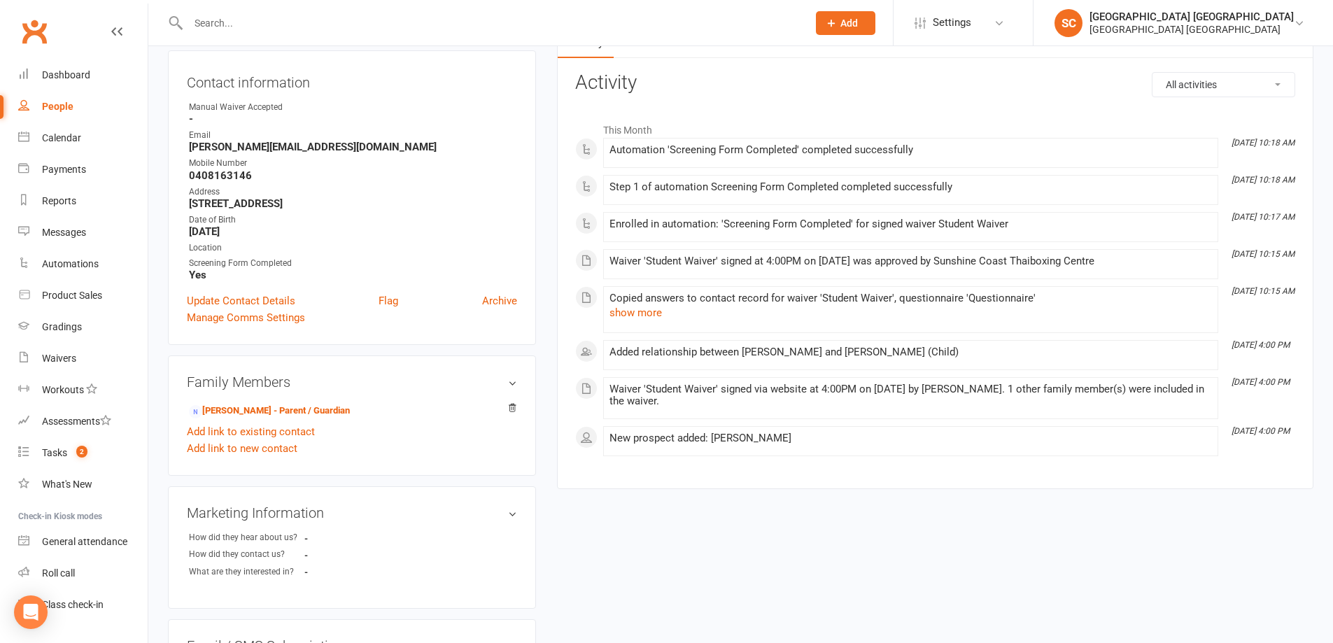
scroll to position [118, 0]
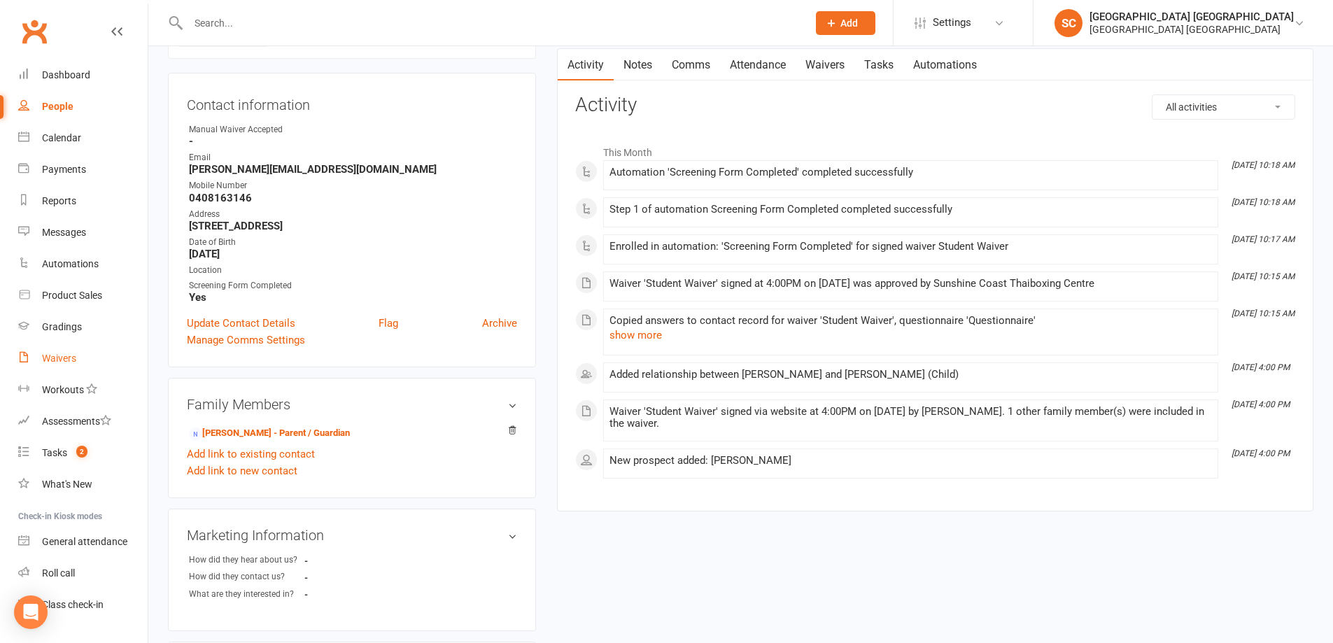
click at [48, 360] on div "Waivers" at bounding box center [59, 358] width 34 height 11
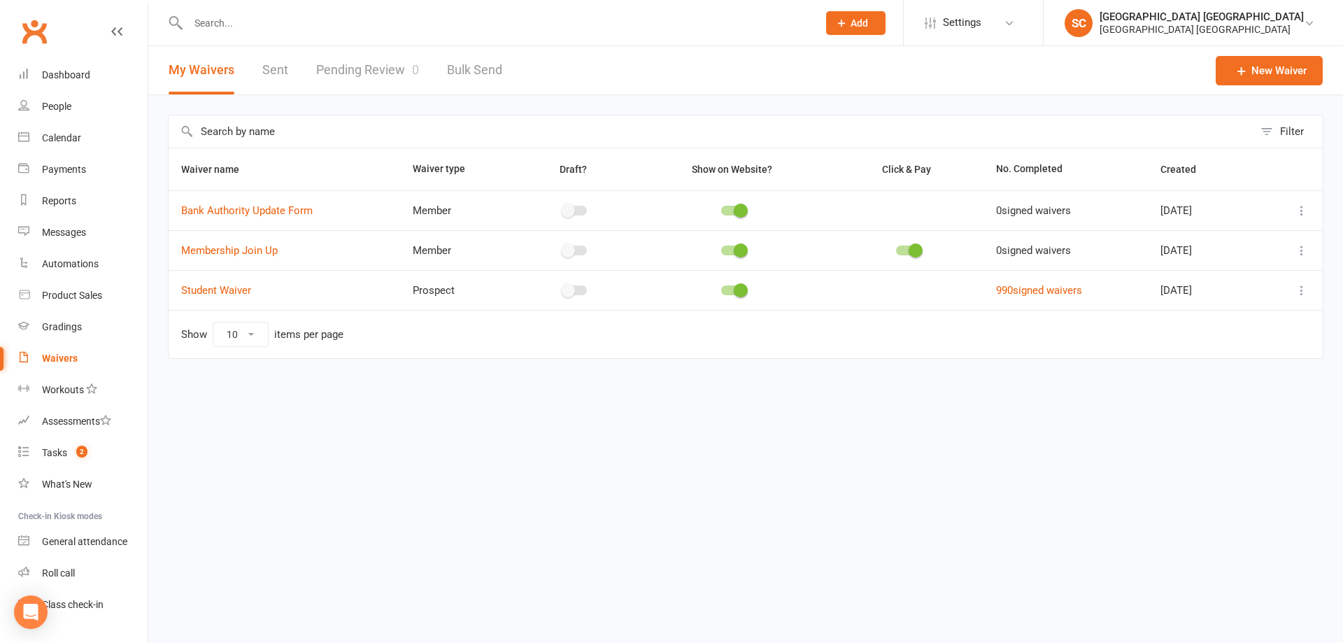
click at [207, 20] on input "text" at bounding box center [496, 23] width 624 height 20
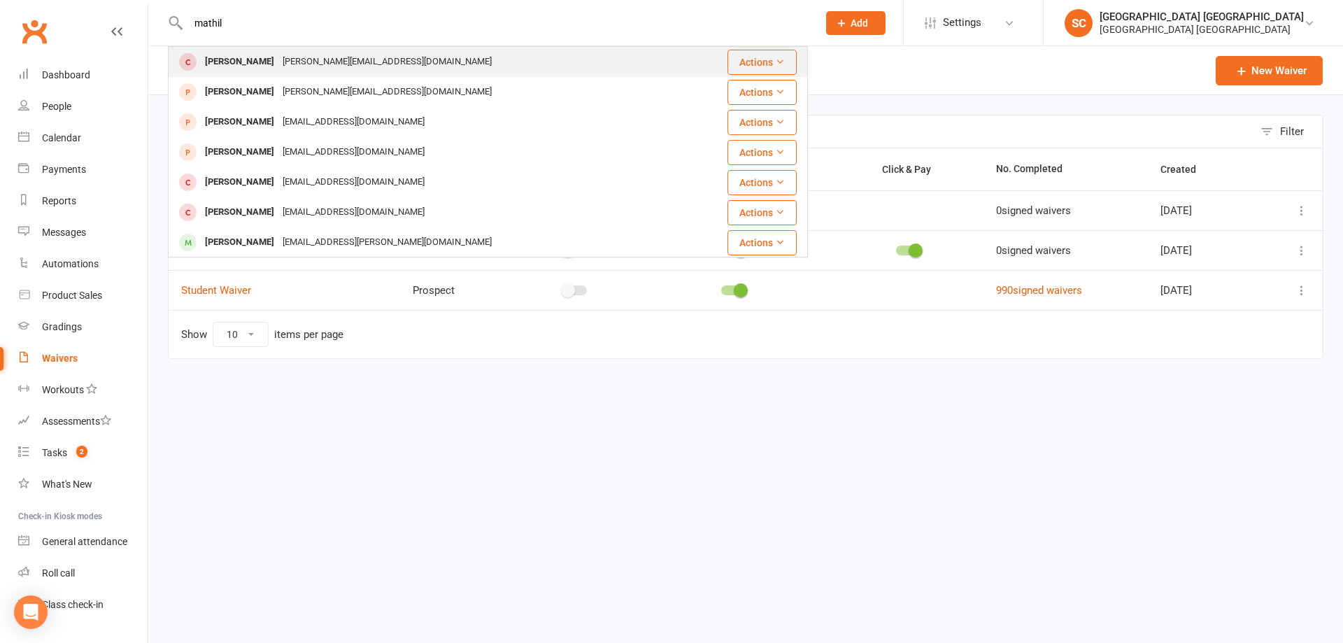
type input "mathil"
click at [215, 55] on div "Mathilda Robson" at bounding box center [240, 62] width 78 height 20
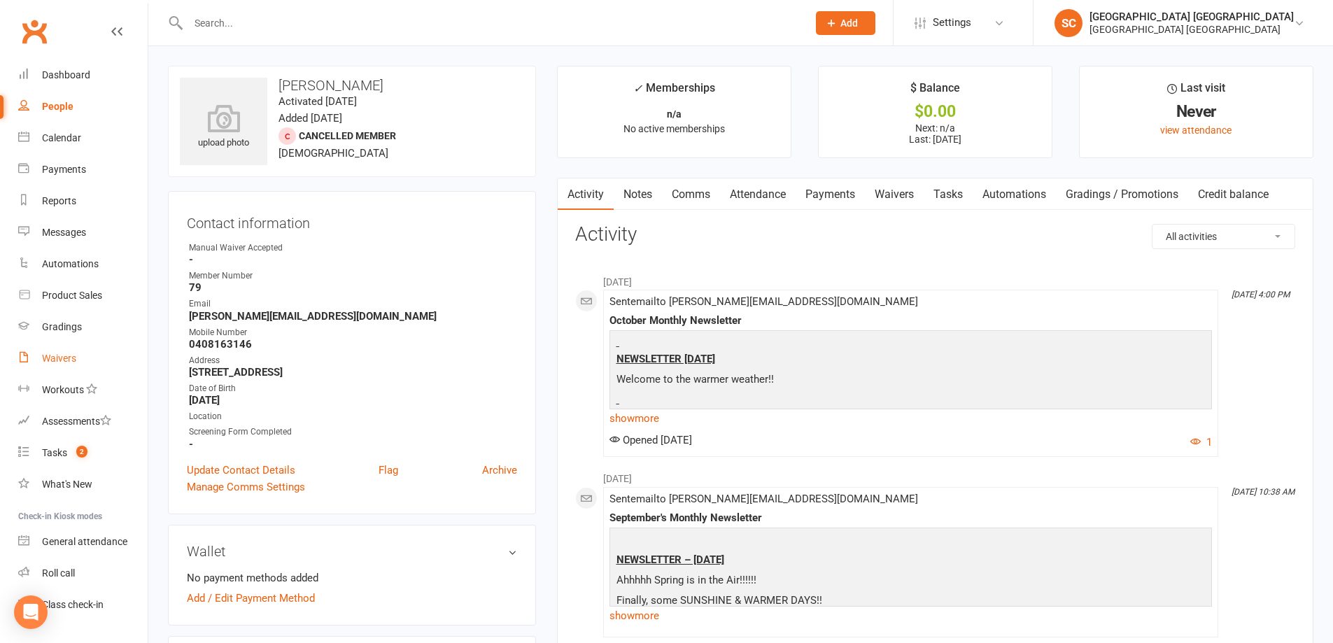
click at [52, 360] on div "Waivers" at bounding box center [59, 358] width 34 height 11
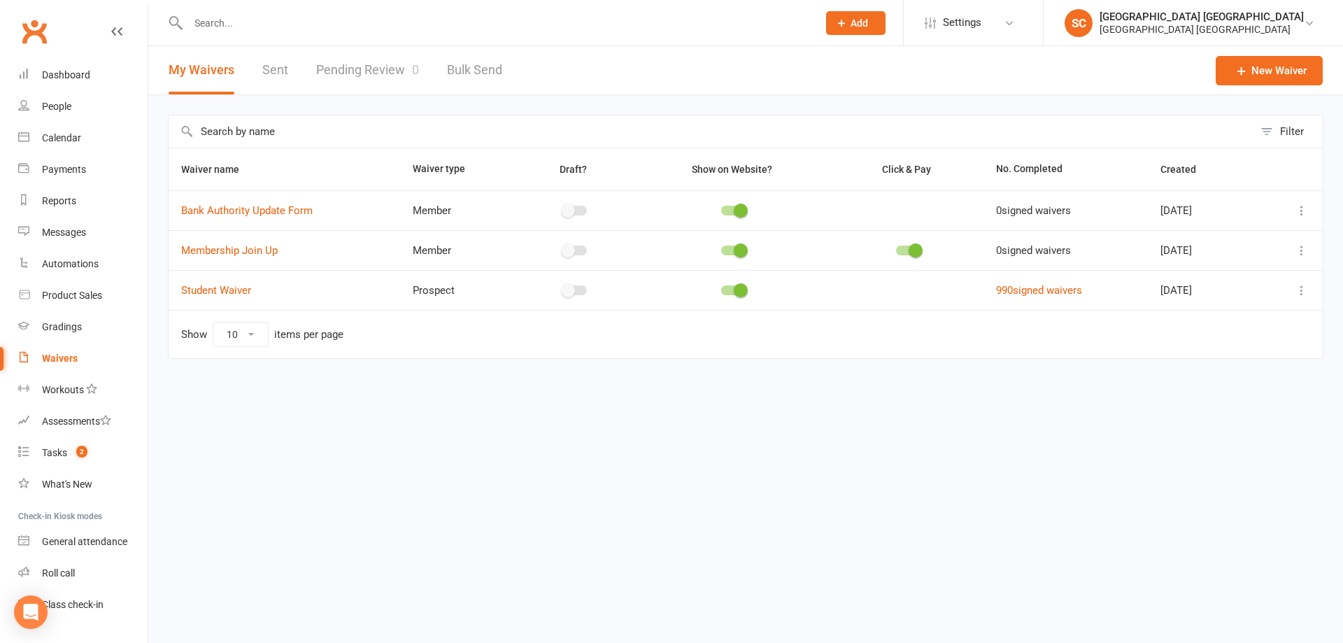
click at [201, 26] on input "text" at bounding box center [496, 23] width 624 height 20
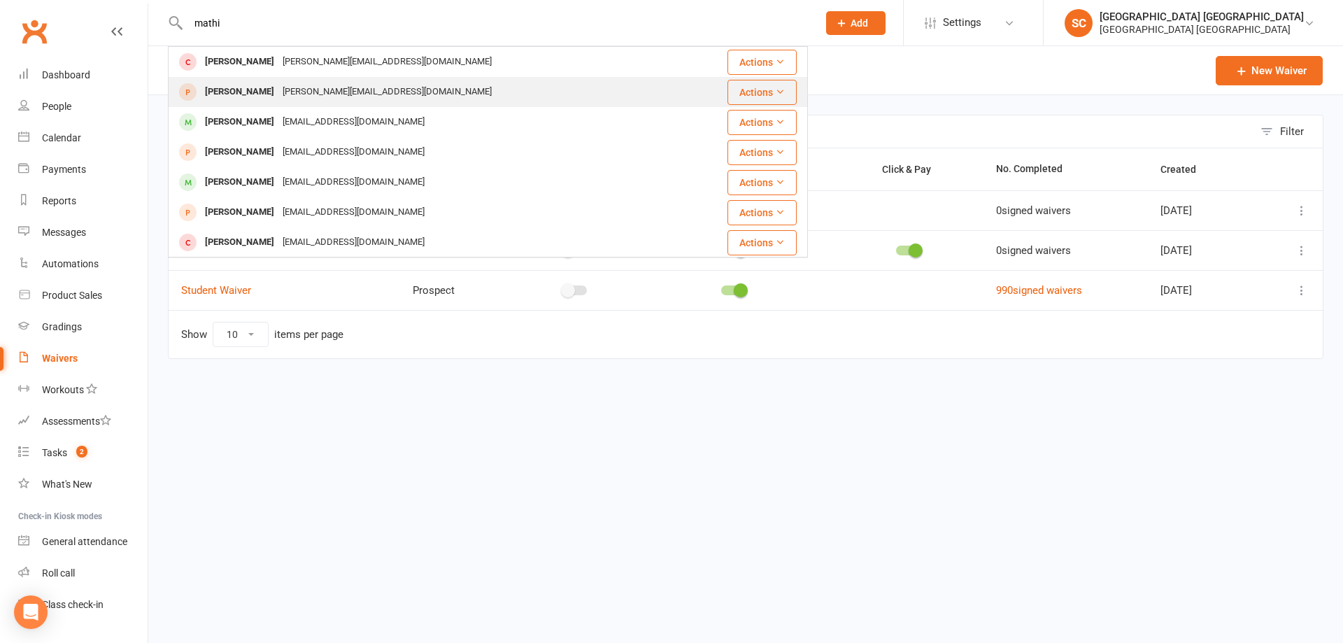
type input "mathi"
click at [232, 92] on div "Mathilda Robson" at bounding box center [240, 92] width 78 height 20
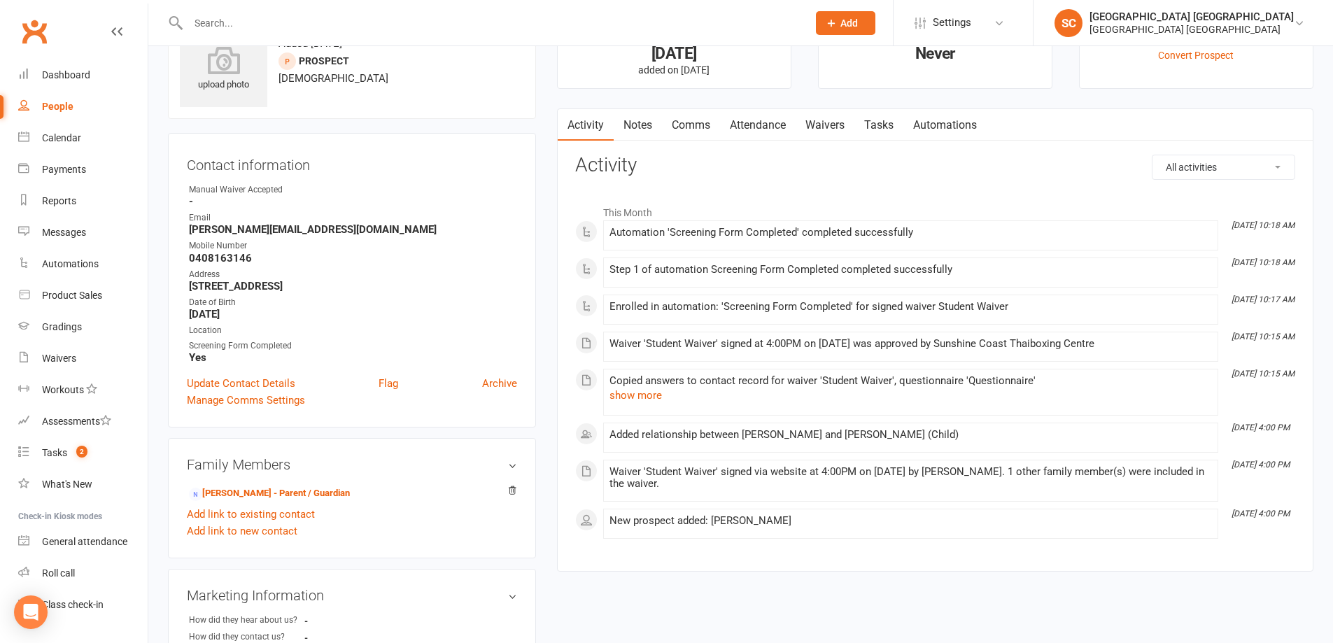
scroll to position [48, 0]
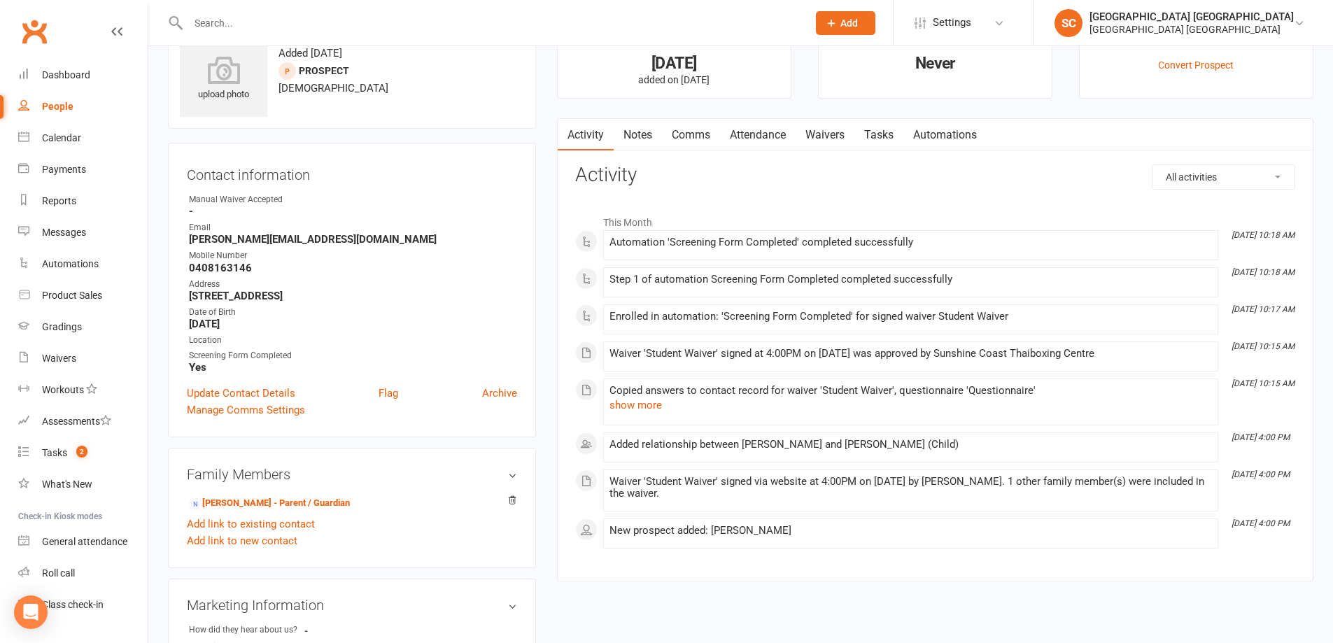
click at [831, 135] on link "Waivers" at bounding box center [825, 135] width 59 height 32
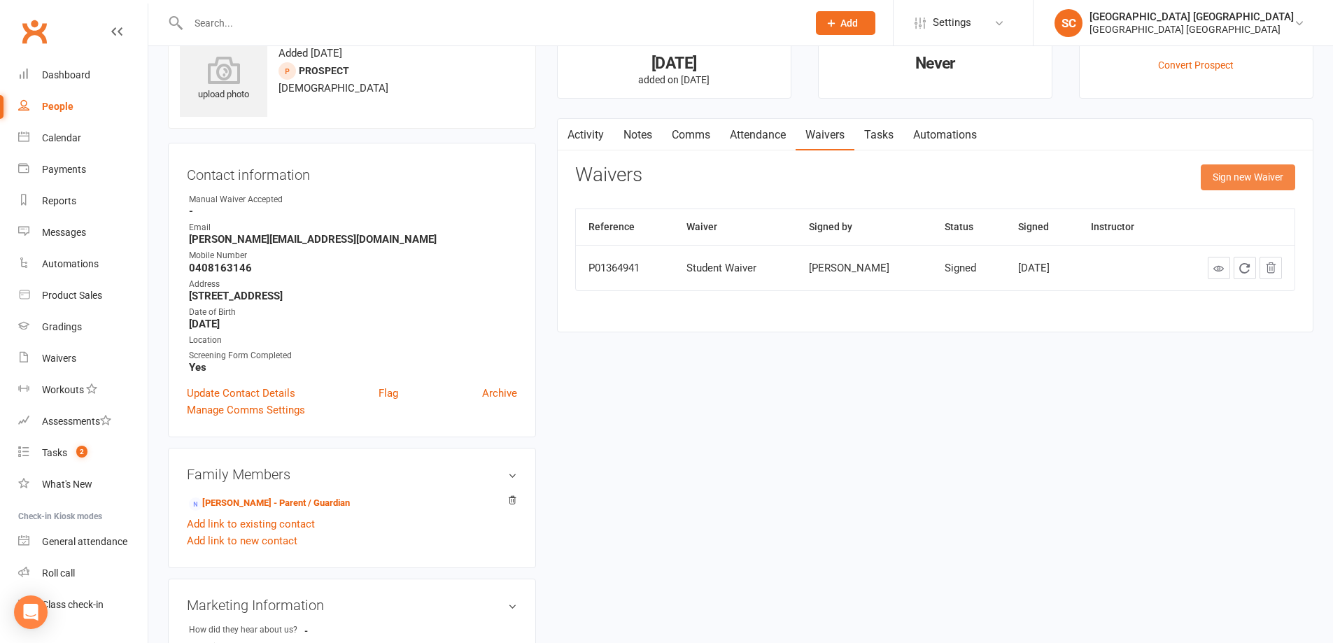
click at [1248, 181] on button "Sign new Waiver" at bounding box center [1248, 176] width 94 height 25
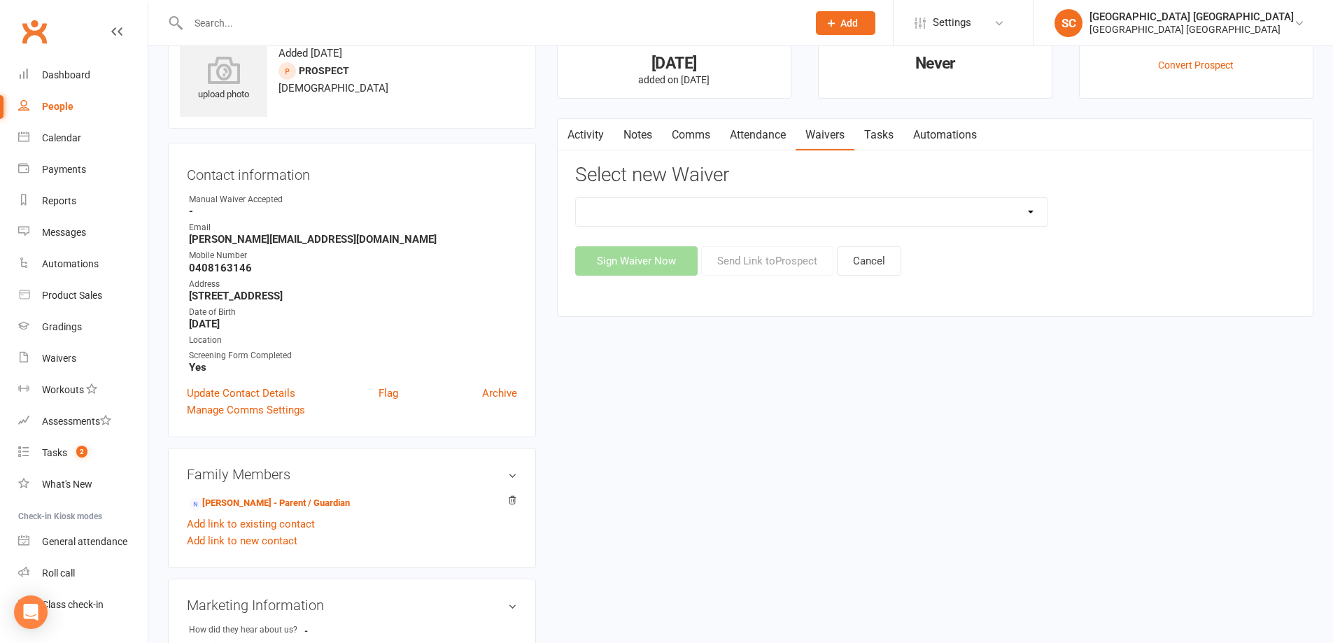
click at [1030, 214] on select "Bank Authority Update Form Membership Join Up Student Waiver" at bounding box center [812, 212] width 472 height 28
select select "5254"
click at [576, 198] on select "Bank Authority Update Form Membership Join Up Student Waiver" at bounding box center [812, 212] width 472 height 28
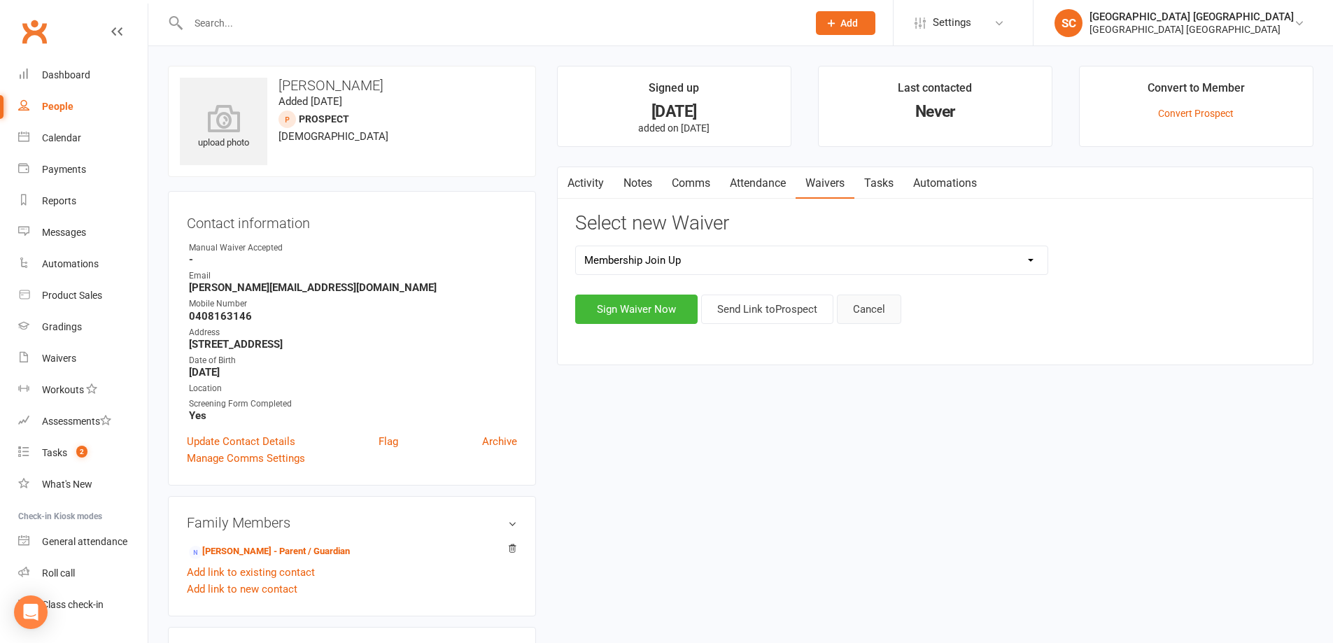
click at [872, 313] on button "Cancel" at bounding box center [869, 309] width 64 height 29
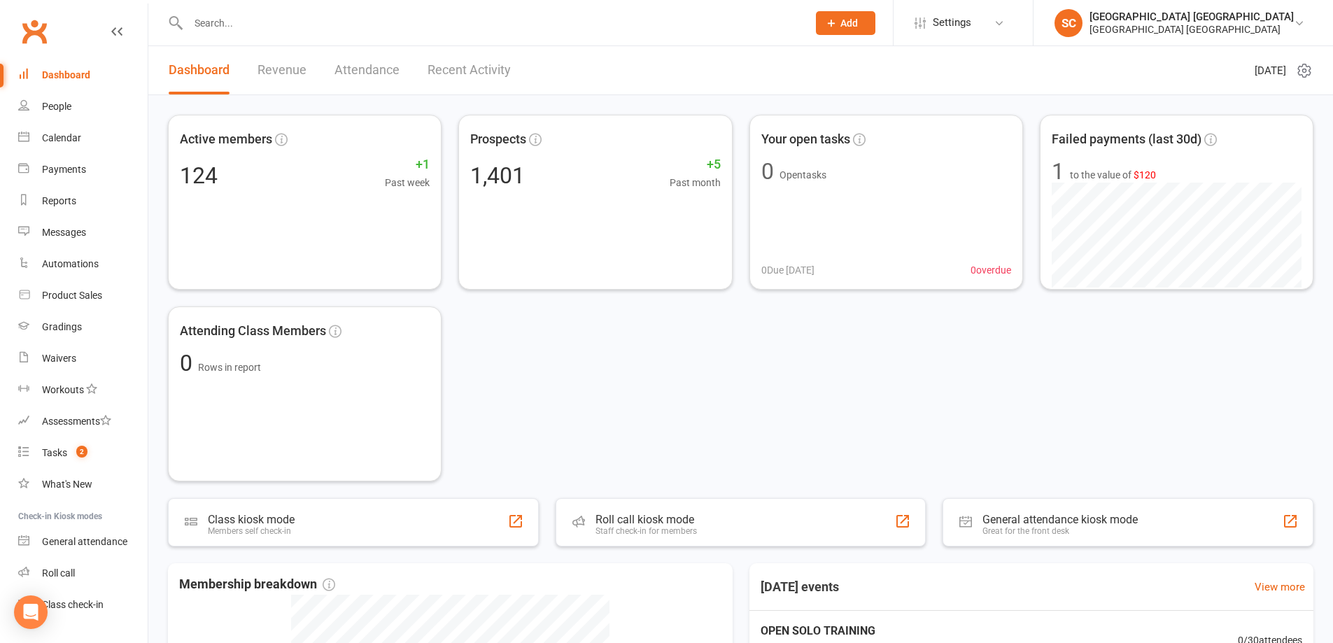
click at [201, 21] on input "text" at bounding box center [491, 23] width 614 height 20
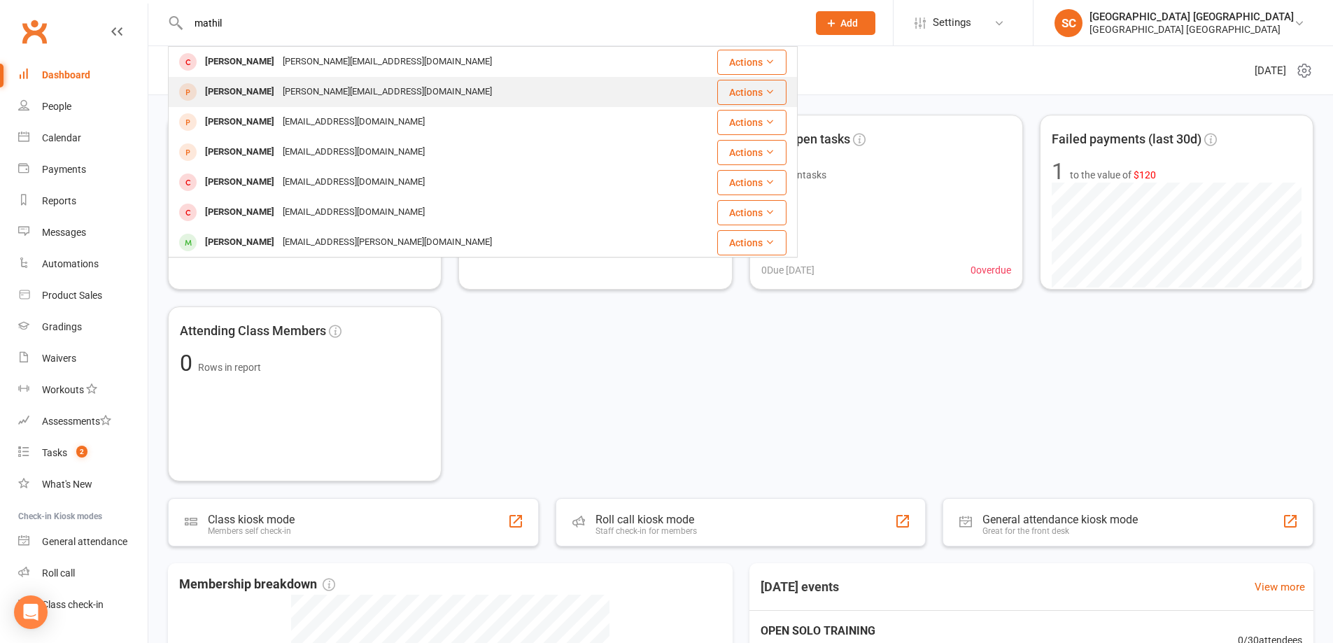
type input "mathil"
click at [214, 90] on div "[PERSON_NAME]" at bounding box center [240, 92] width 78 height 20
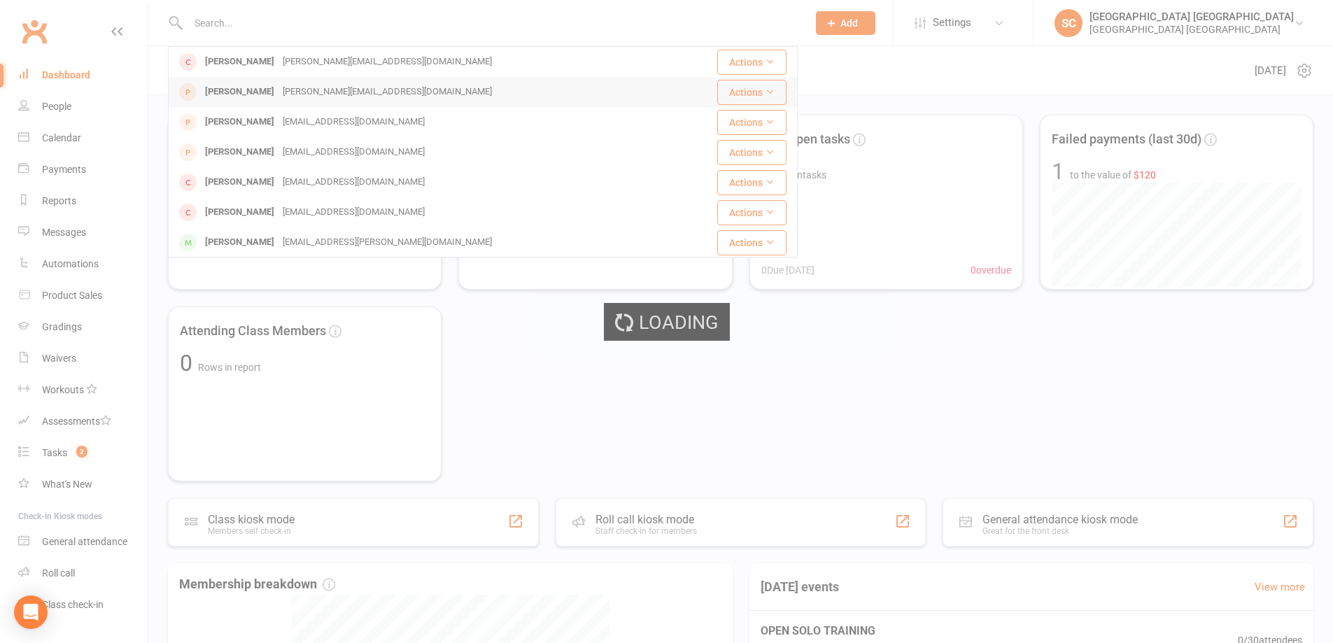
click at [214, 90] on div "Loading" at bounding box center [666, 321] width 1333 height 643
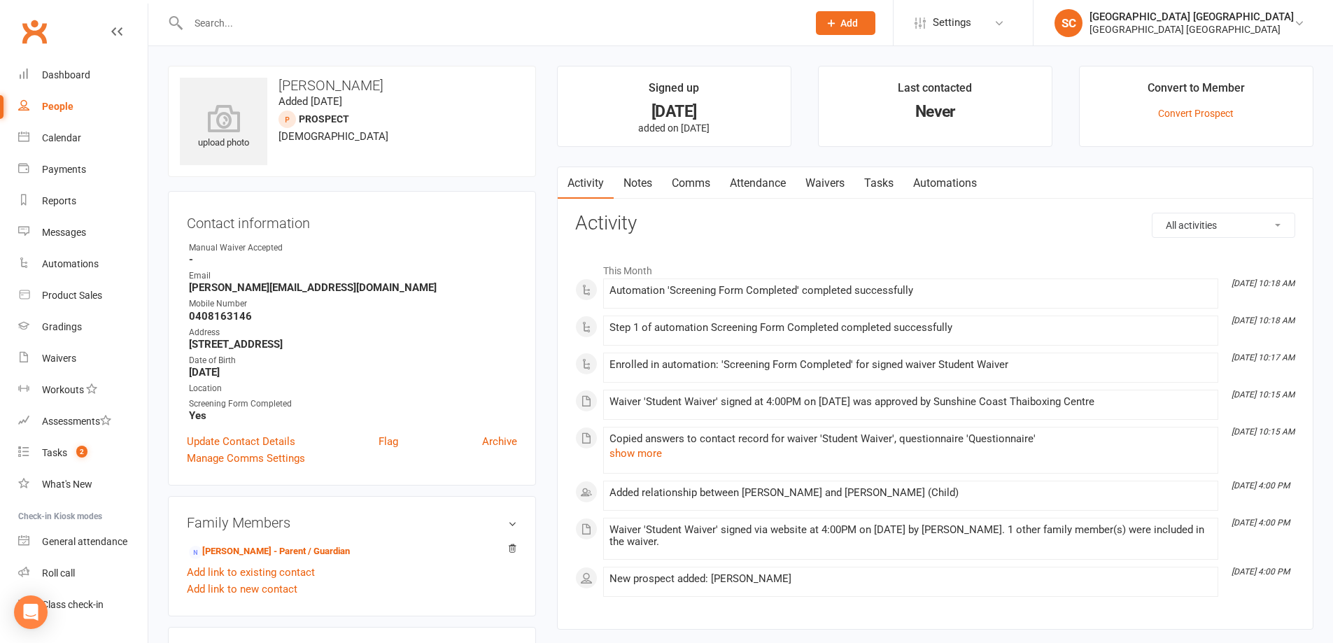
click at [215, 30] on input "text" at bounding box center [491, 23] width 614 height 20
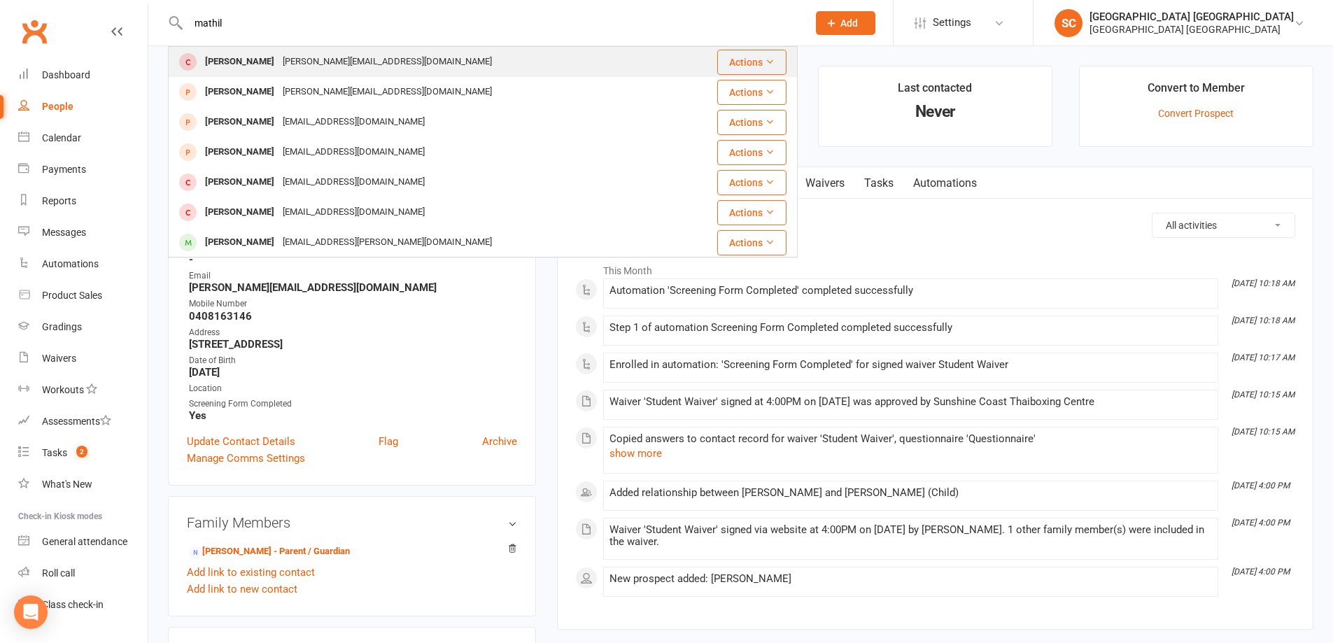
type input "mathil"
click at [213, 63] on div "[PERSON_NAME]" at bounding box center [240, 62] width 78 height 20
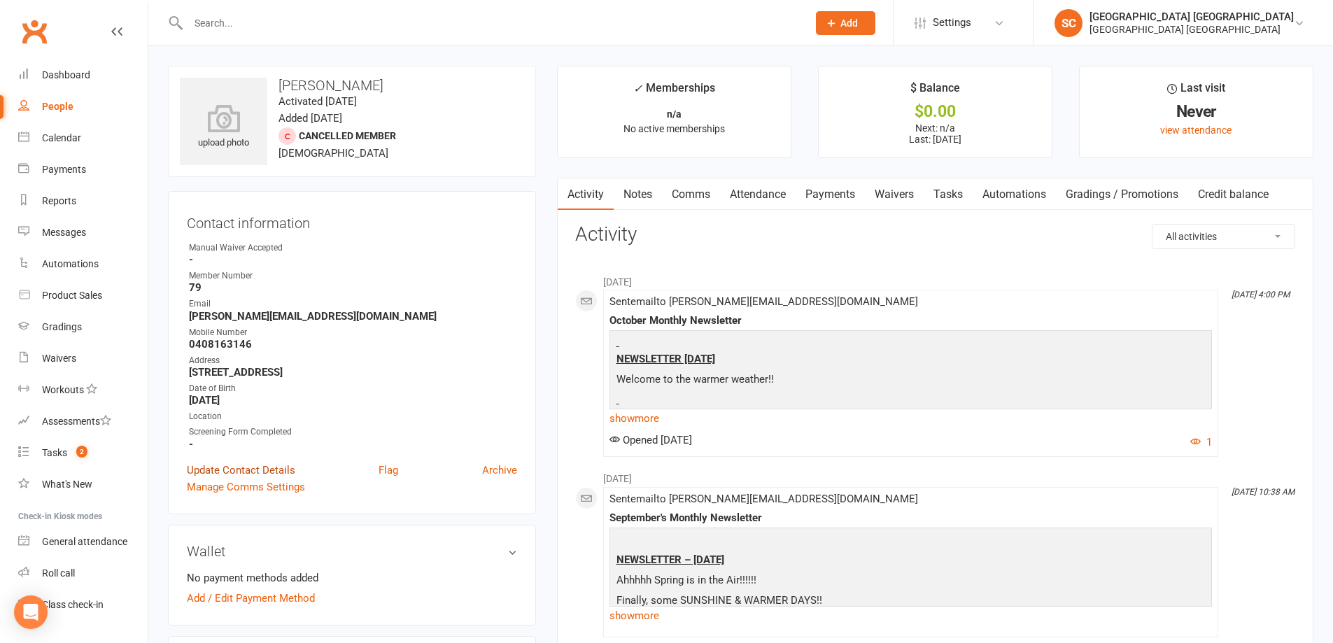
click at [284, 470] on link "Update Contact Details" at bounding box center [241, 470] width 108 height 17
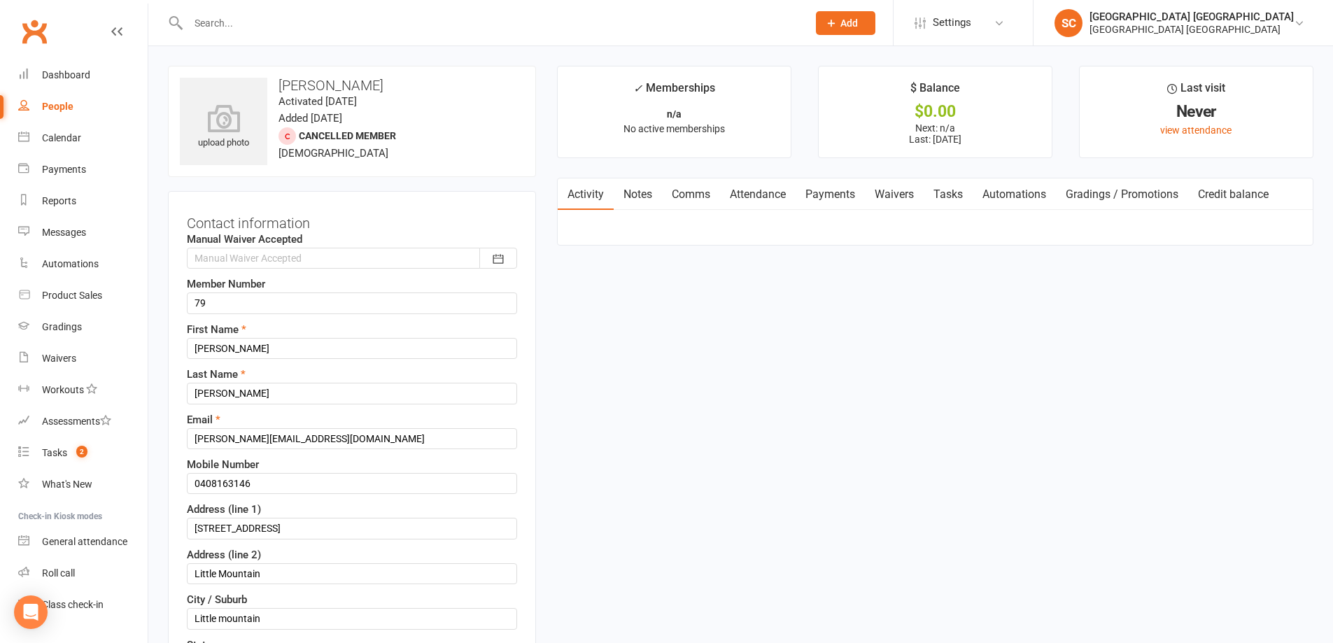
scroll to position [66, 0]
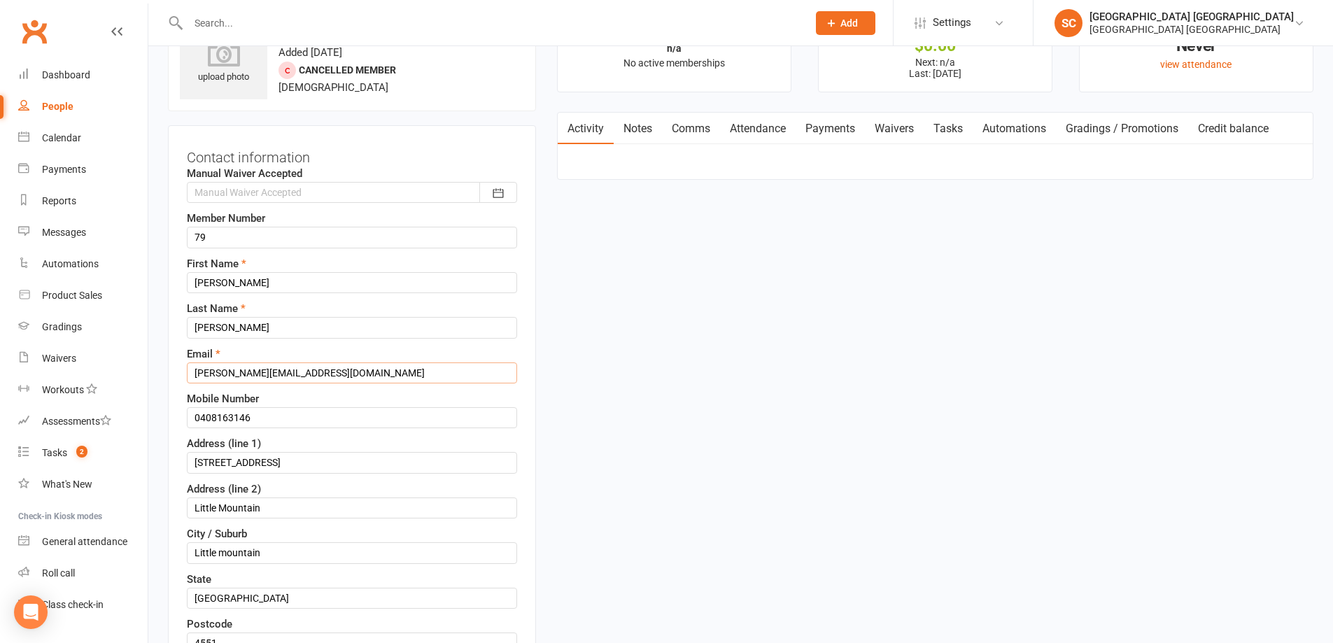
drag, startPoint x: 342, startPoint y: 372, endPoint x: 186, endPoint y: 379, distance: 156.2
click at [186, 379] on div "Contact information Manual Waiver Accepted October 2025 Sun Mon Tue Wed Thu Fri…" at bounding box center [352, 493] width 368 height 736
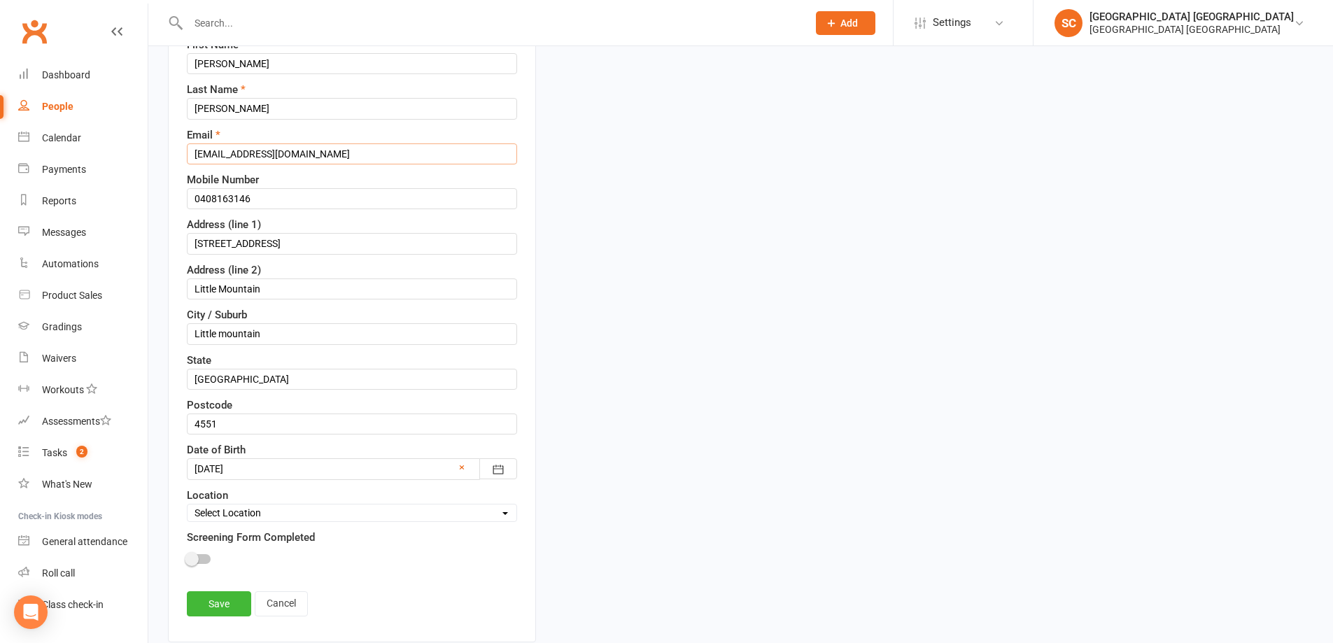
scroll to position [346, 0]
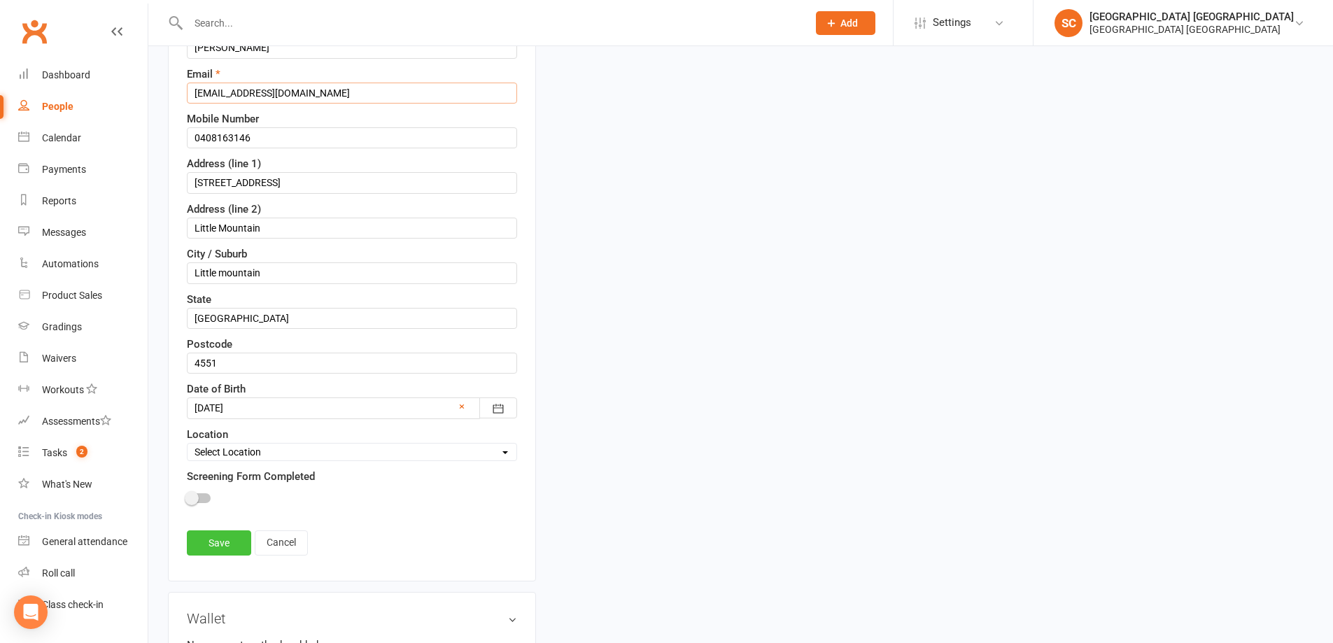
type input "rebeccajayne_robson@outlook.com"
click at [206, 545] on link "Save" at bounding box center [219, 542] width 64 height 25
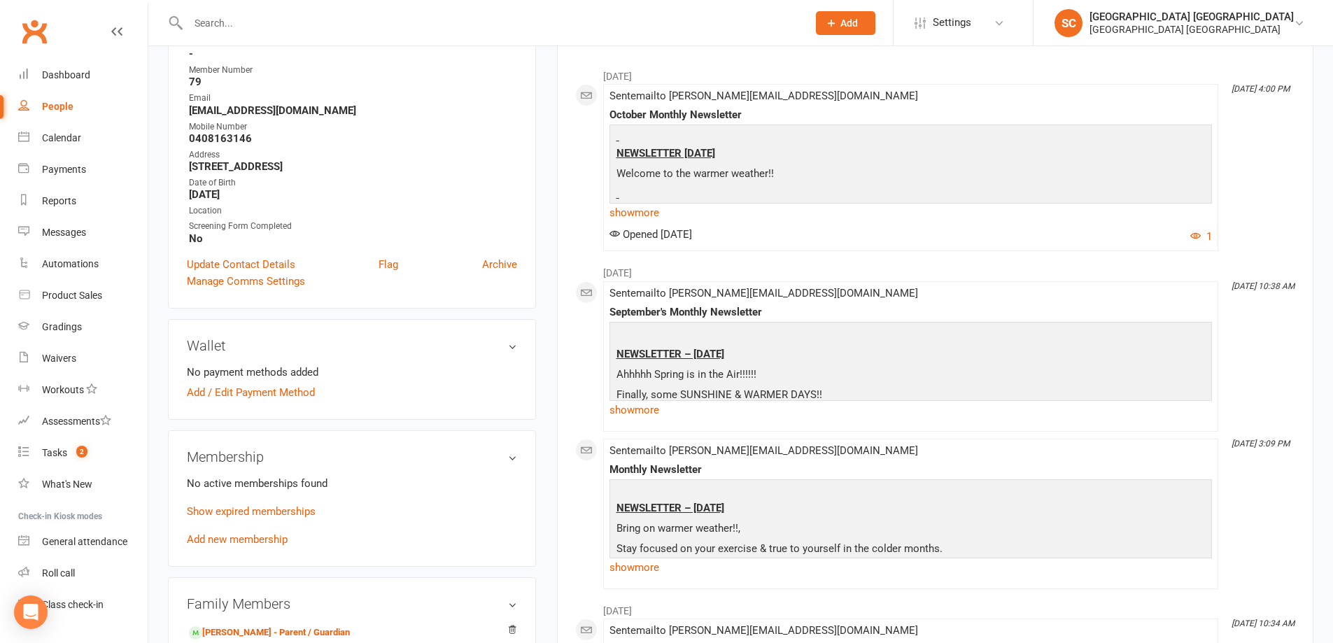
scroll to position [0, 0]
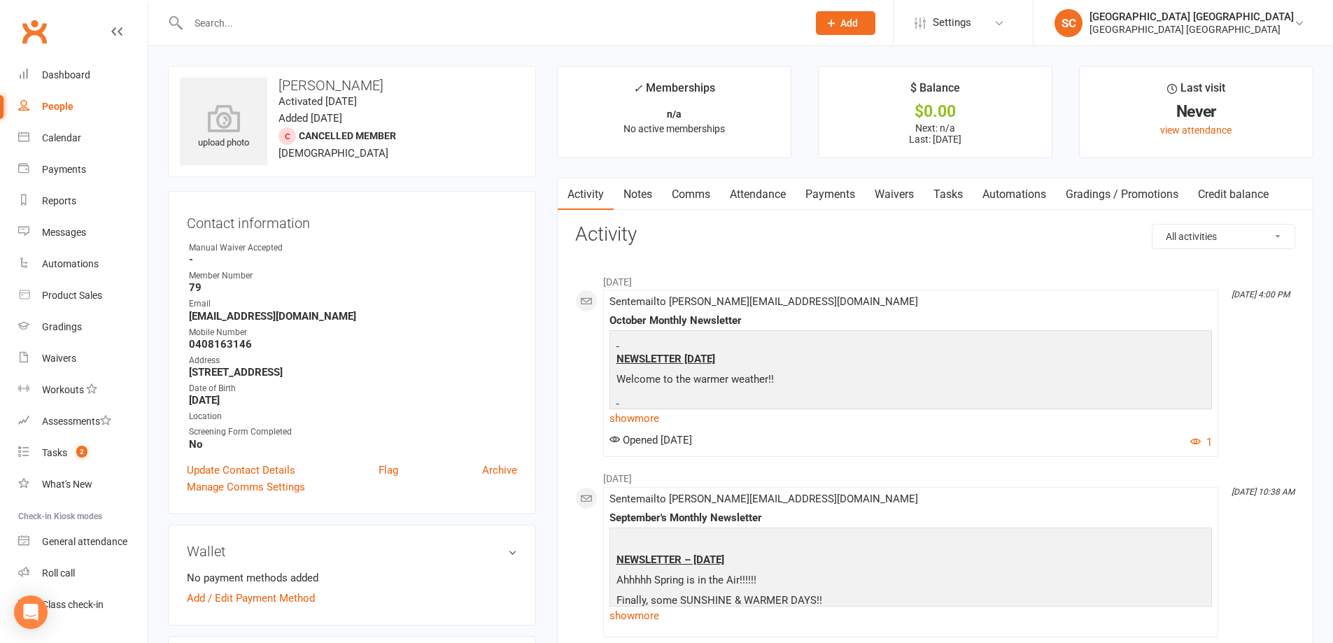
click at [898, 193] on link "Waivers" at bounding box center [894, 194] width 59 height 32
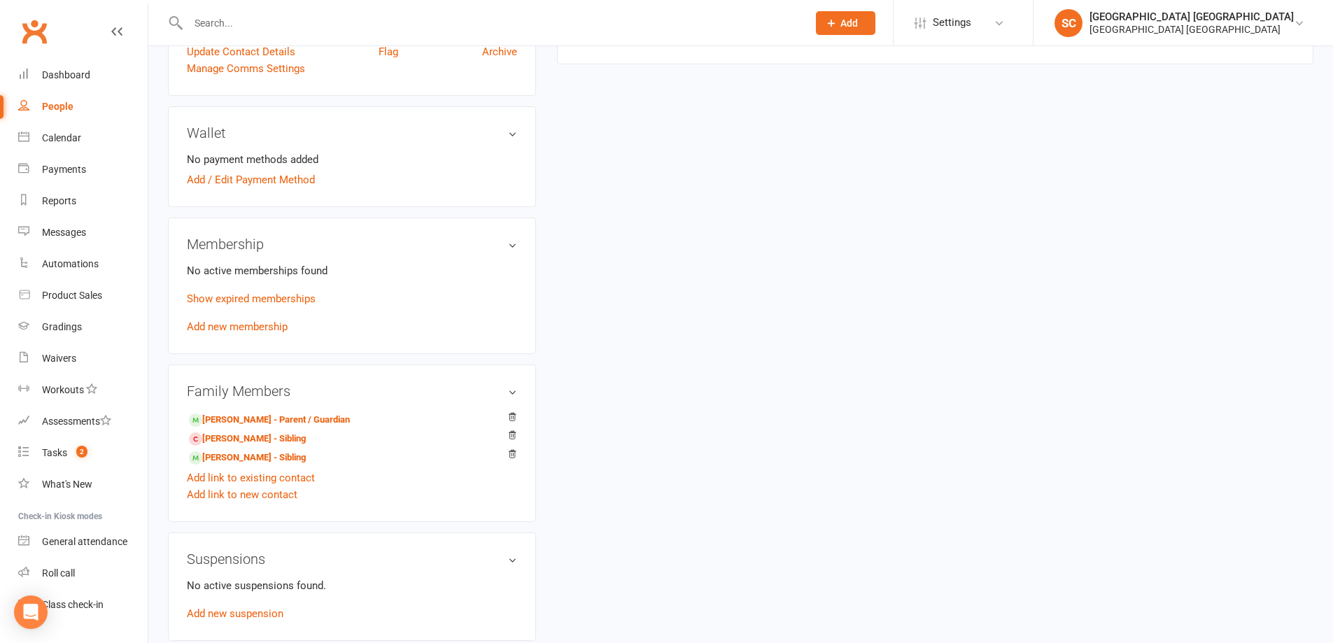
scroll to position [420, 0]
click at [242, 328] on link "Add new membership" at bounding box center [237, 325] width 101 height 13
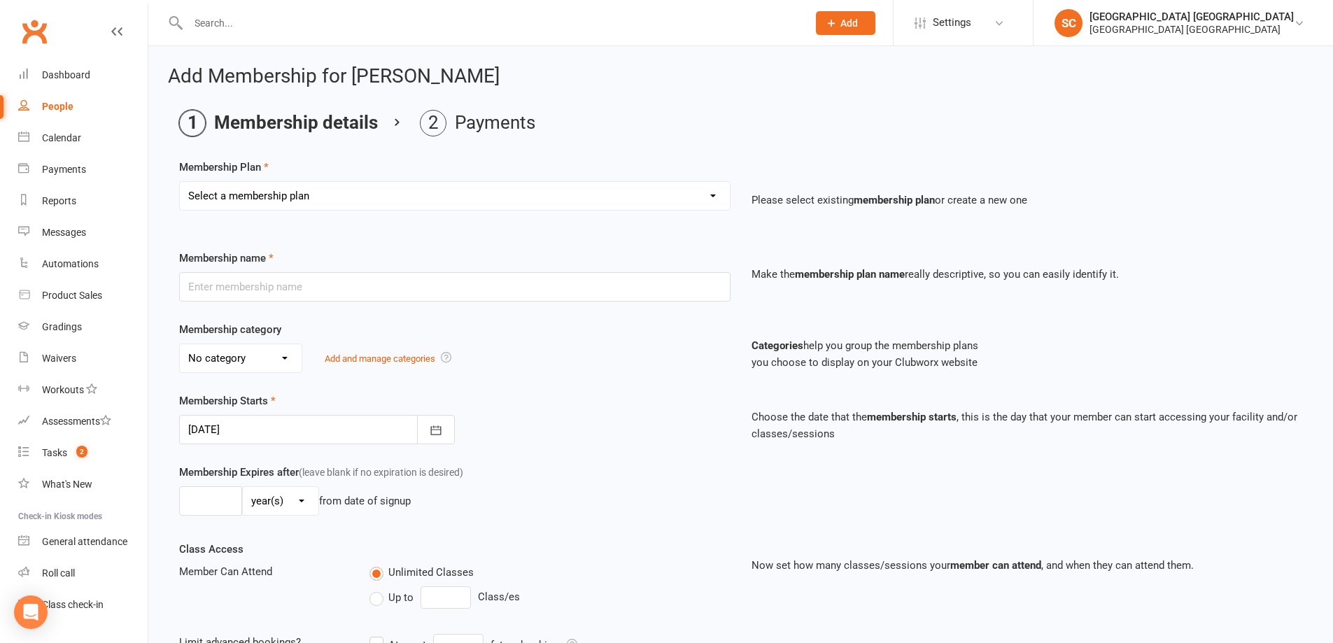
click at [250, 198] on select "Select a membership plan Create new Membership Plan Adult (up to 1 Class Per We…" at bounding box center [455, 196] width 550 height 28
select select "11"
click at [180, 182] on select "Select a membership plan Create new Membership Plan Adult (up to 1 Class Per We…" at bounding box center [455, 196] width 550 height 28
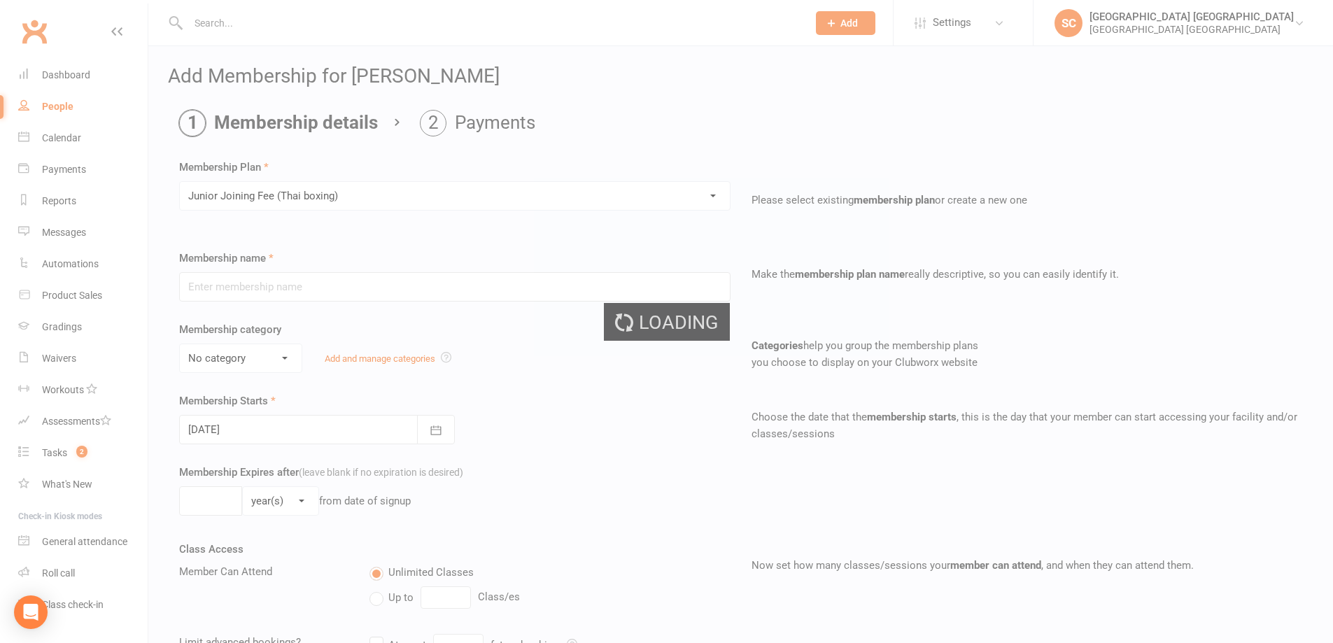
type input "Junior Joining Fee (Thai boxing)"
select select "4"
type input "1"
type input "0"
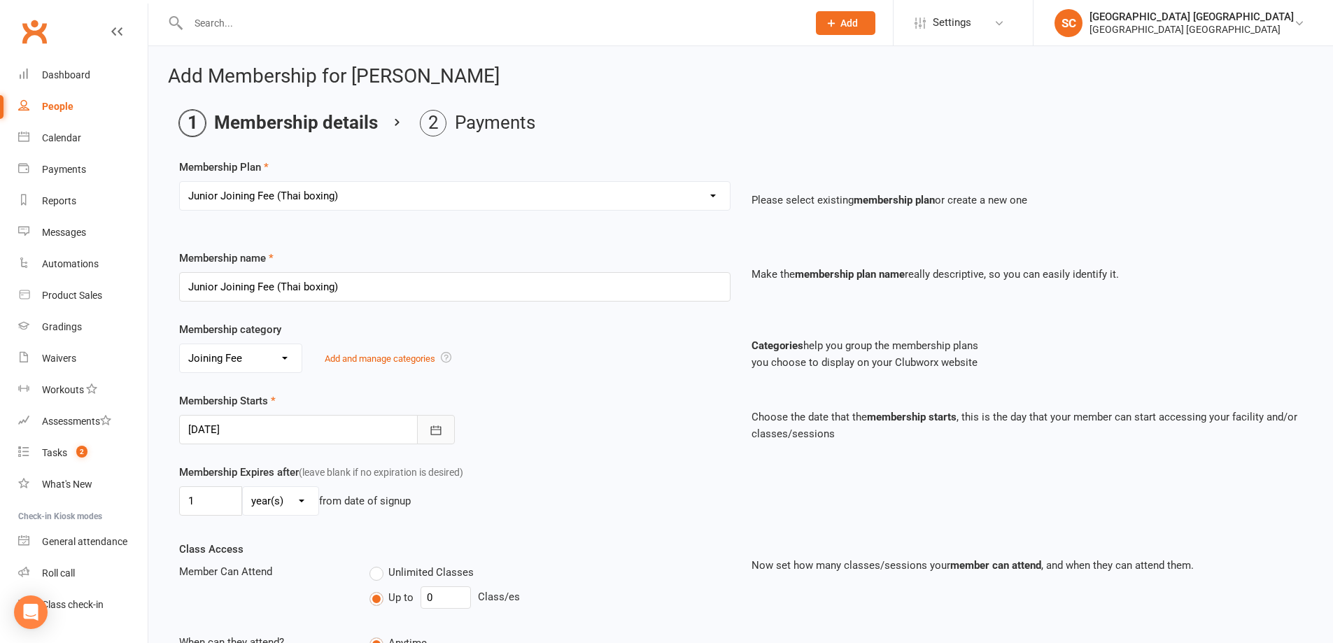
click at [439, 432] on icon "button" at bounding box center [436, 430] width 14 height 14
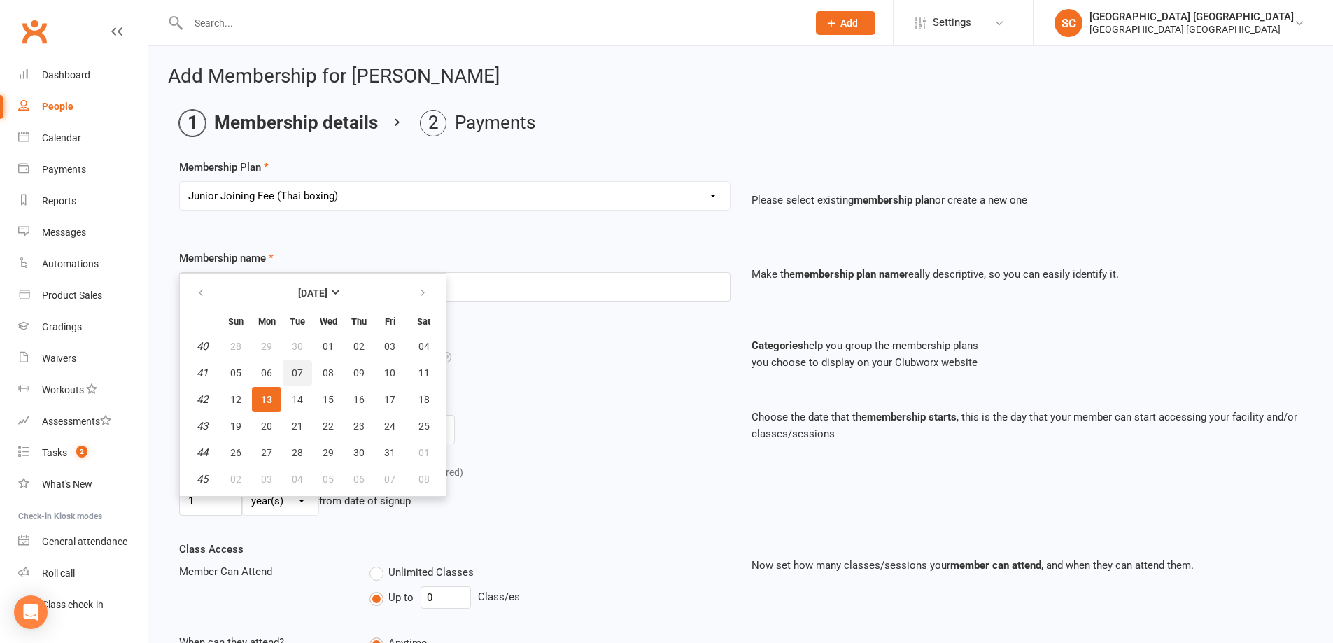
click at [300, 374] on span "07" at bounding box center [297, 372] width 11 height 11
type input "07 Oct 2025"
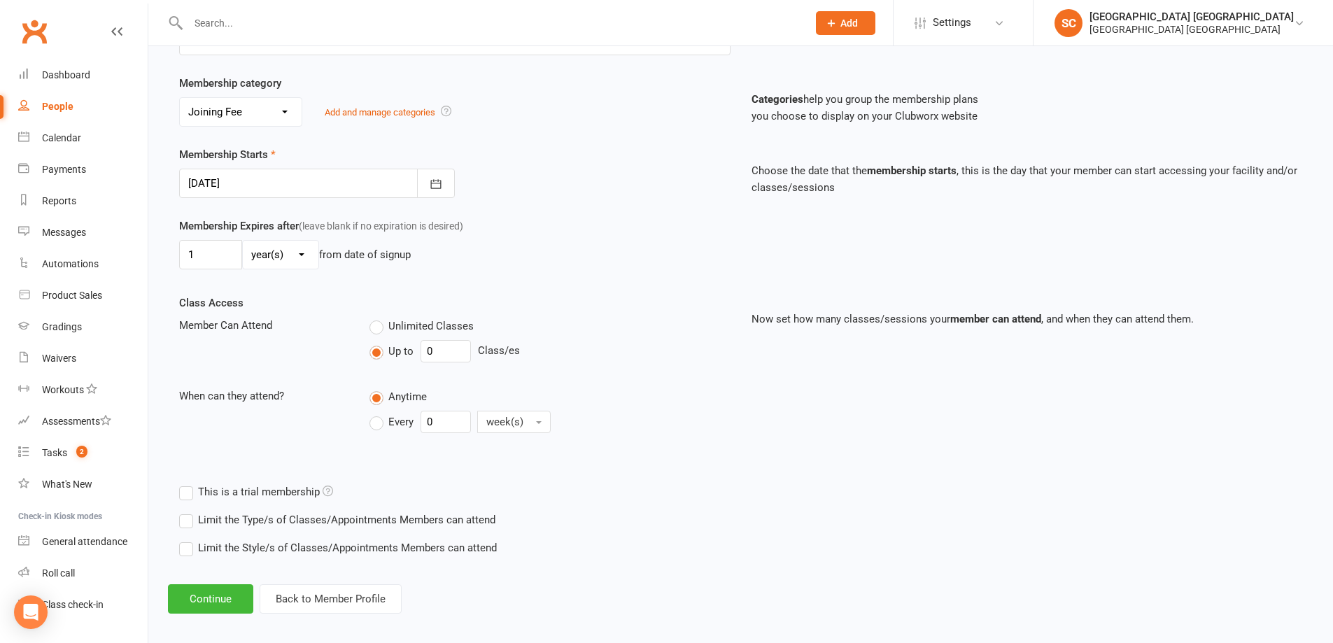
scroll to position [257, 0]
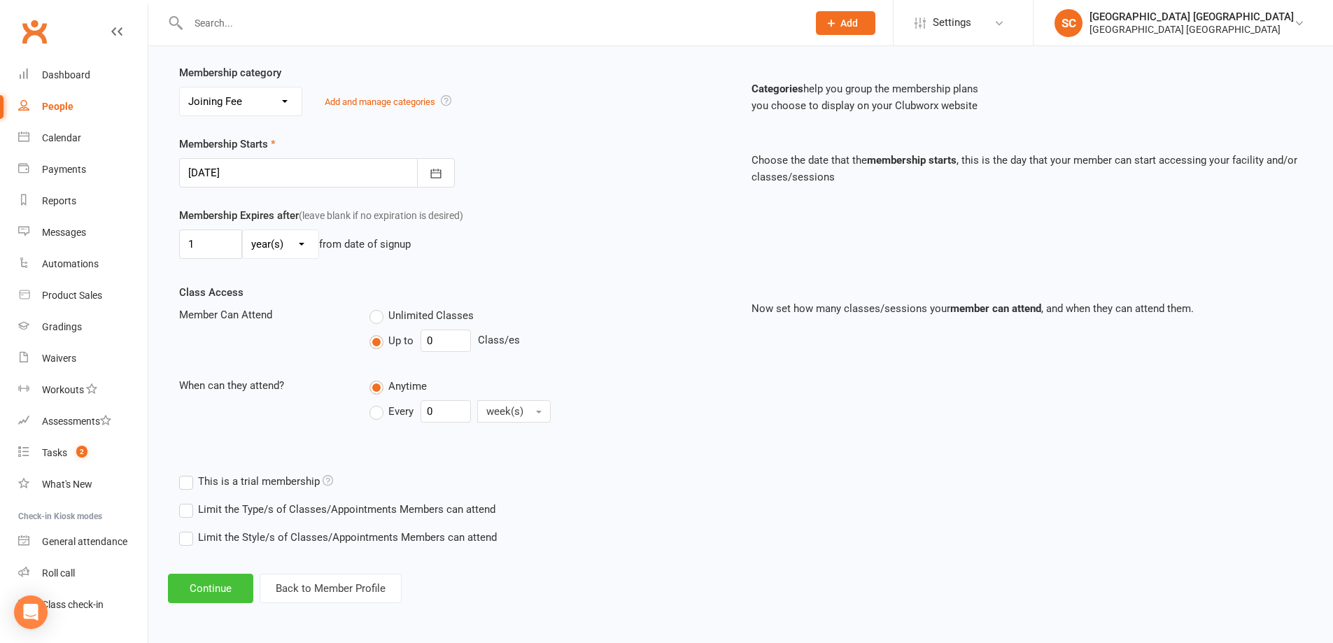
click at [241, 586] on button "Continue" at bounding box center [210, 588] width 85 height 29
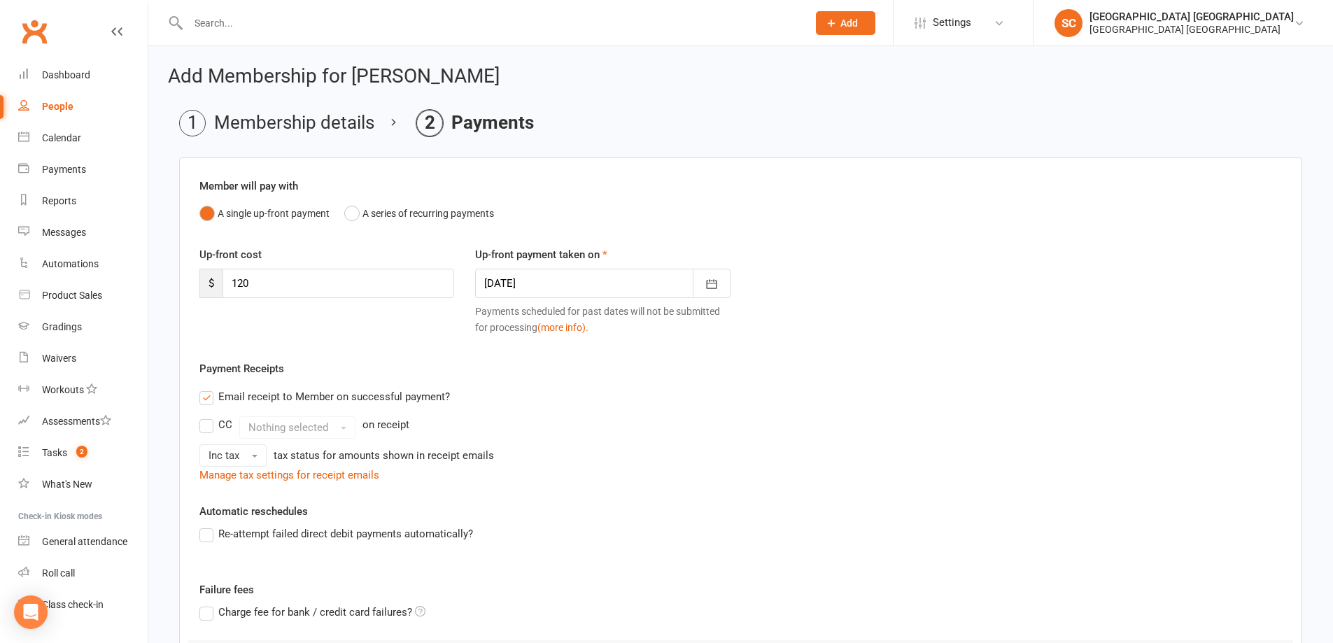
scroll to position [210, 0]
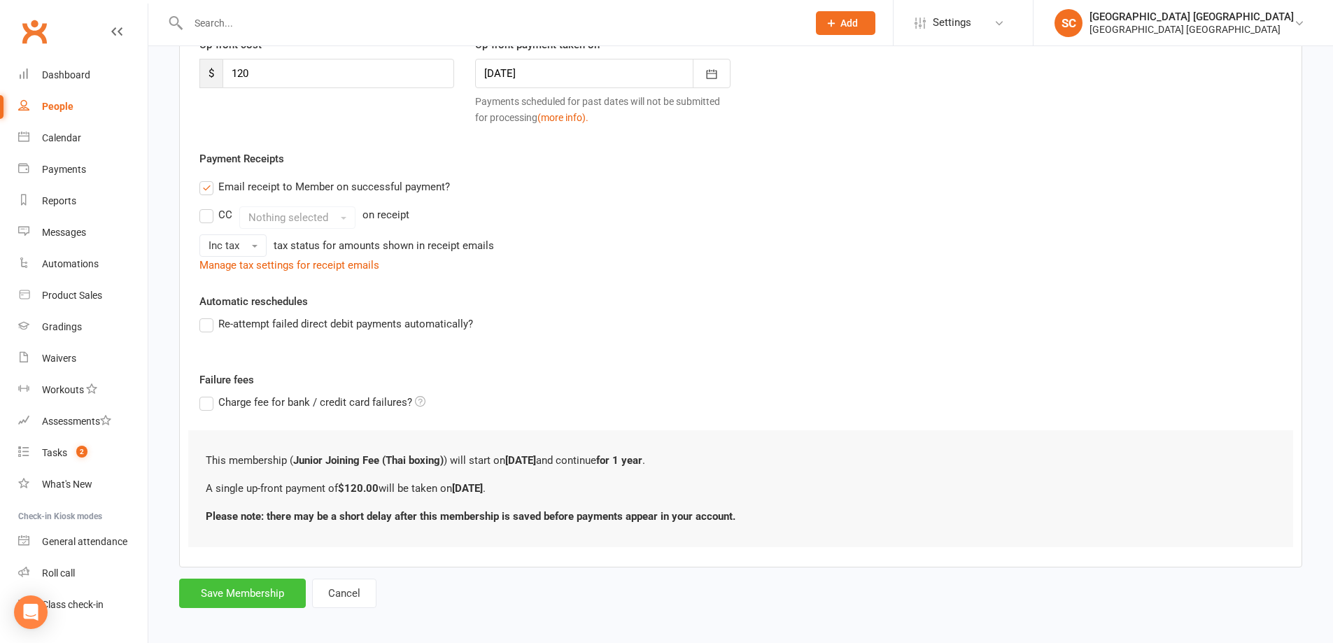
click at [236, 593] on button "Save Membership" at bounding box center [242, 593] width 127 height 29
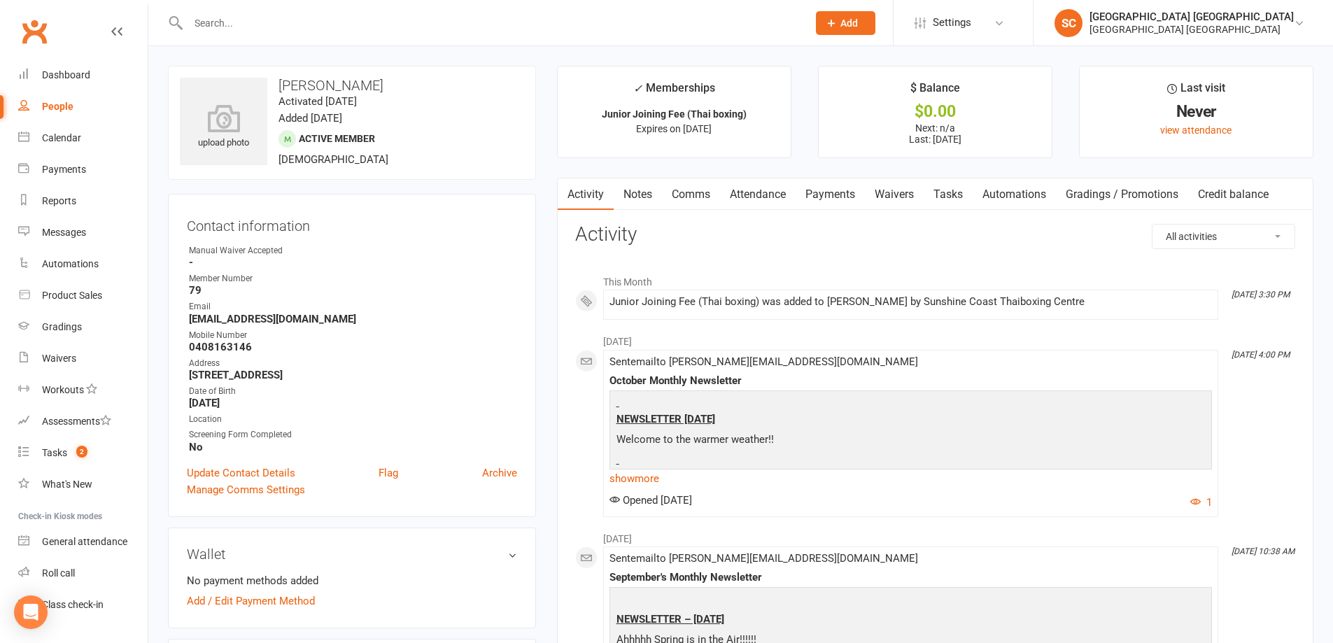
click at [891, 192] on link "Waivers" at bounding box center [894, 194] width 59 height 32
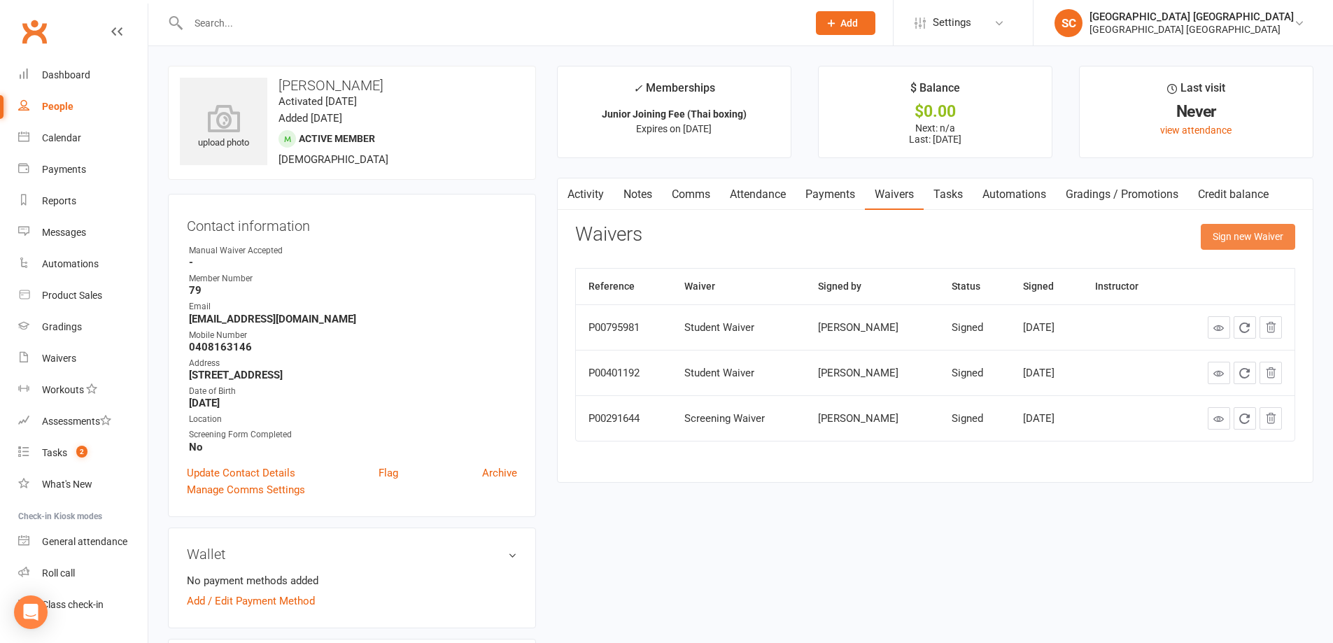
click at [1254, 242] on button "Sign new Waiver" at bounding box center [1248, 236] width 94 height 25
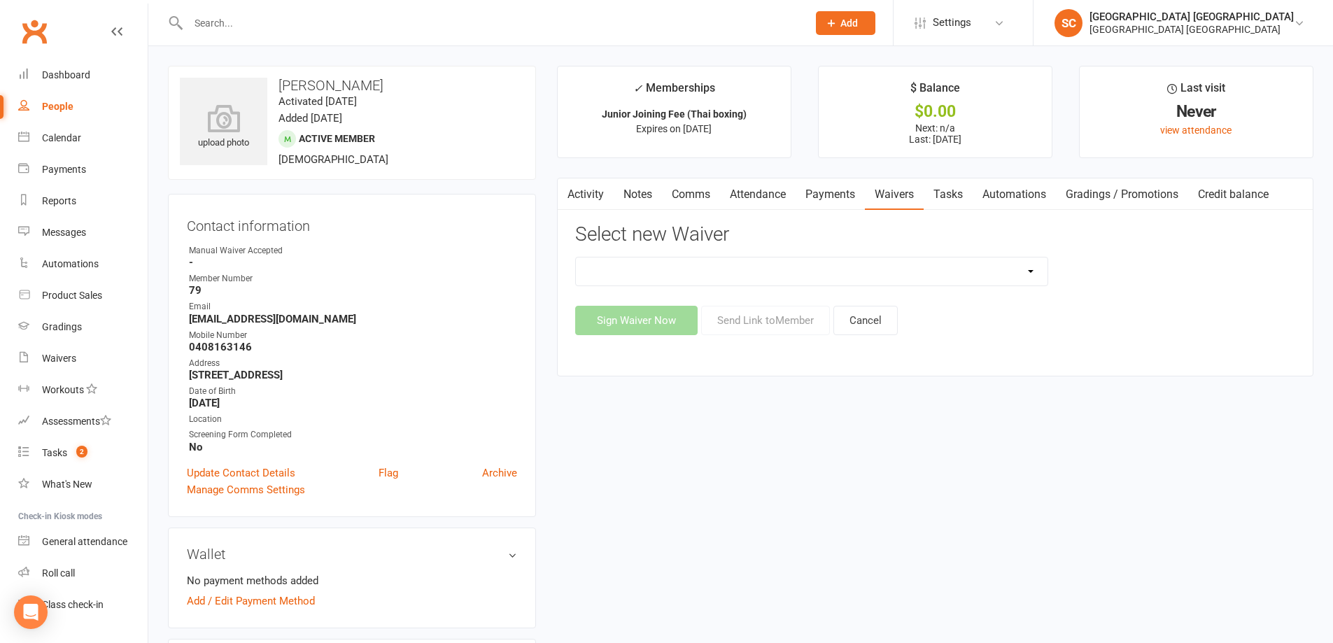
click at [1024, 268] on select "Bank Authority Update Form Membership Join Up Student Waiver" at bounding box center [812, 271] width 472 height 28
select select "5254"
click at [576, 257] on select "Bank Authority Update Form Membership Join Up Student Waiver" at bounding box center [812, 271] width 472 height 28
click at [763, 326] on button "Send Link to Member" at bounding box center [765, 320] width 129 height 29
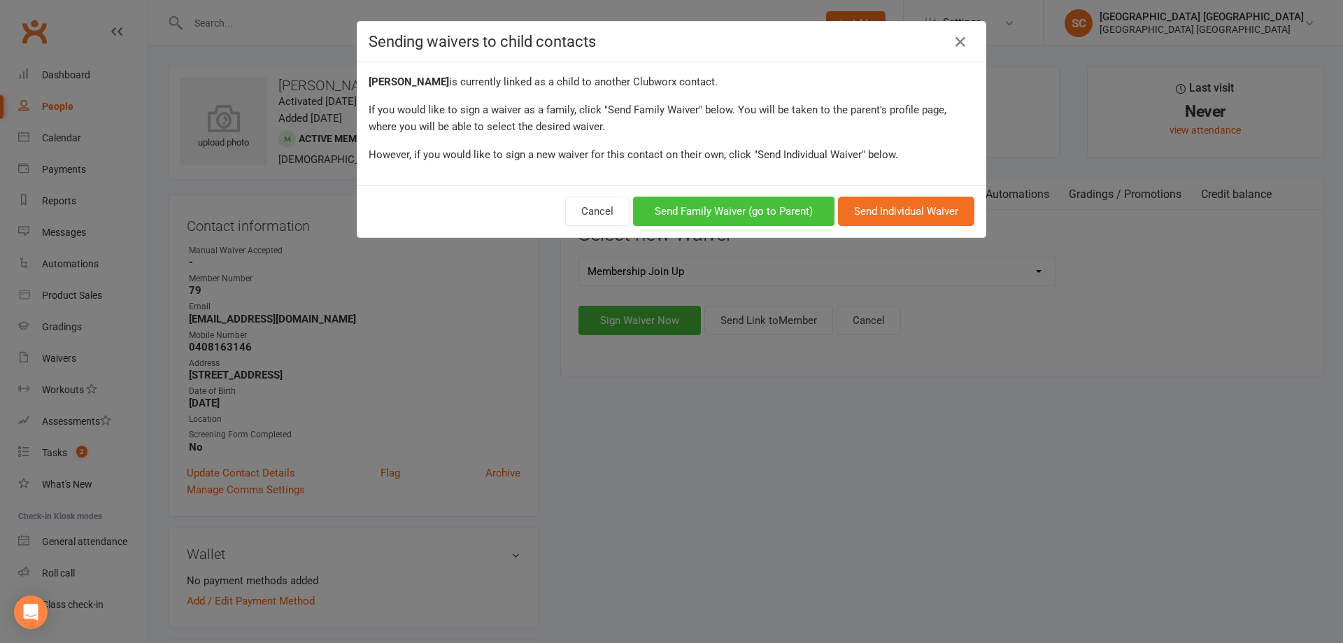
click at [742, 214] on button "Send Family Waiver (go to Parent)" at bounding box center [734, 211] width 202 height 29
